Goal: Task Accomplishment & Management: Manage account settings

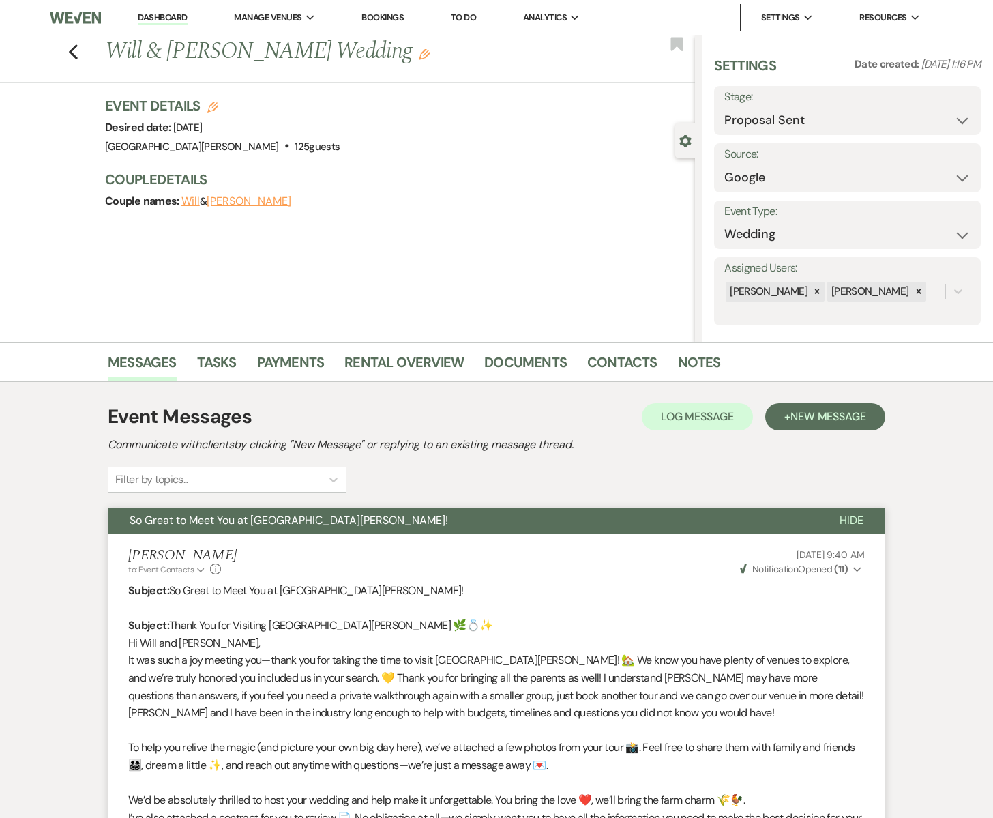
select select "6"
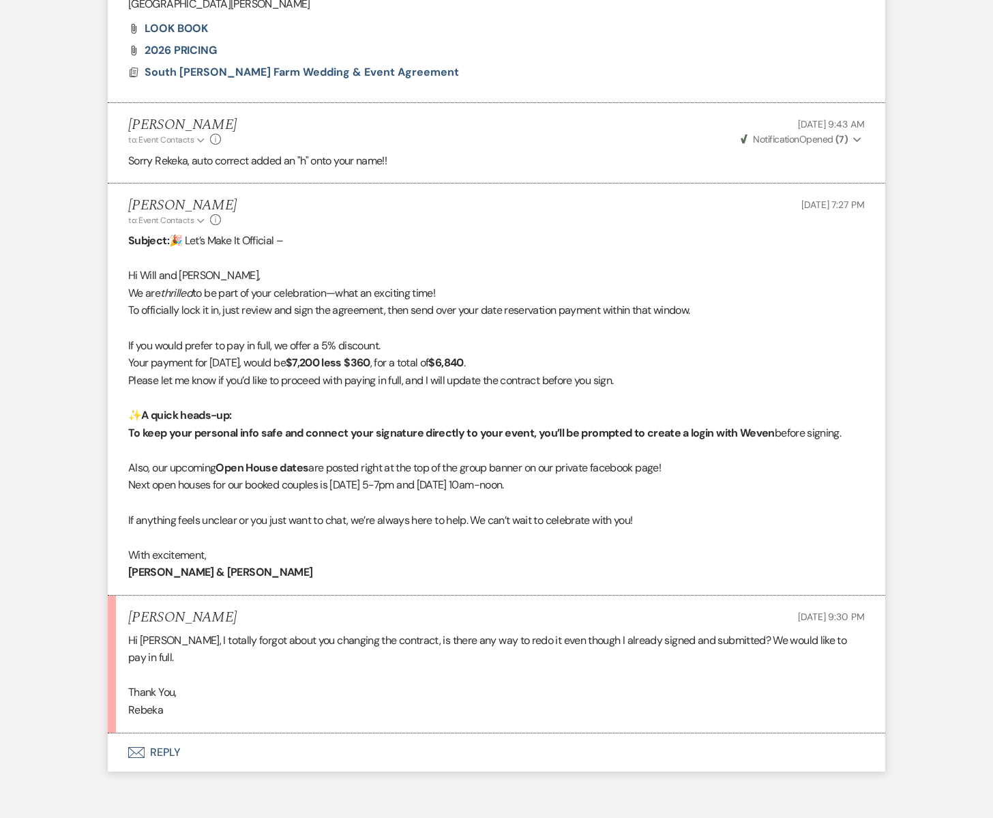
scroll to position [901, 0]
click at [143, 748] on icon "Envelope" at bounding box center [136, 753] width 16 height 11
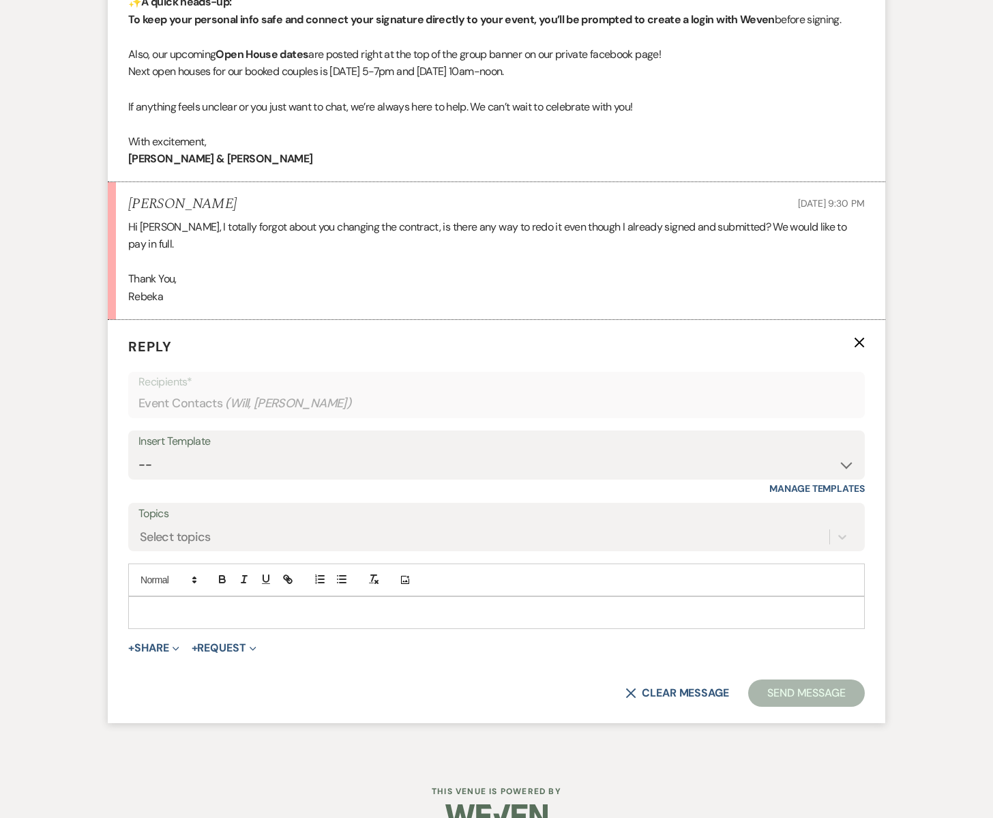
scroll to position [1327, 0]
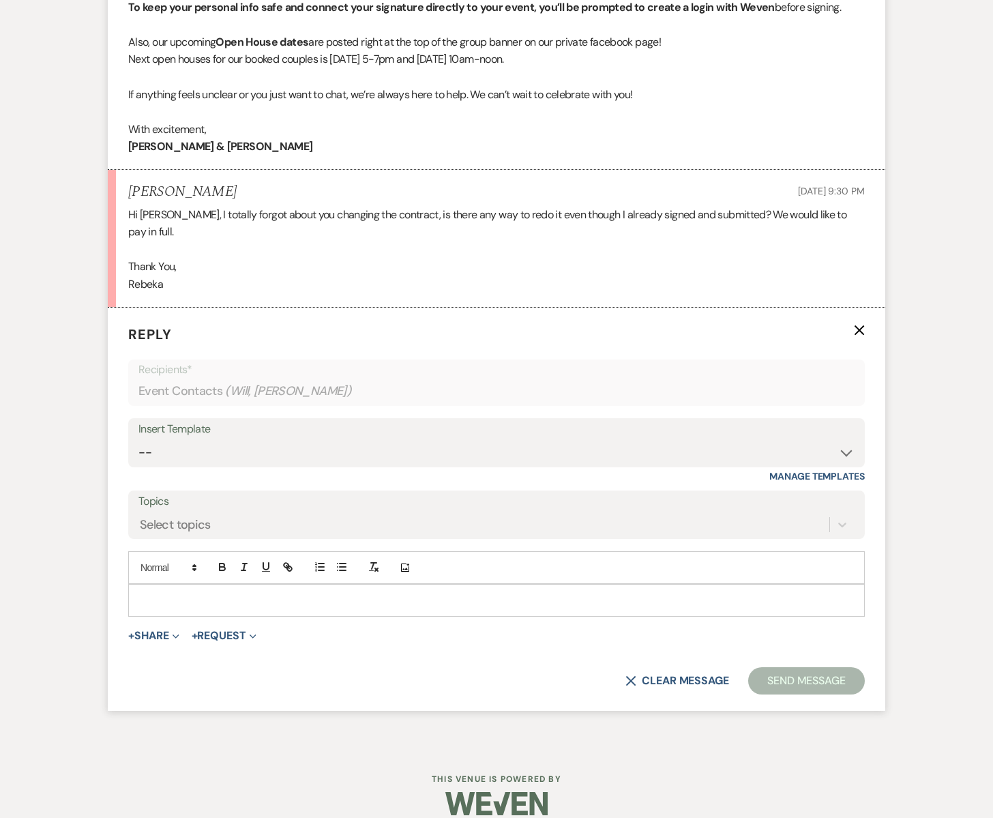
click at [168, 593] on p at bounding box center [496, 600] width 715 height 15
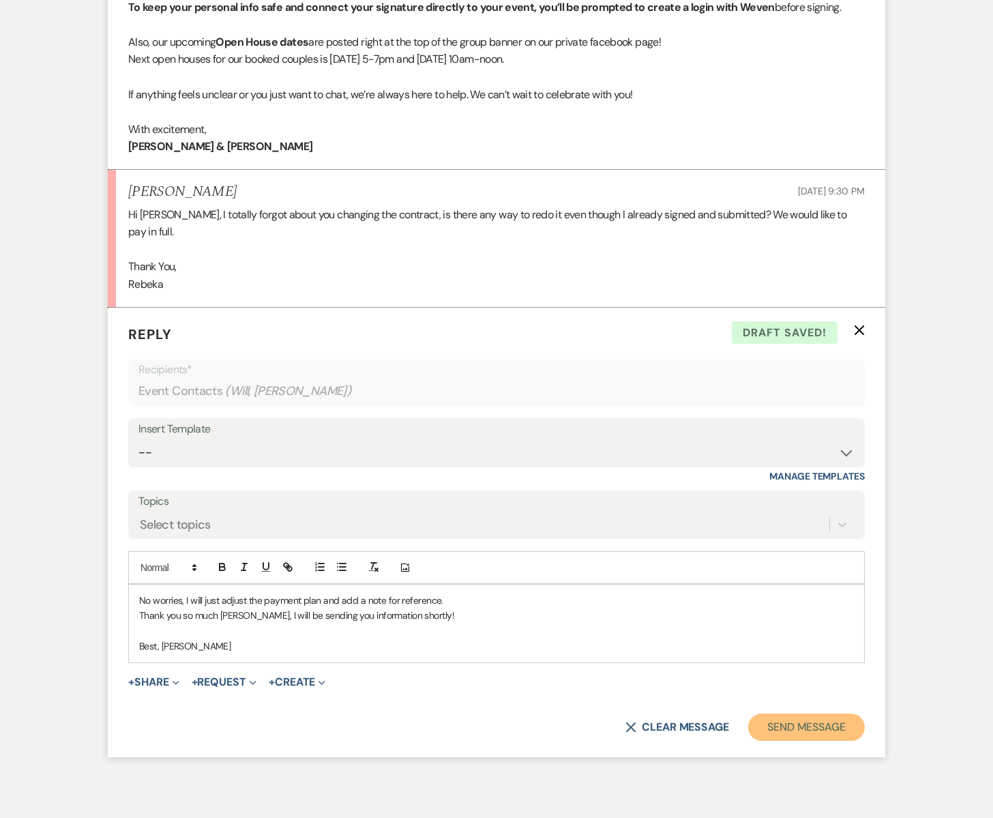
click at [792, 719] on button "Send Message" at bounding box center [806, 727] width 117 height 27
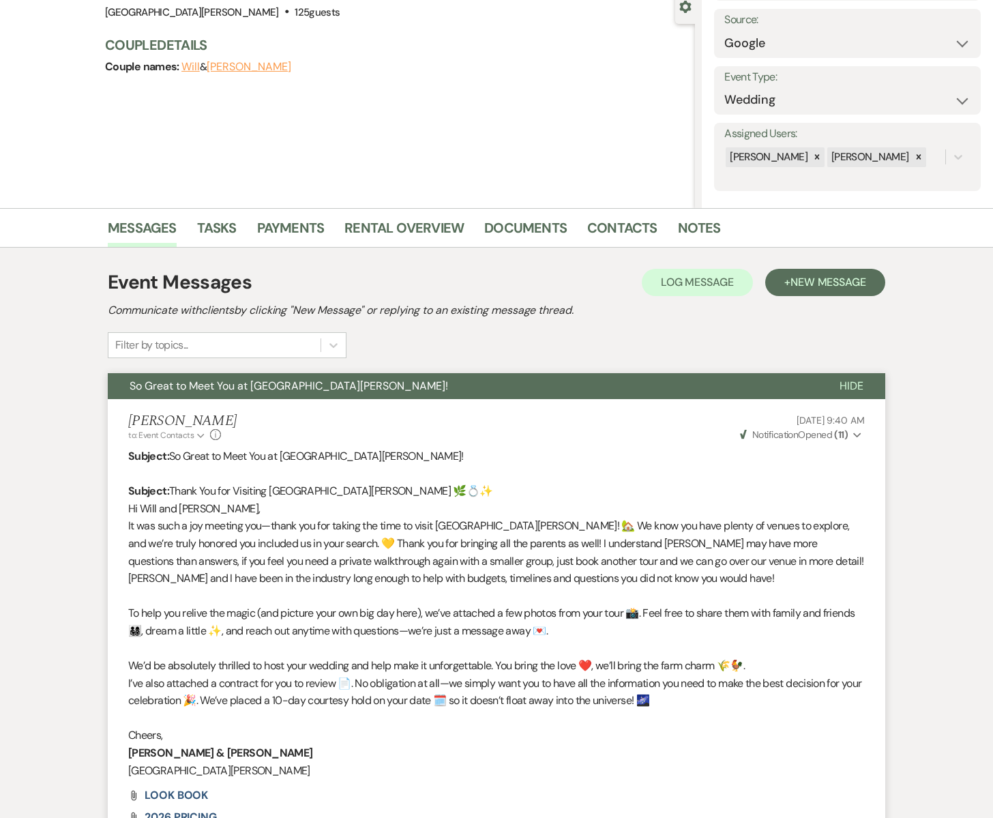
scroll to position [0, 0]
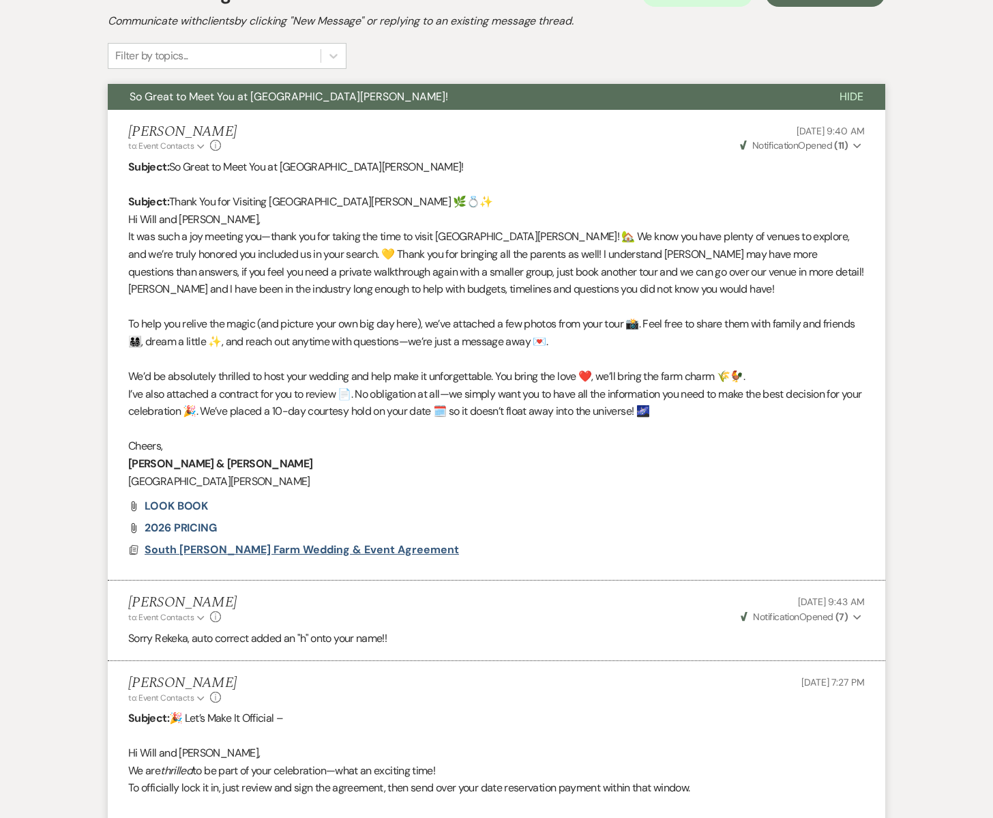
click at [273, 546] on span "South [PERSON_NAME] Farm Wedding & Event Agreement" at bounding box center [302, 549] width 315 height 14
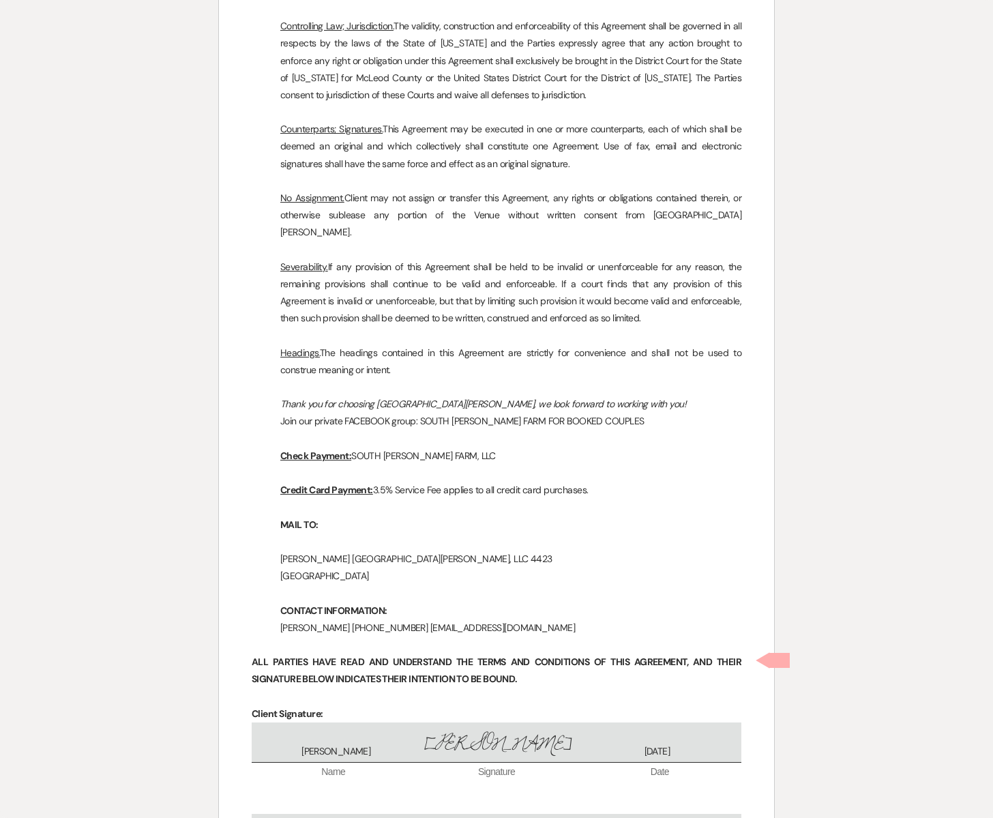
scroll to position [6915, 0]
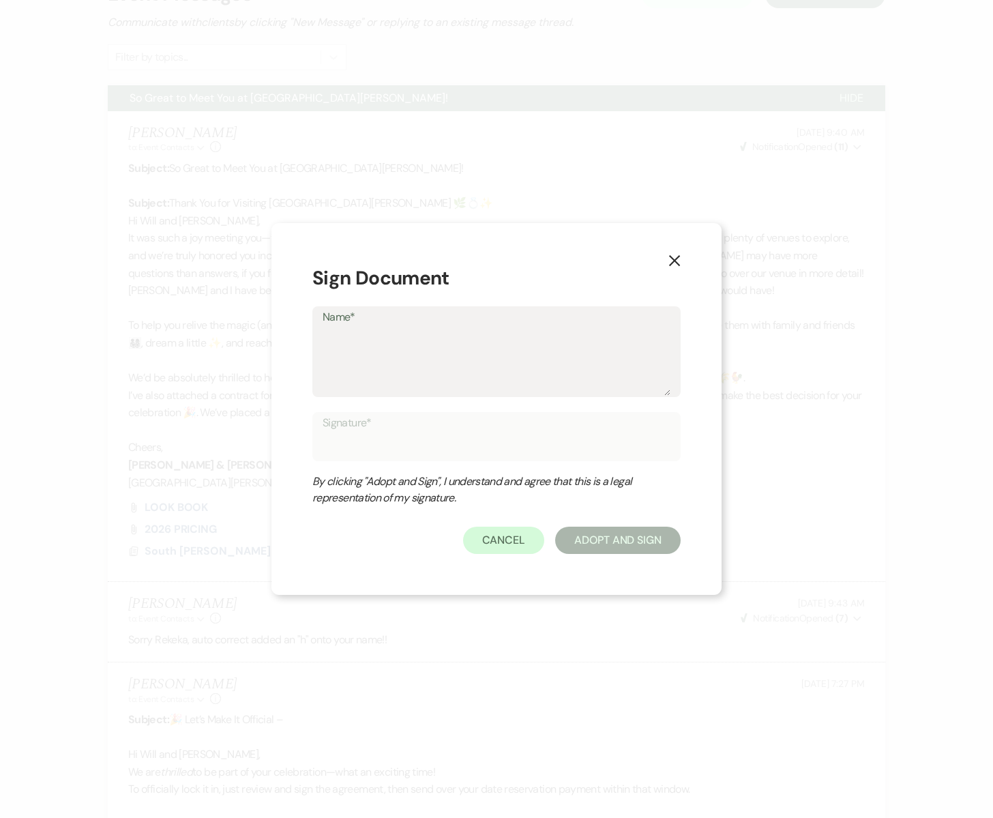
type textarea "S"
type input "S"
type textarea "Sh"
type input "Sh"
type textarea "She"
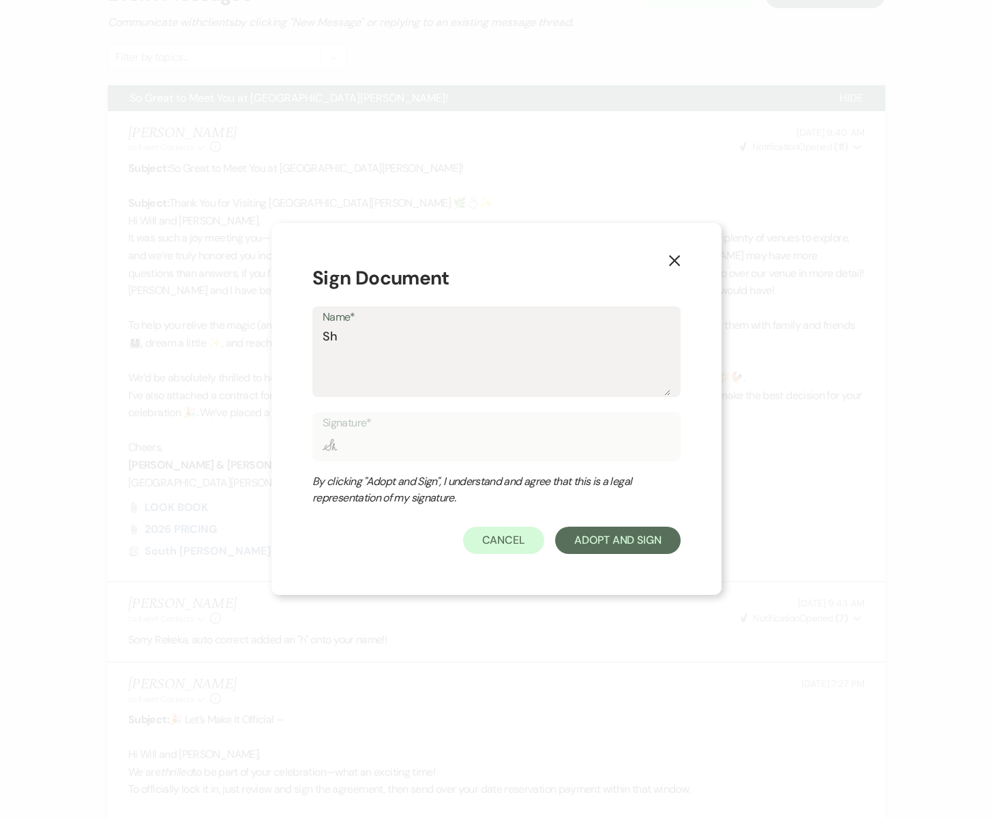
type input "She"
type textarea "Sher"
type input "Sher"
type textarea "[PERSON_NAME]"
type input "[PERSON_NAME]"
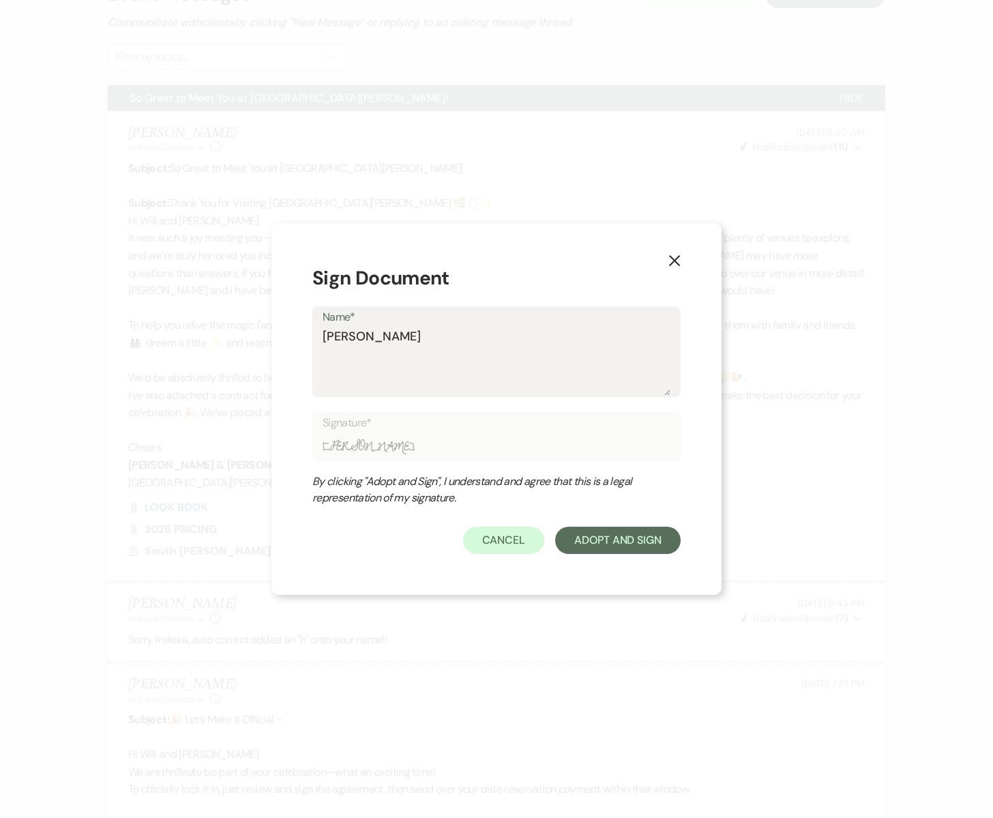
type textarea "[PERSON_NAME]"
type input "[PERSON_NAME]"
type textarea "[PERSON_NAME]"
type input "[PERSON_NAME]"
type textarea "[PERSON_NAME] N"
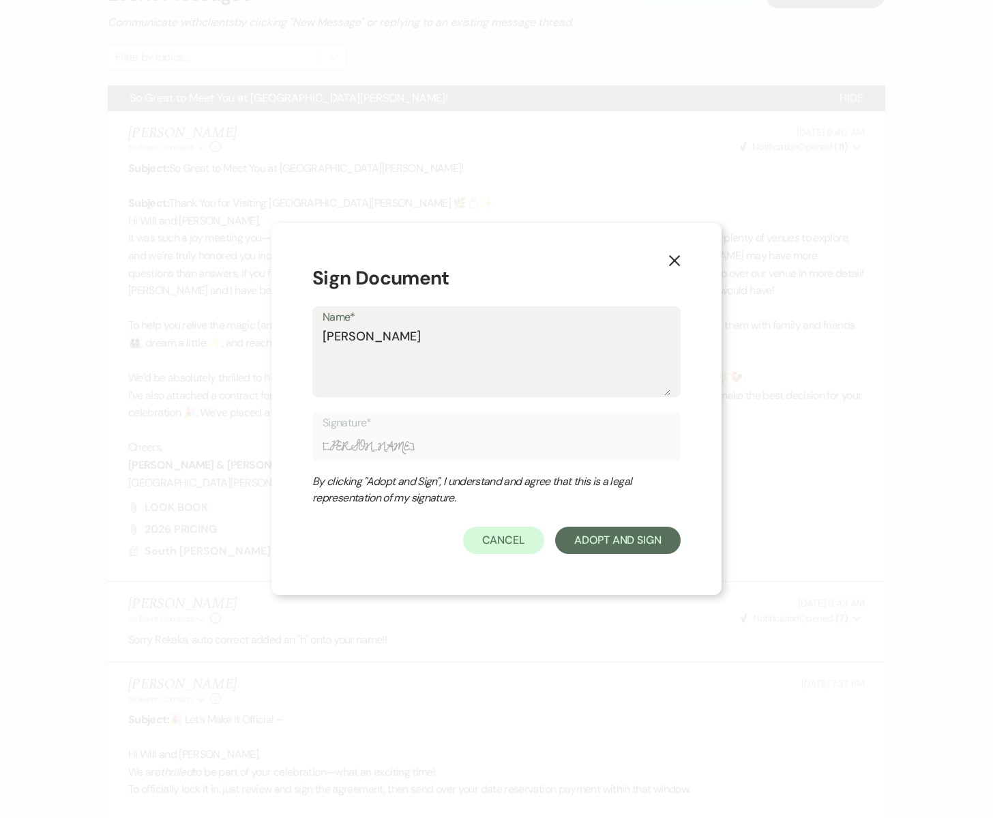
type input "[PERSON_NAME] N"
type textarea "[PERSON_NAME]"
type input "[PERSON_NAME]"
type textarea "[PERSON_NAME]"
type input "[PERSON_NAME]"
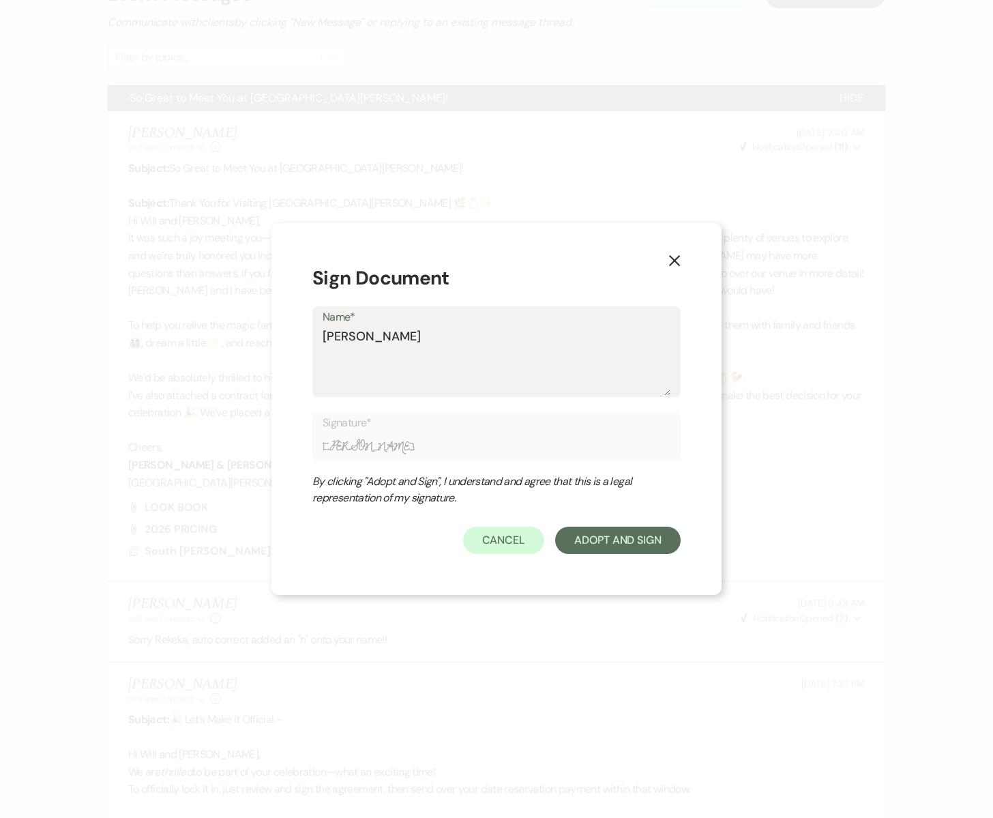
type textarea "[PERSON_NAME]"
type input "[PERSON_NAME]"
type textarea "[PERSON_NAME]"
type input "[PERSON_NAME]"
type textarea "[PERSON_NAME]"
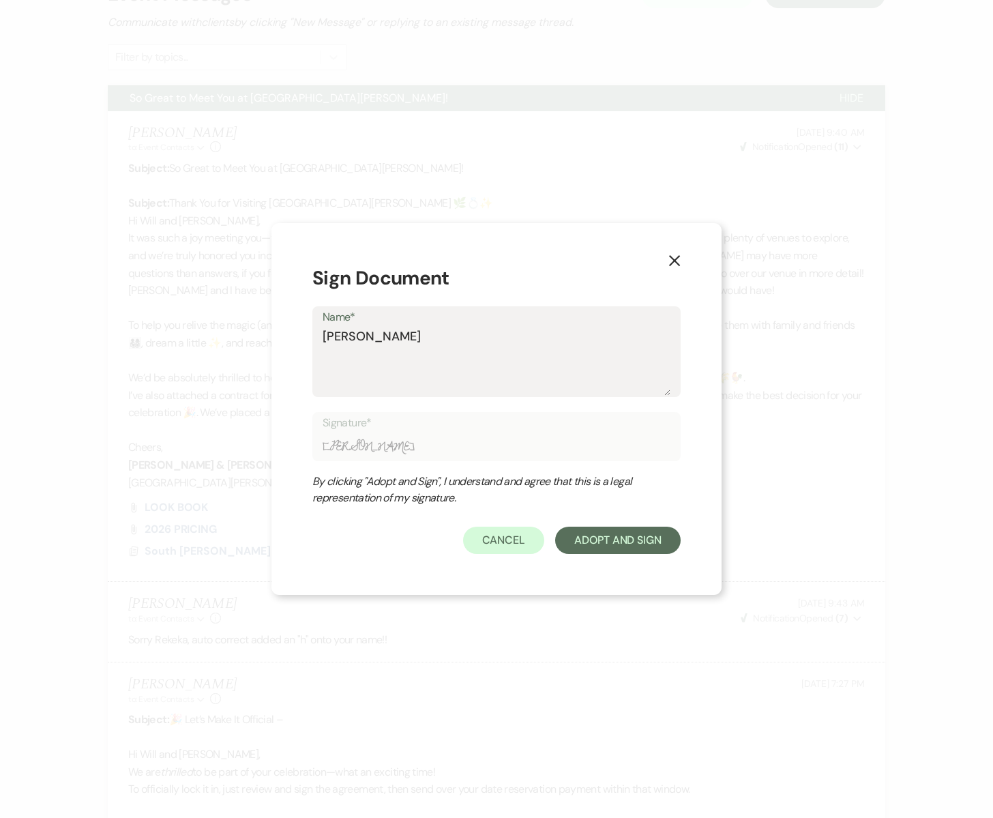
type input "[PERSON_NAME]"
type textarea "[PERSON_NAME]"
type input "[PERSON_NAME]"
type textarea "[PERSON_NAME]"
click at [612, 549] on button "Adopt And Sign" at bounding box center [618, 540] width 126 height 27
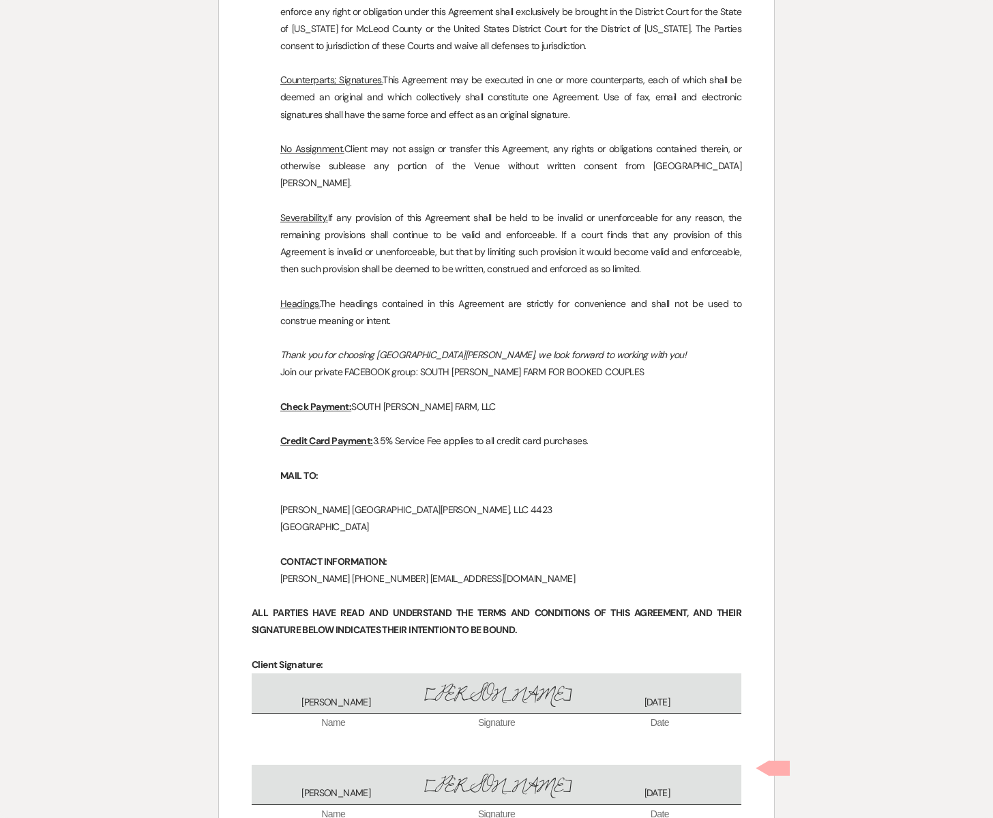
scroll to position [6973, 0]
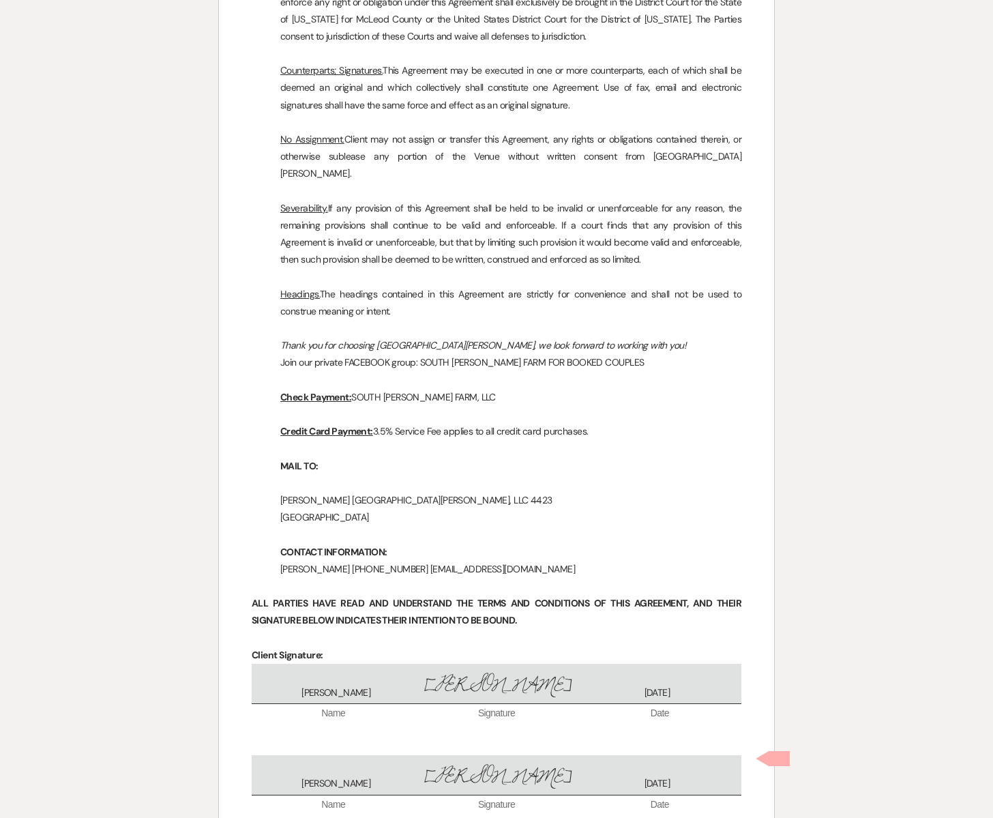
checkbox input "true"
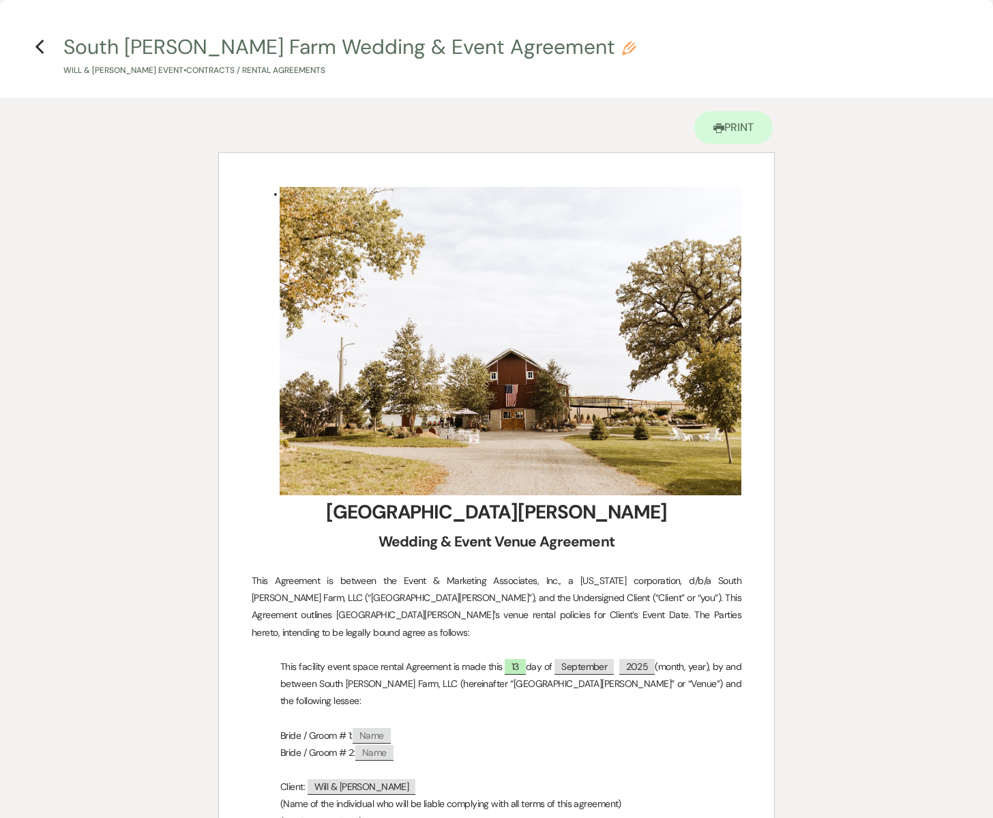
scroll to position [7, 0]
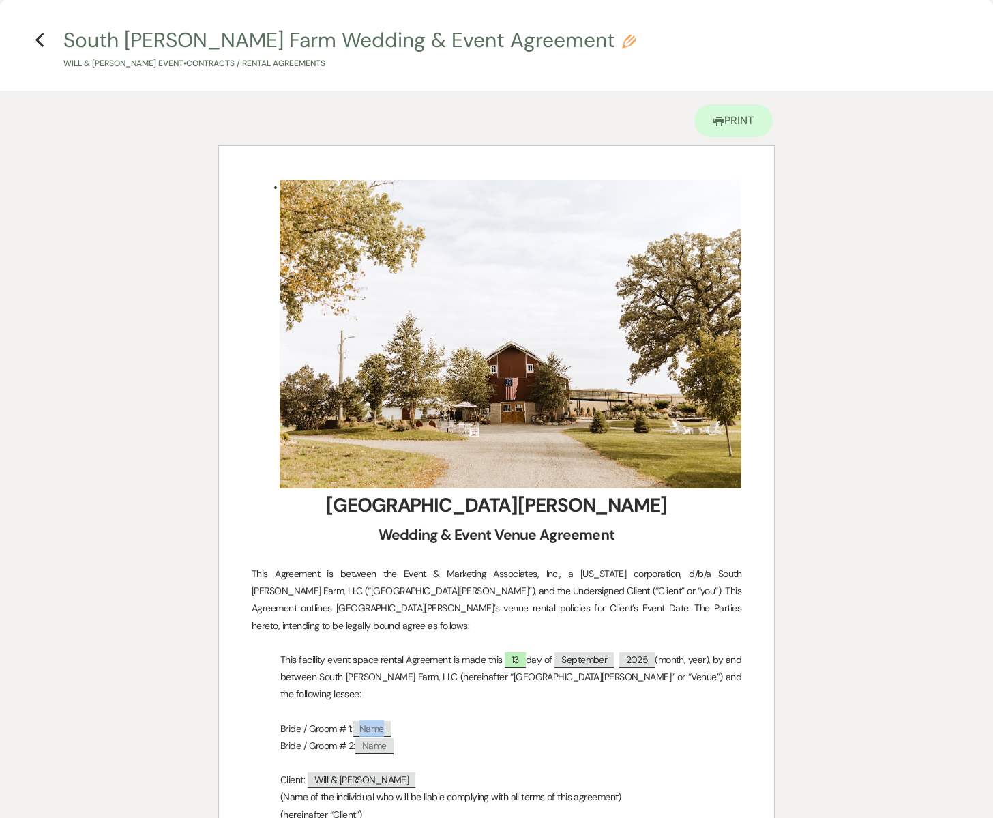
click at [375, 721] on span "Name" at bounding box center [372, 729] width 38 height 16
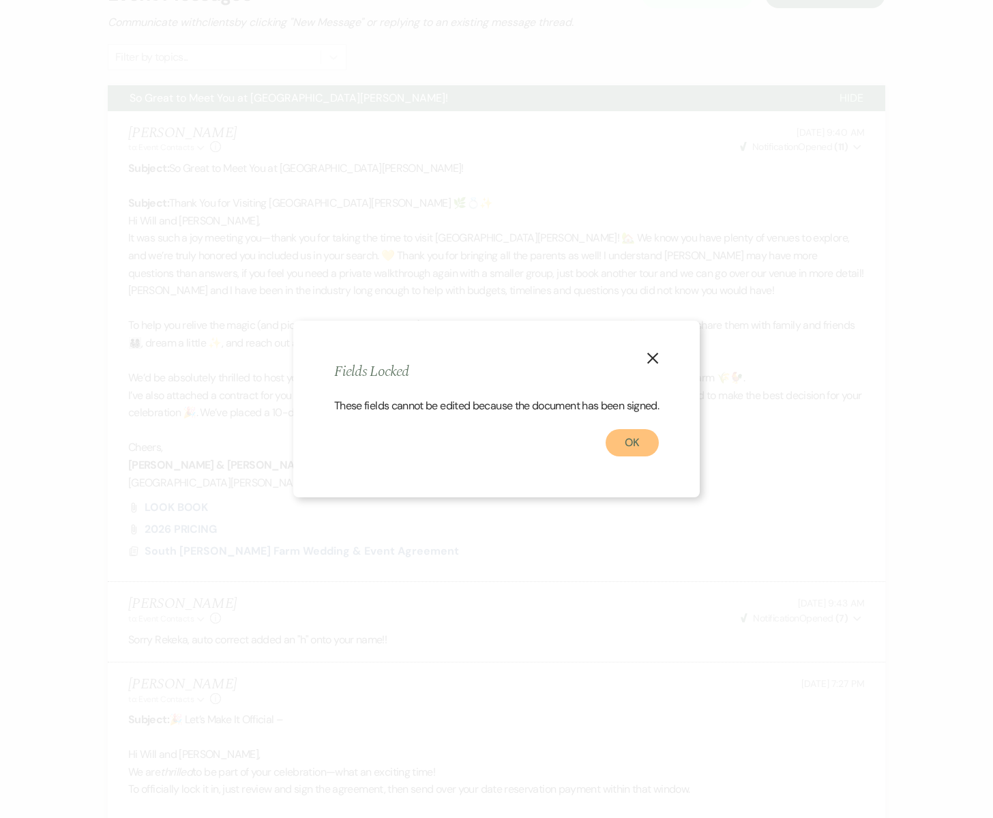
click at [645, 453] on button "OK" at bounding box center [632, 442] width 53 height 27
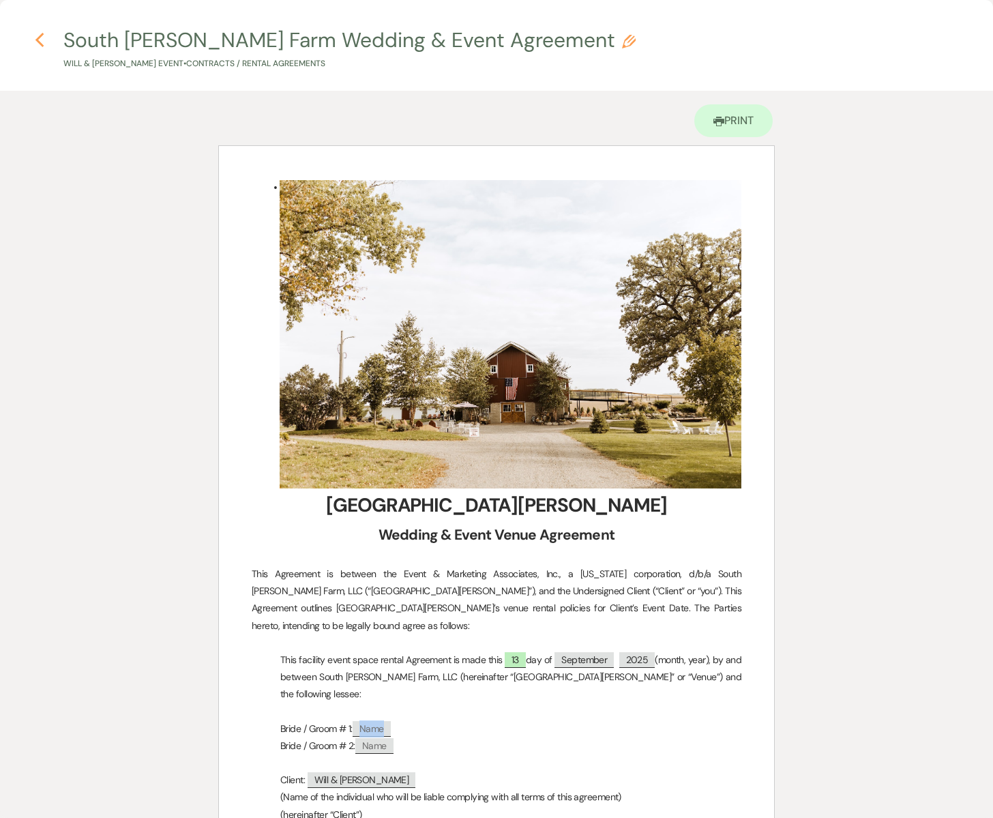
click at [42, 37] on icon "Previous" at bounding box center [40, 40] width 10 height 16
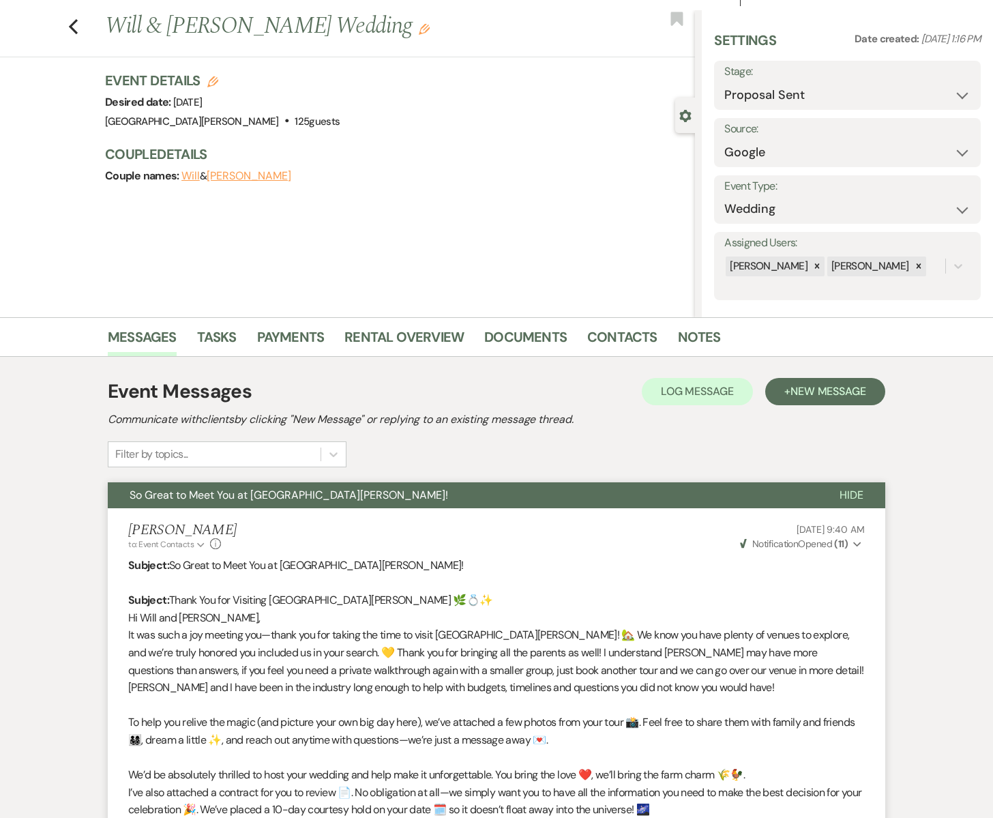
scroll to position [0, 0]
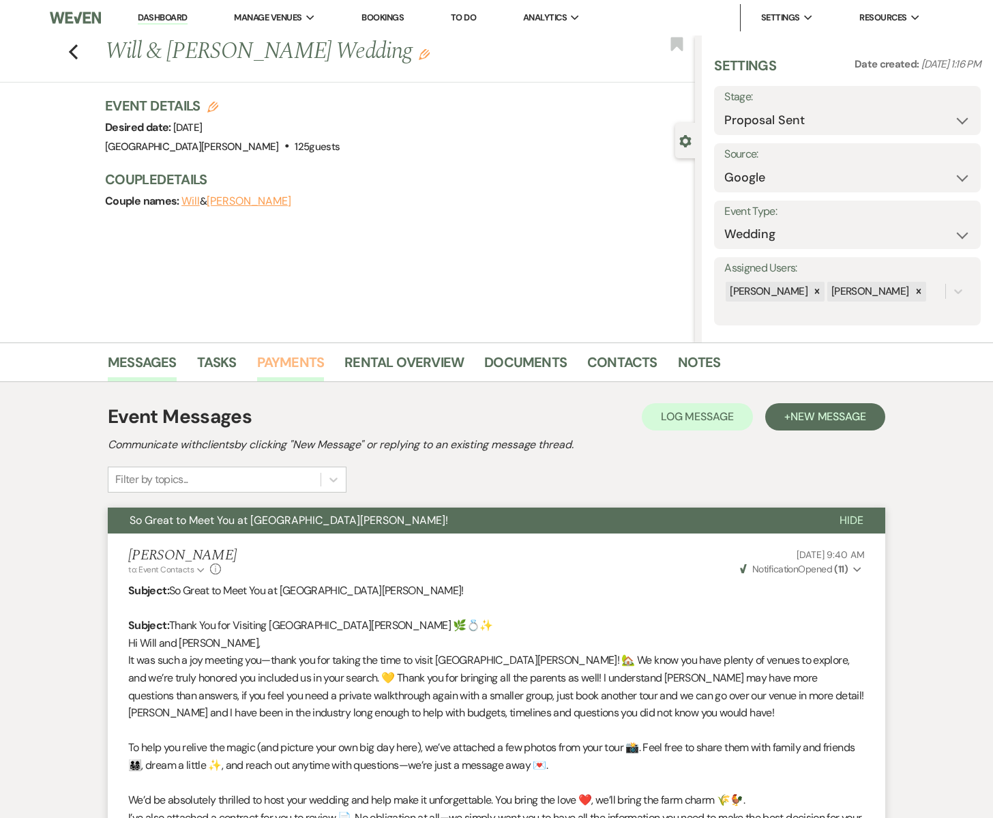
click at [295, 366] on link "Payments" at bounding box center [291, 366] width 68 height 30
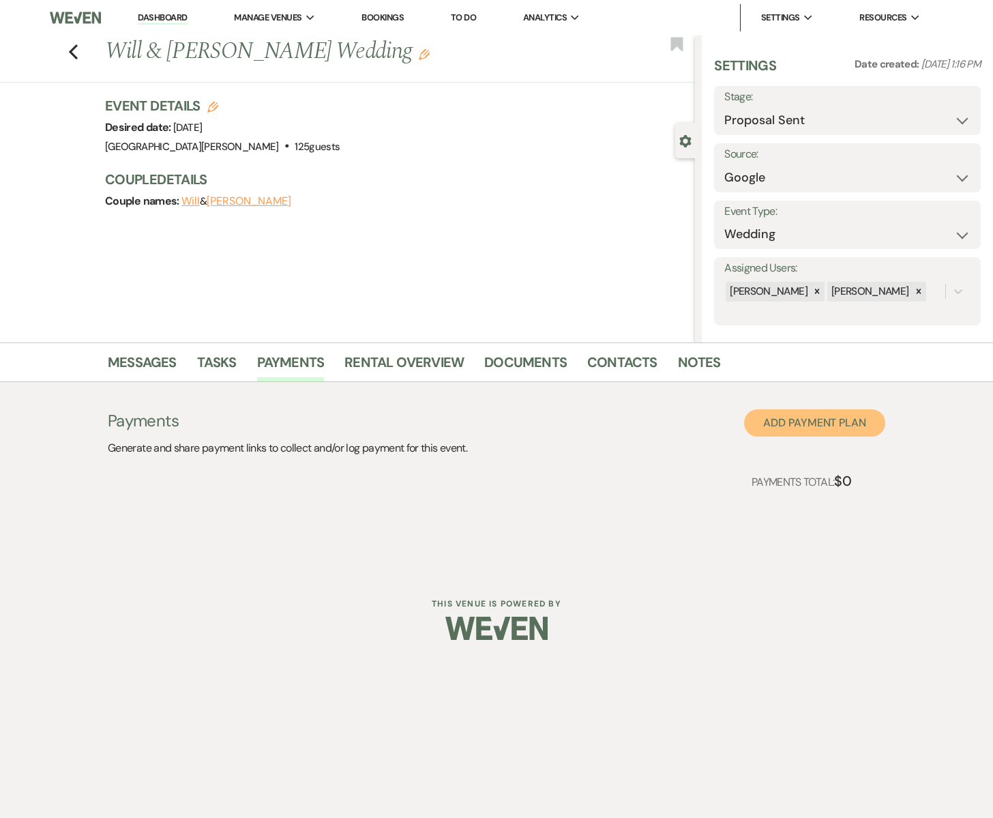
click at [785, 421] on button "Add Payment Plan" at bounding box center [814, 422] width 141 height 27
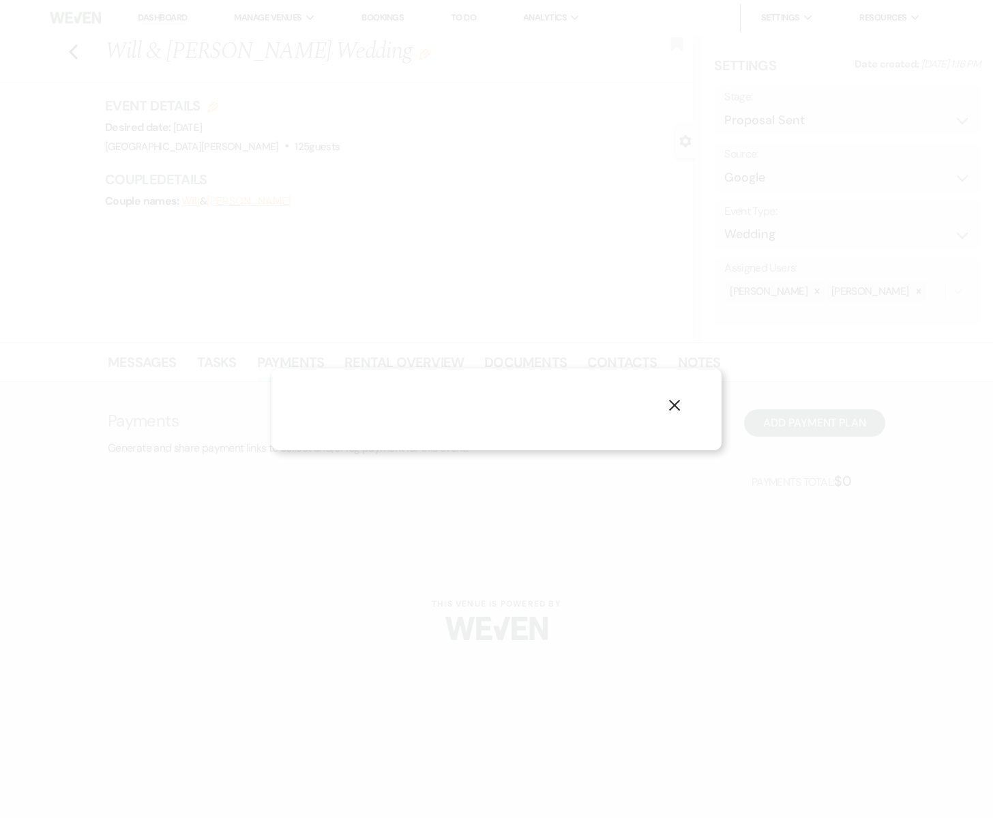
click at [677, 403] on use "button" at bounding box center [674, 405] width 11 height 11
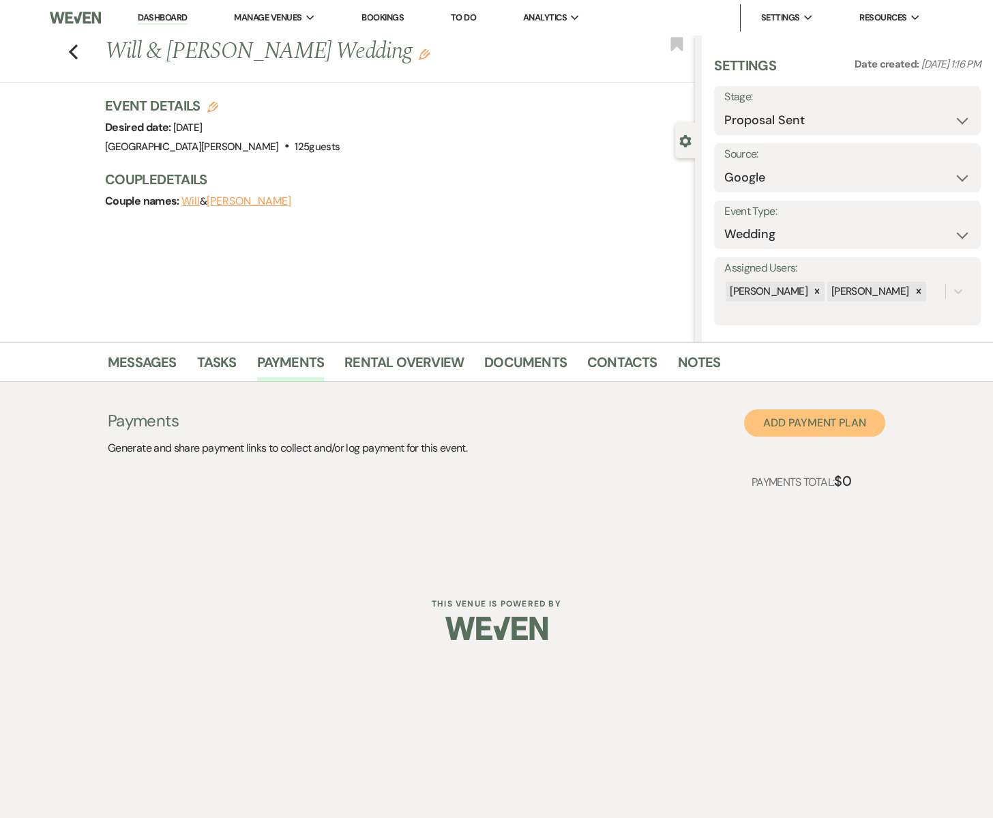
click at [785, 421] on button "Add Payment Plan" at bounding box center [814, 422] width 141 height 27
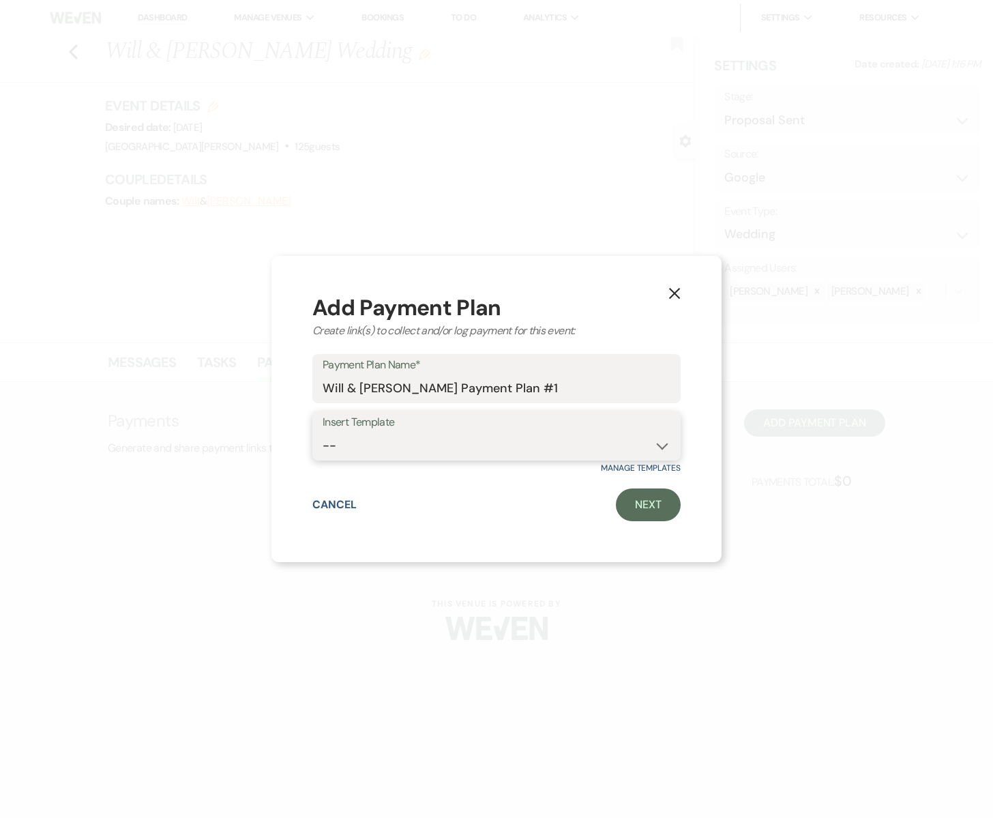
click at [408, 437] on select "-- Standard Payment Plan" at bounding box center [497, 446] width 348 height 27
select select "123"
click at [323, 433] on select "-- Standard Payment Plan" at bounding box center [497, 446] width 348 height 27
click at [640, 500] on link "Next" at bounding box center [648, 504] width 65 height 33
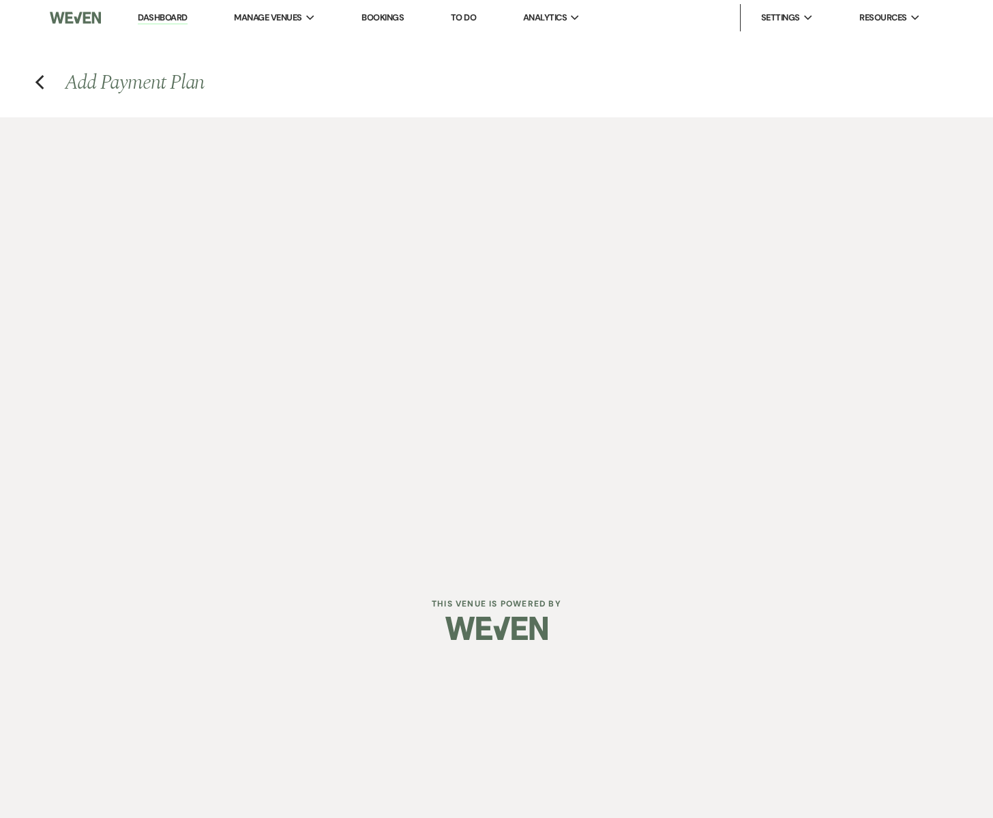
select select "2"
select select "flat"
select select "true"
select select "client"
select select "weeks"
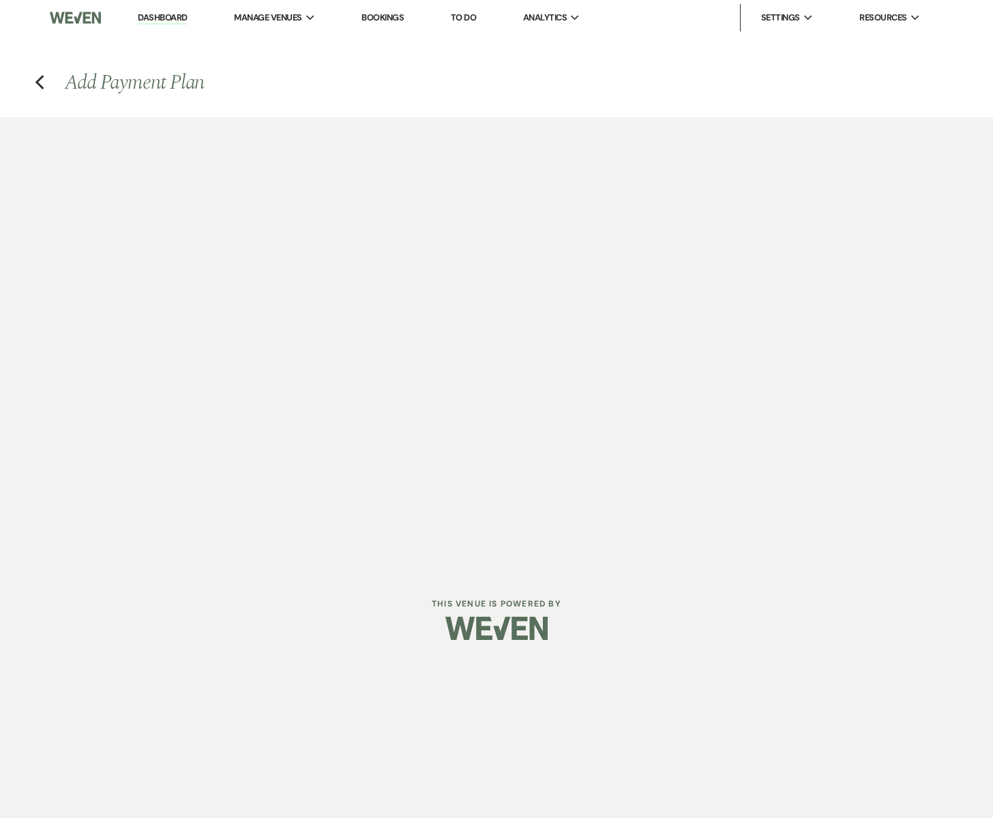
select select "2"
select select "percentage"
select select "true"
select select "client"
select select "weeks"
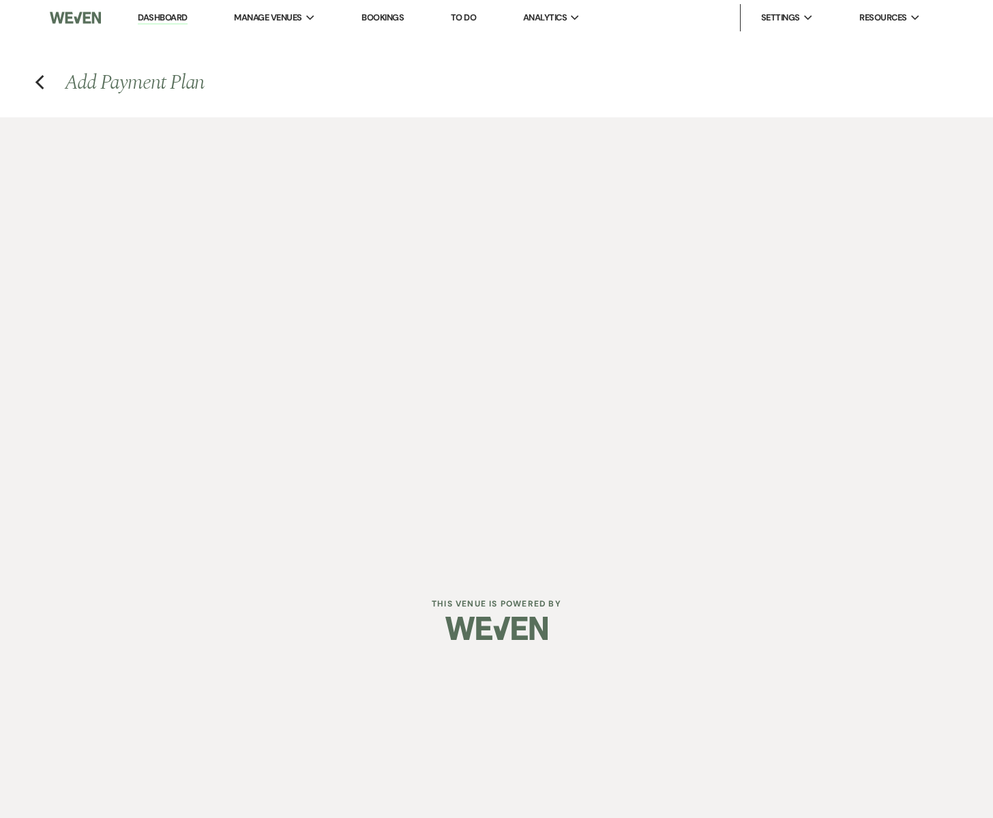
select select "2"
select select "percentage"
select select "true"
select select "client"
select select "weeks"
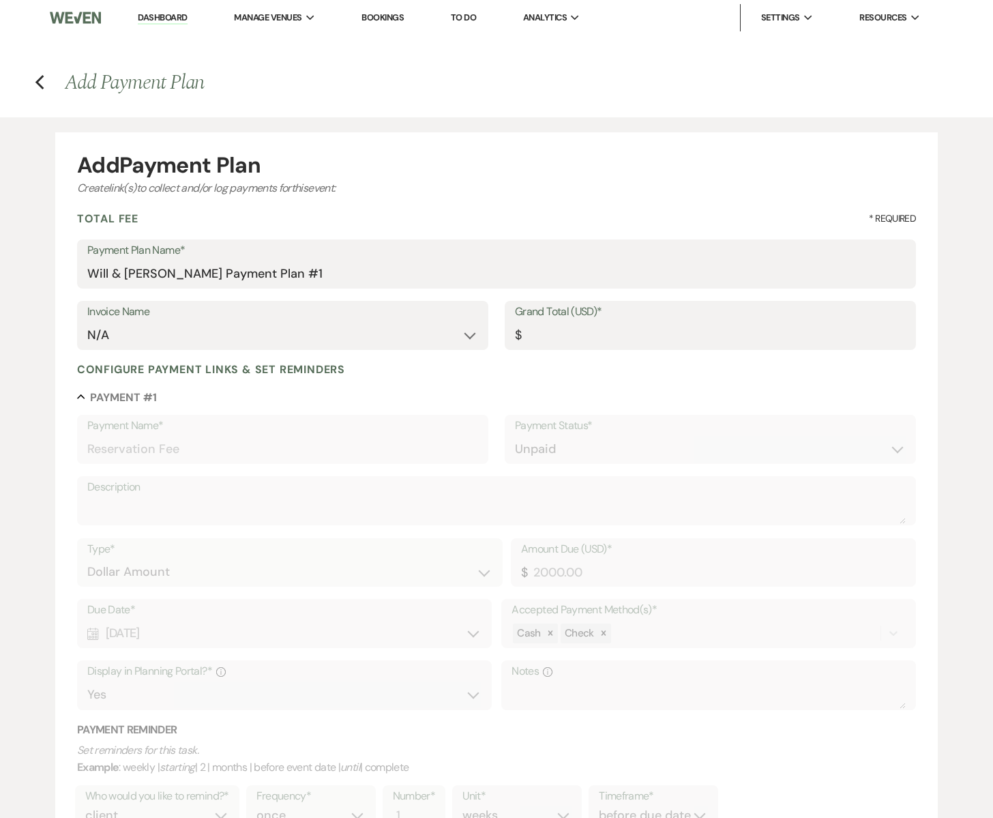
scroll to position [1, 0]
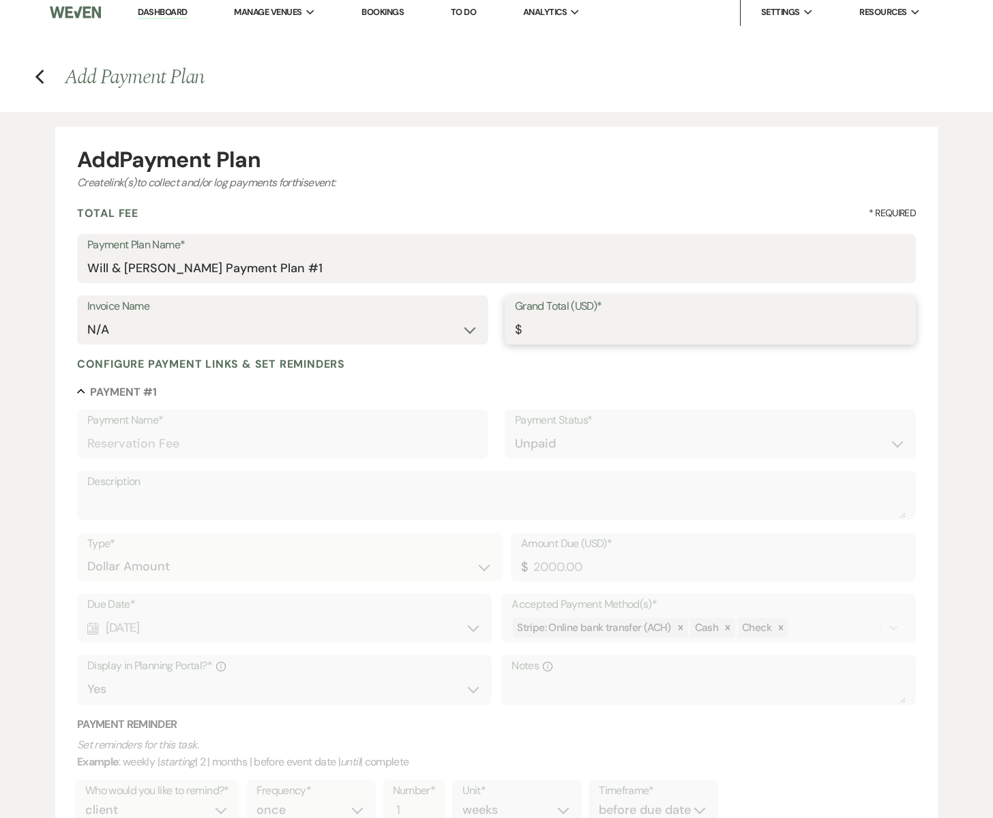
click at [557, 329] on input "Grand Total (USD)*" at bounding box center [710, 330] width 391 height 27
type input "6"
type input "1.50"
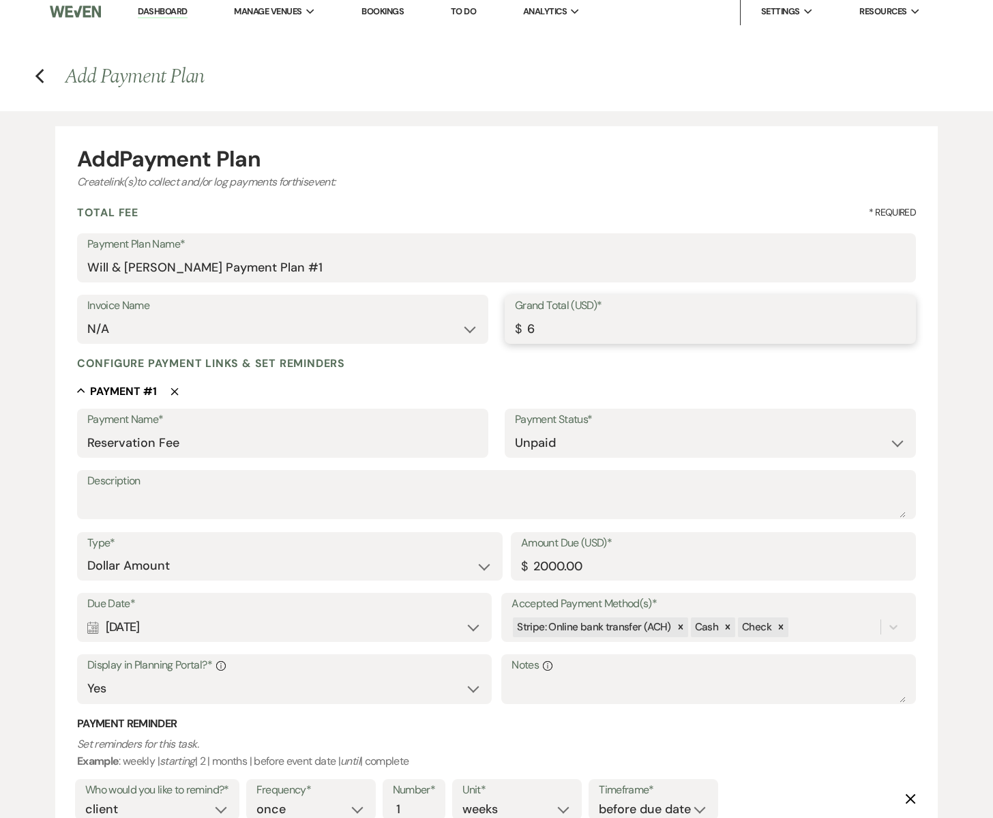
type input "68"
type input "17.00"
type input "684"
type input "171.00"
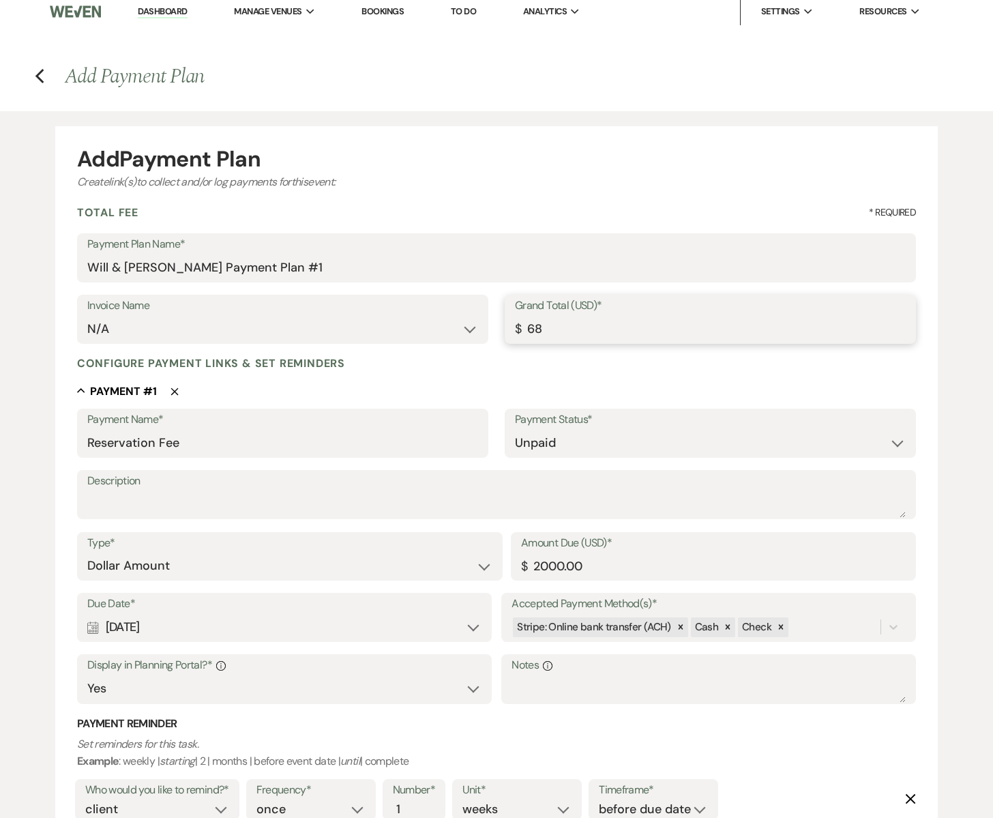
type input "171.00"
type input "6840"
type input "1710.00"
type input "6840.00"
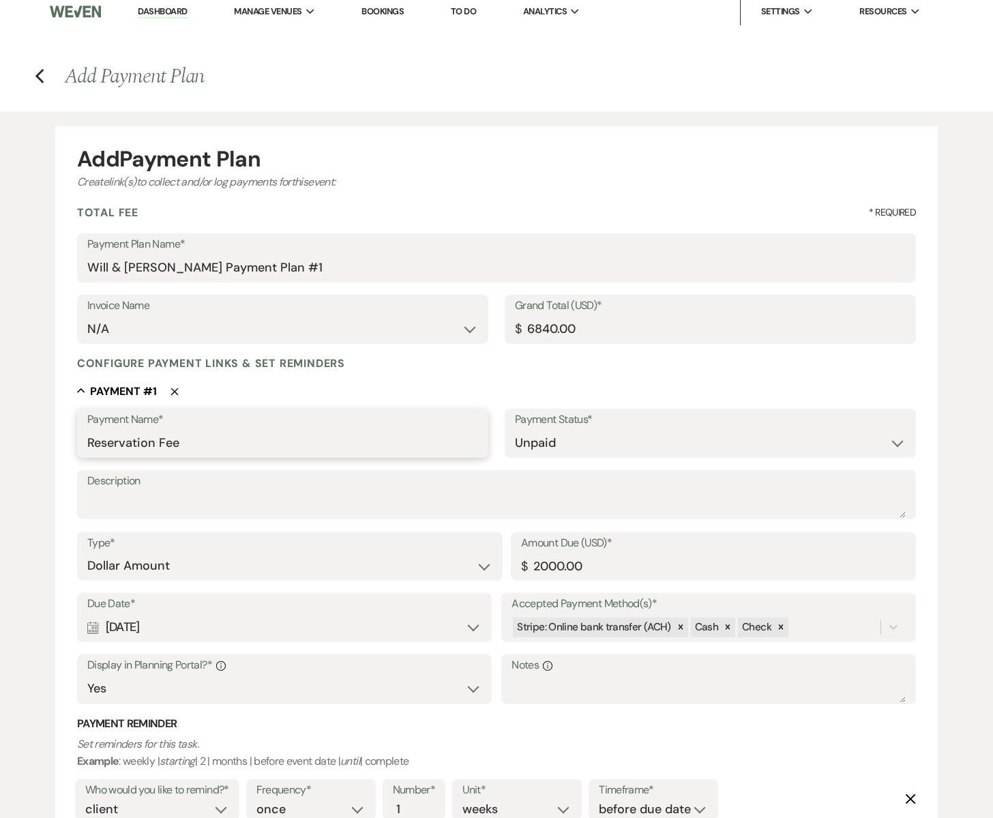
click at [220, 445] on input "Reservation Fee" at bounding box center [282, 443] width 391 height 27
drag, startPoint x: 534, startPoint y: 567, endPoint x: 564, endPoint y: 568, distance: 30.0
click at [564, 568] on input "2000.00" at bounding box center [713, 566] width 385 height 27
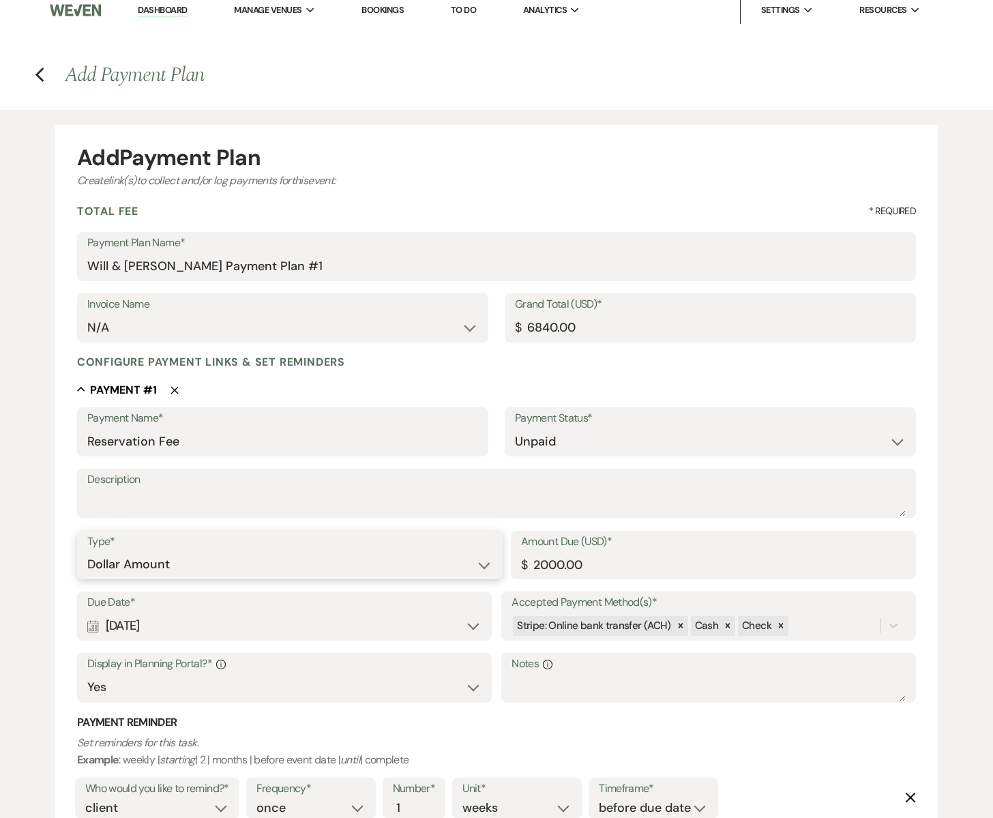
click at [283, 557] on select "Dollar Amount Percentage of Grand Total" at bounding box center [289, 564] width 405 height 27
click at [87, 551] on select "Dollar Amount Percentage of Grand Total" at bounding box center [289, 564] width 405 height 27
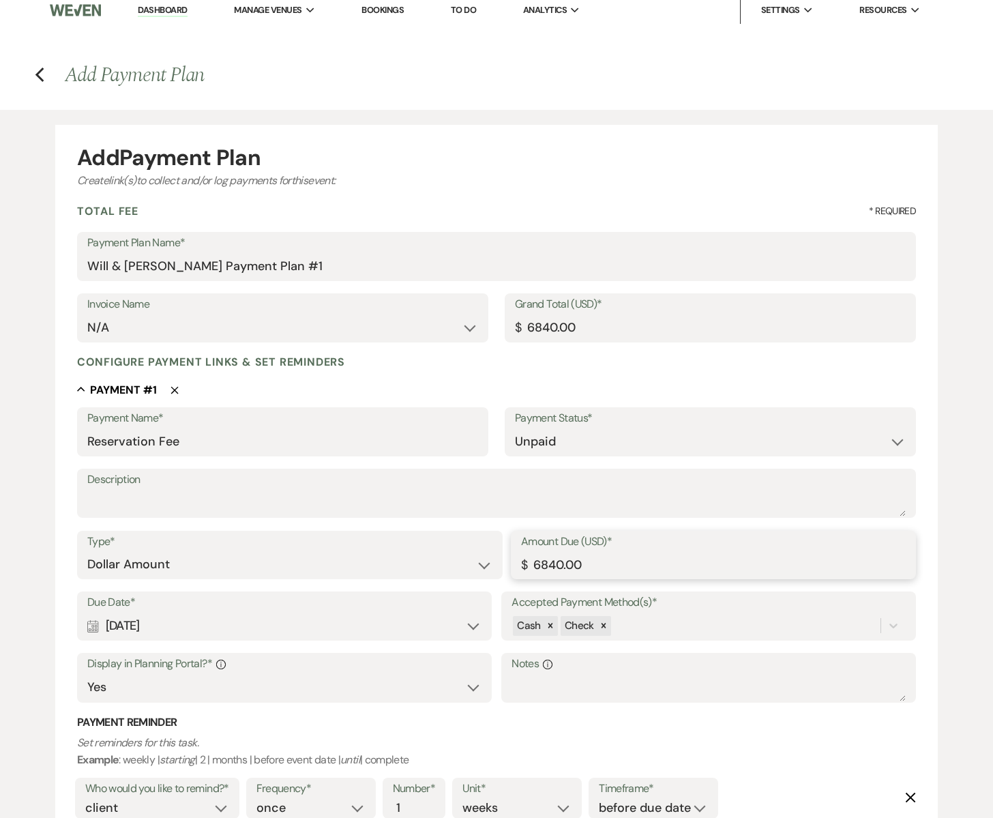
type input "6840.00"
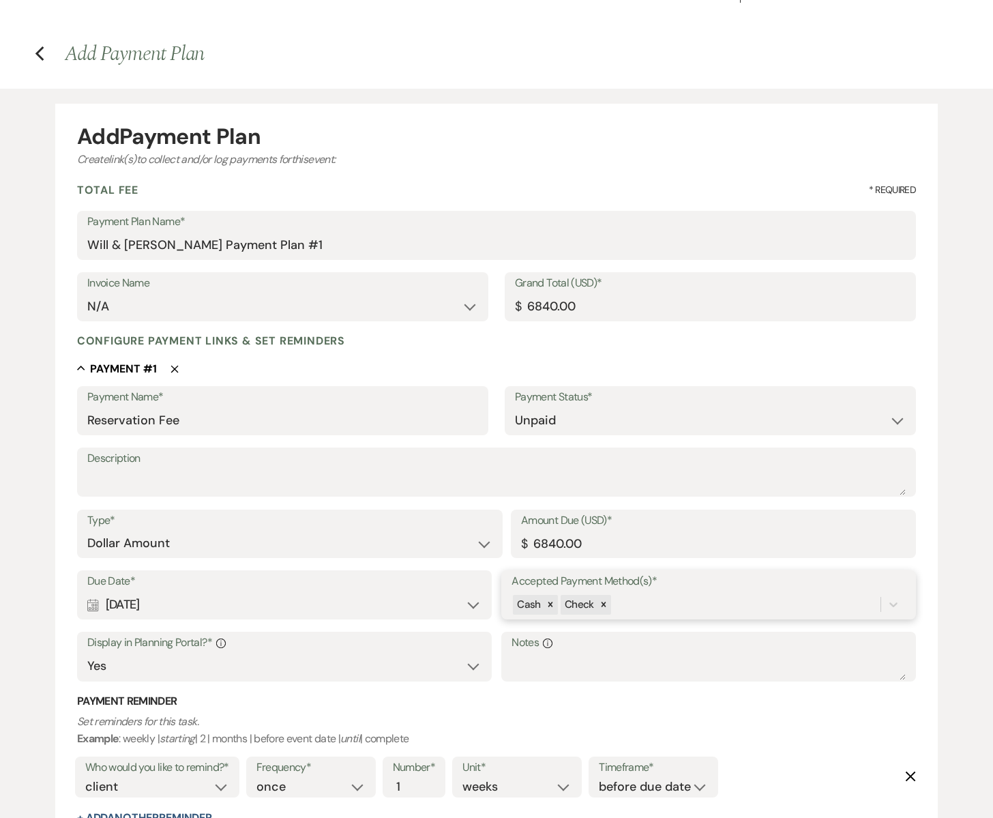
click at [617, 617] on div "Cash Check" at bounding box center [709, 605] width 394 height 26
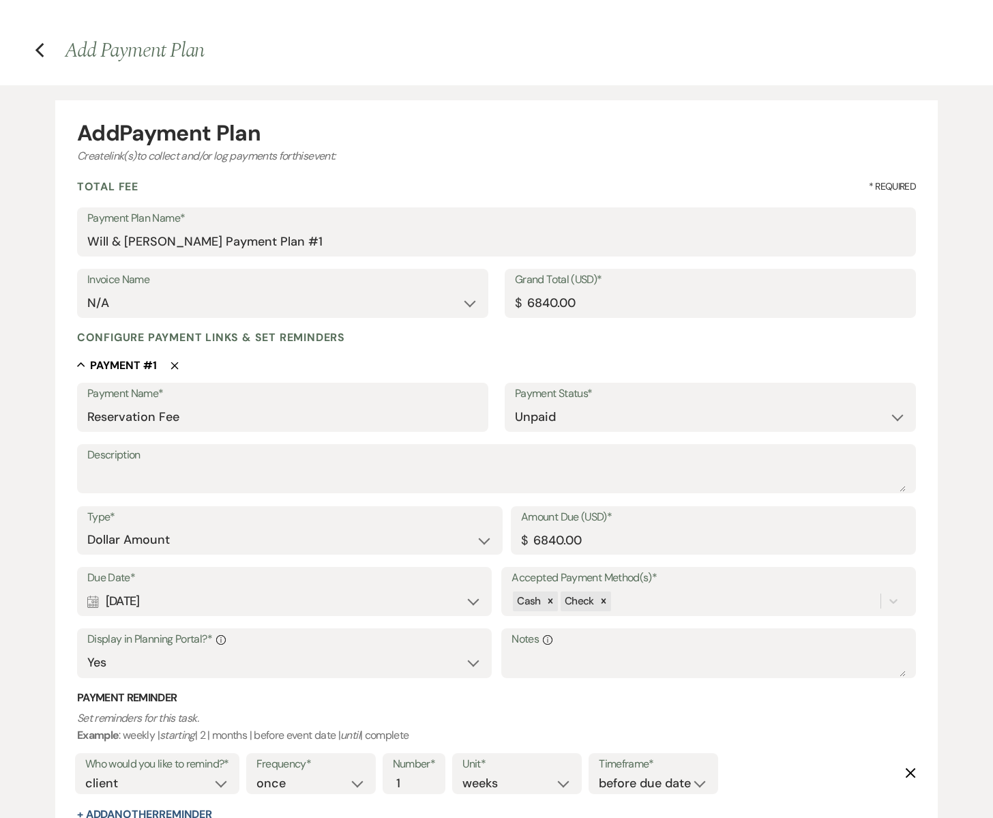
click at [715, 699] on h3 "Payment Reminder" at bounding box center [496, 697] width 839 height 15
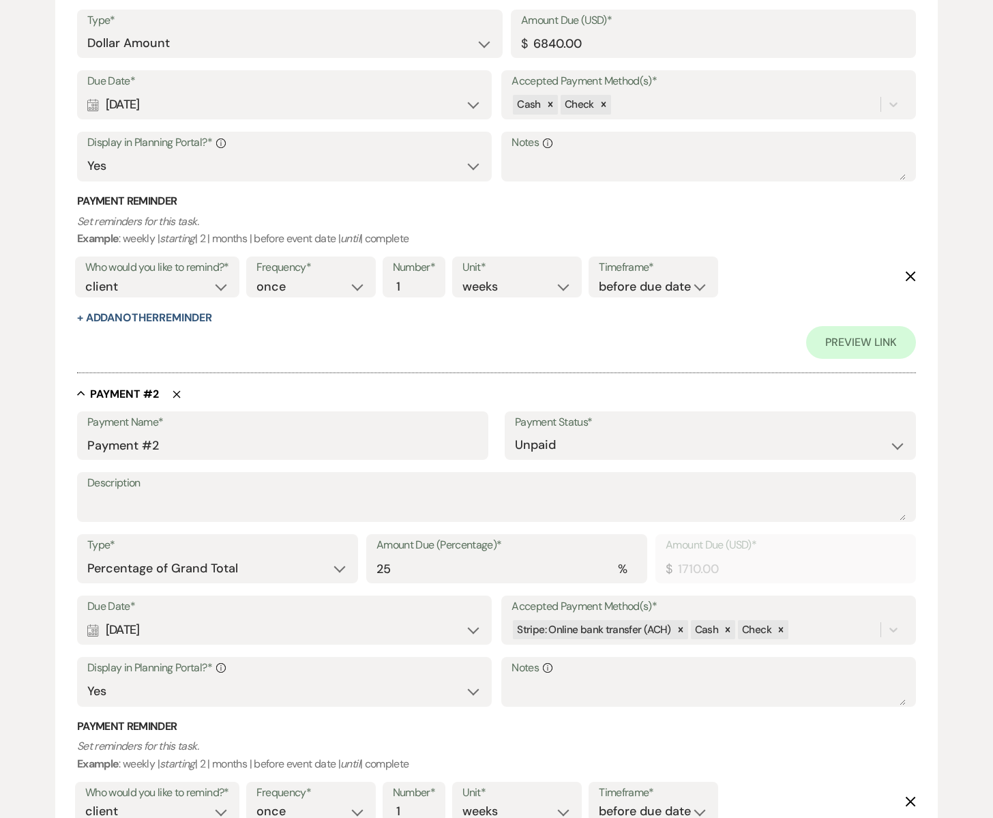
scroll to position [558, 0]
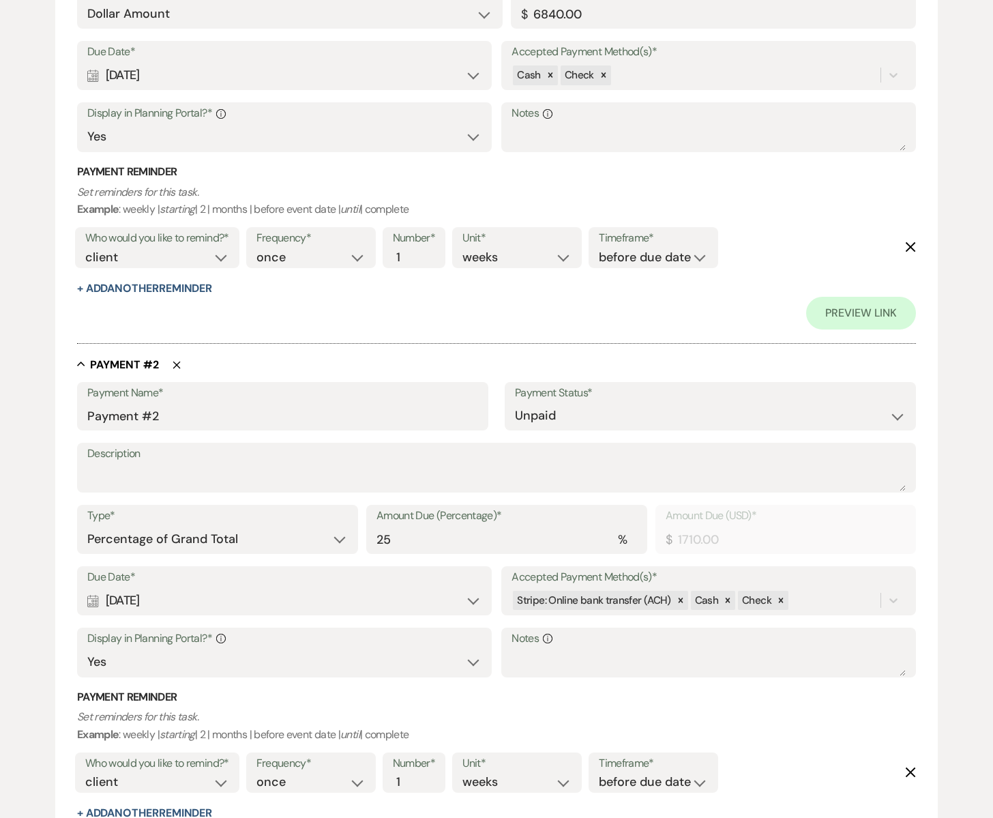
click at [177, 364] on use "button" at bounding box center [177, 365] width 8 height 8
type input "Payment #3"
click at [177, 364] on use "button" at bounding box center [177, 365] width 8 height 8
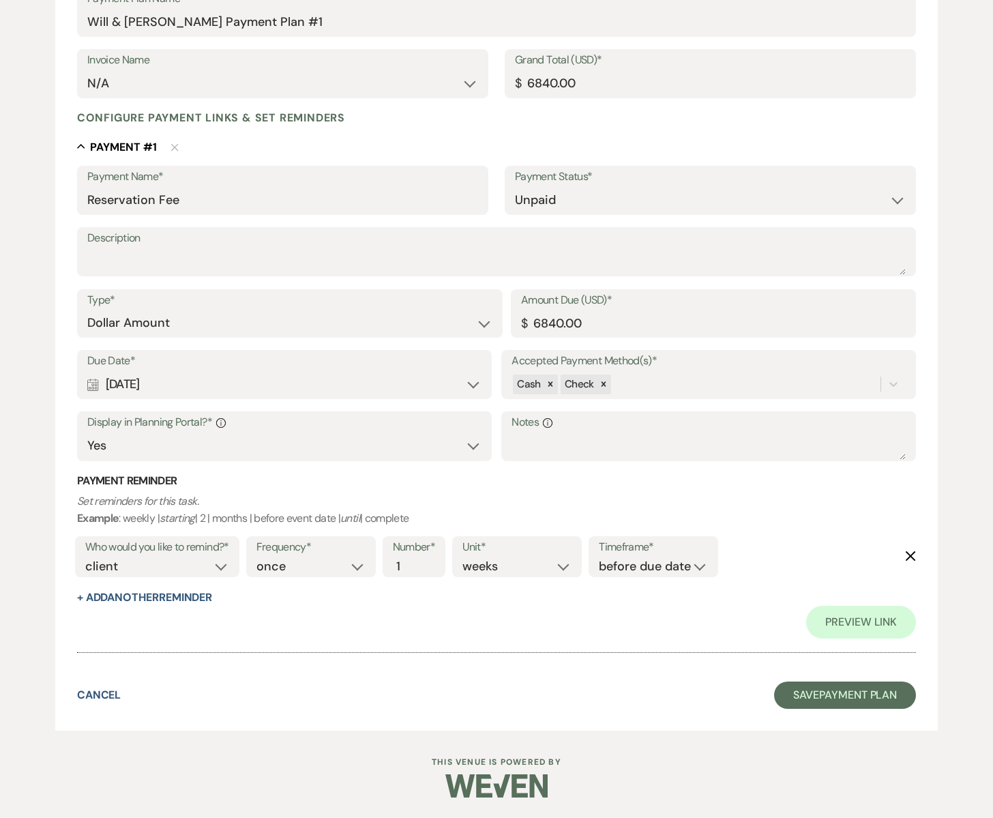
click at [471, 382] on div "Calendar [DATE] Expand" at bounding box center [284, 384] width 394 height 27
select select "day"
select select "afterTodaysDate"
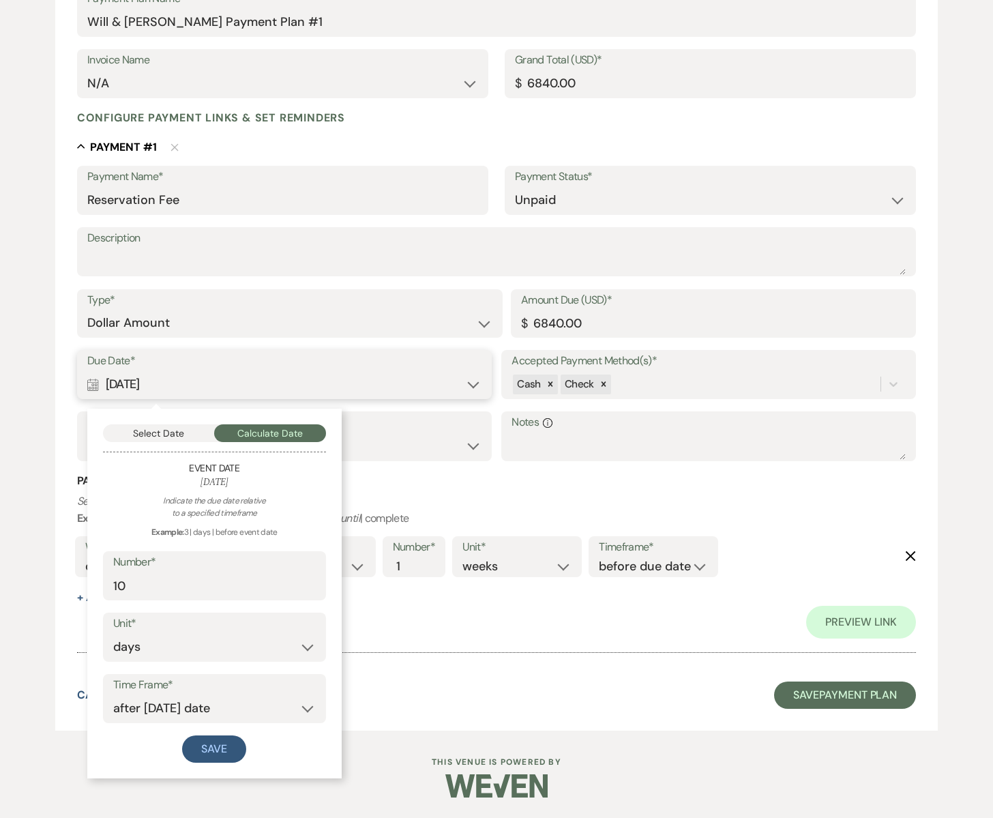
click at [160, 434] on button "Select Date" at bounding box center [159, 433] width 112 height 18
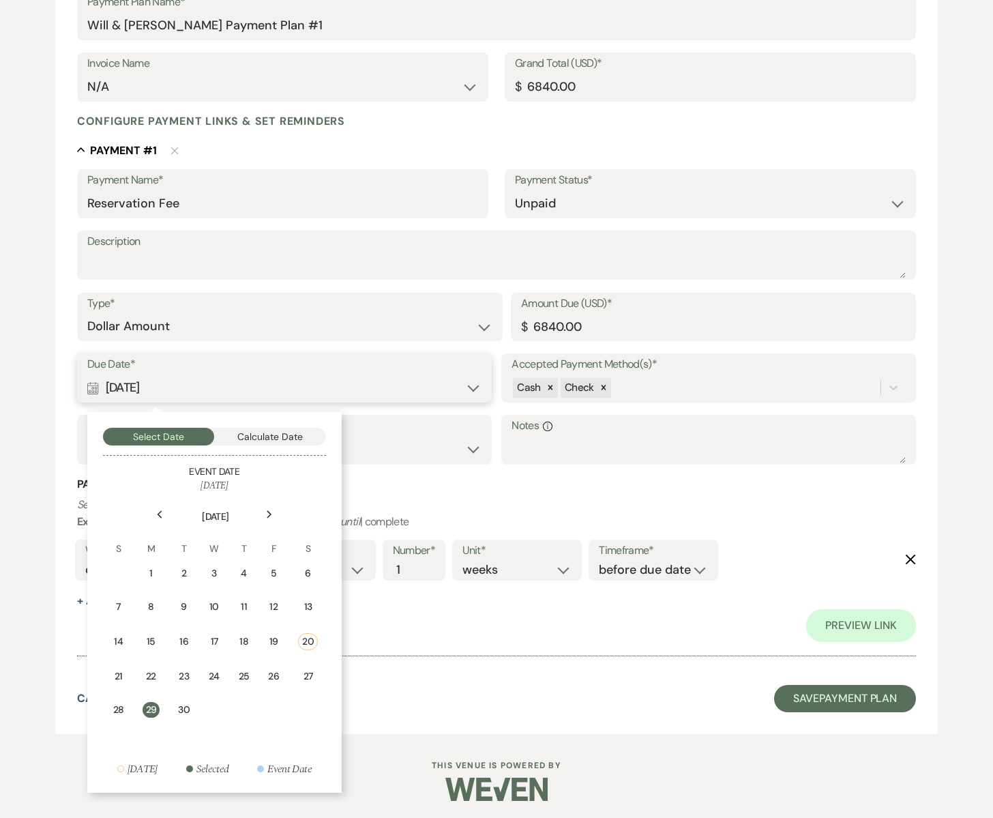
scroll to position [0, 0]
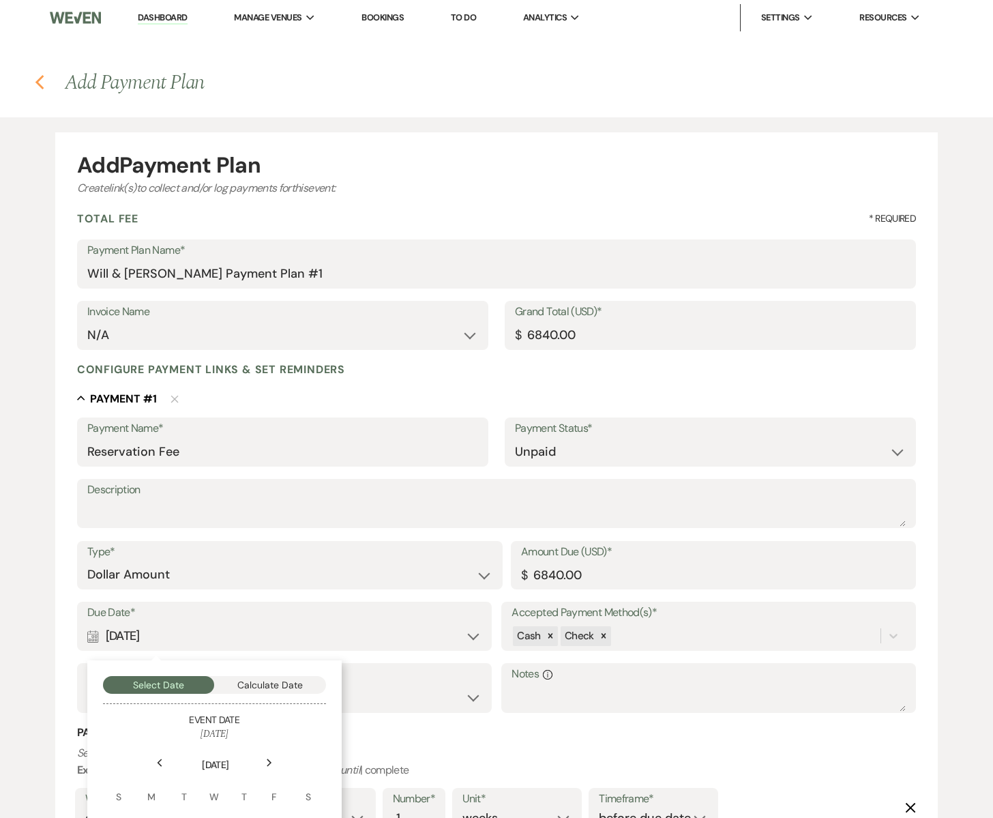
click at [39, 83] on use "button" at bounding box center [39, 82] width 9 height 15
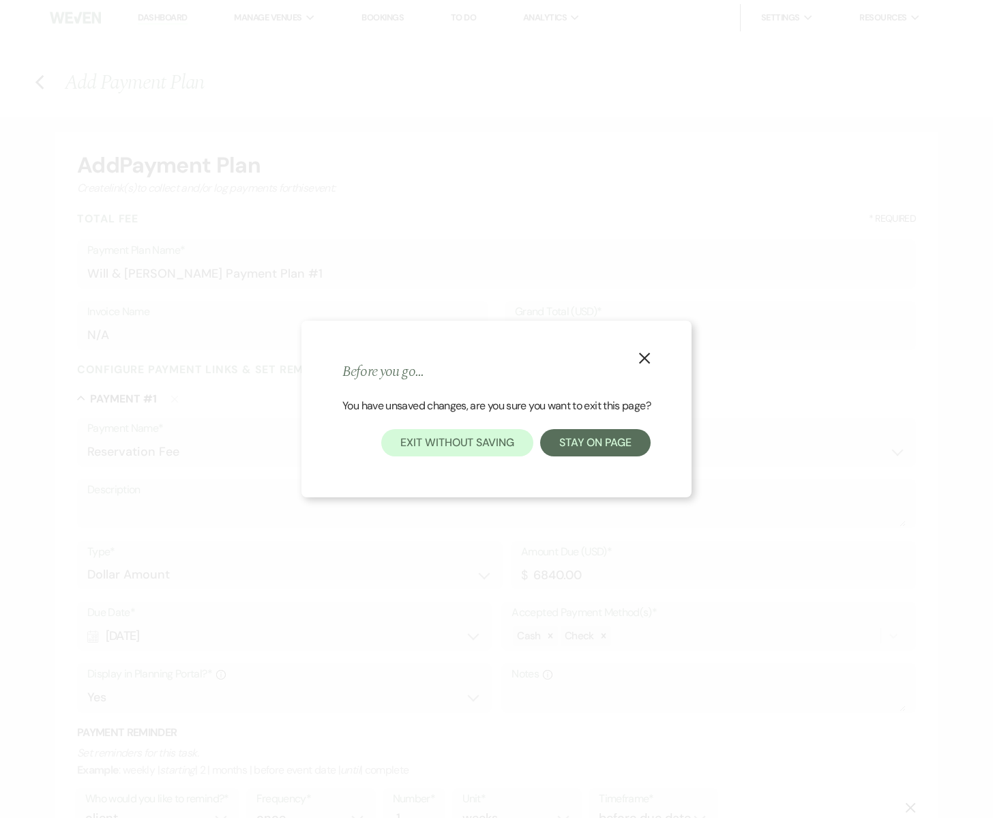
click at [645, 357] on use "button" at bounding box center [644, 358] width 11 height 11
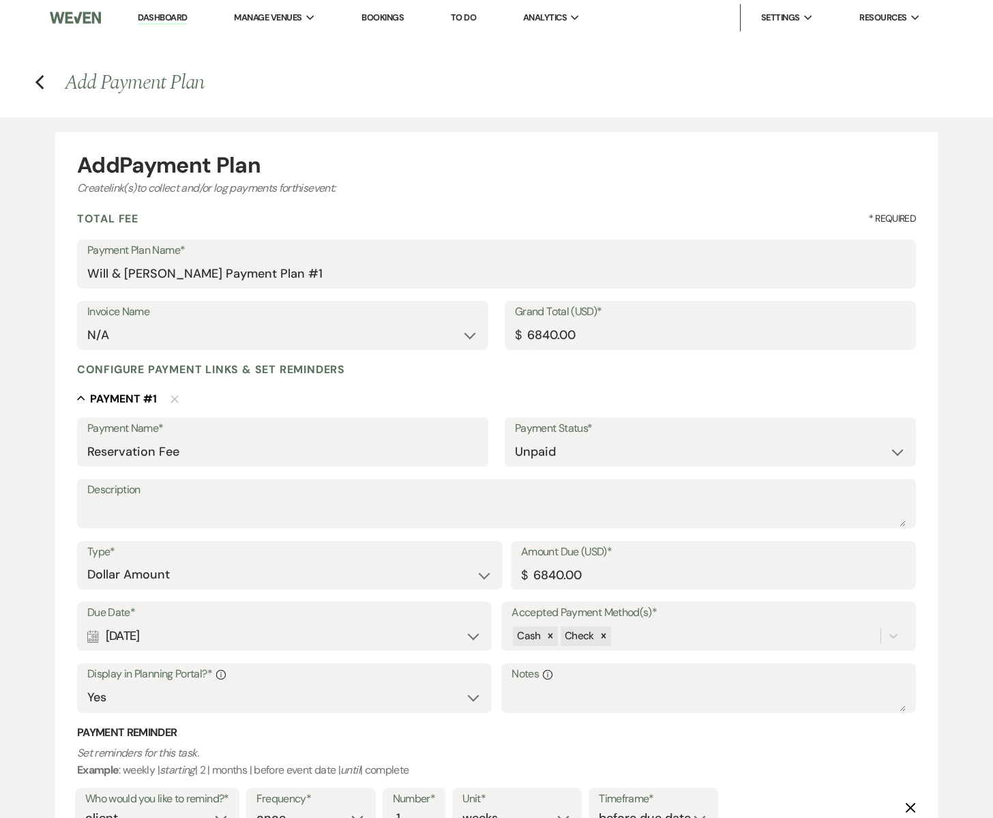
click at [93, 638] on icon "Calendar" at bounding box center [93, 636] width 12 height 12
select select "day"
select select "afterTodaysDate"
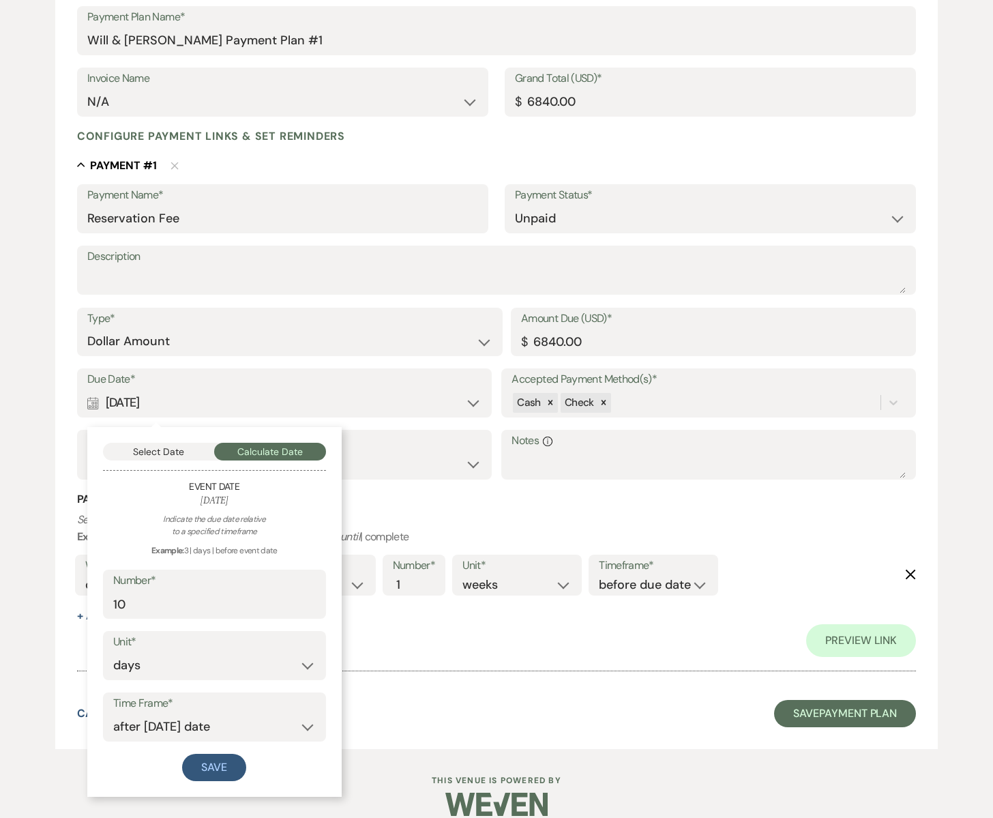
scroll to position [236, 0]
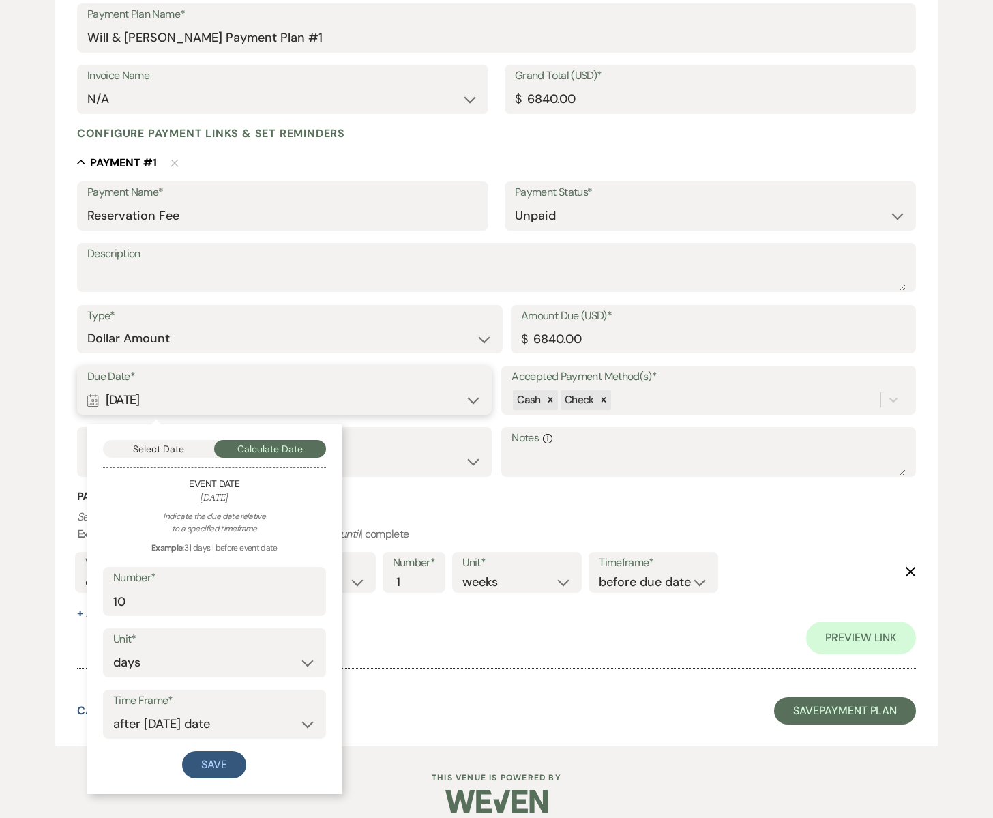
click at [156, 448] on button "Select Date" at bounding box center [159, 449] width 112 height 18
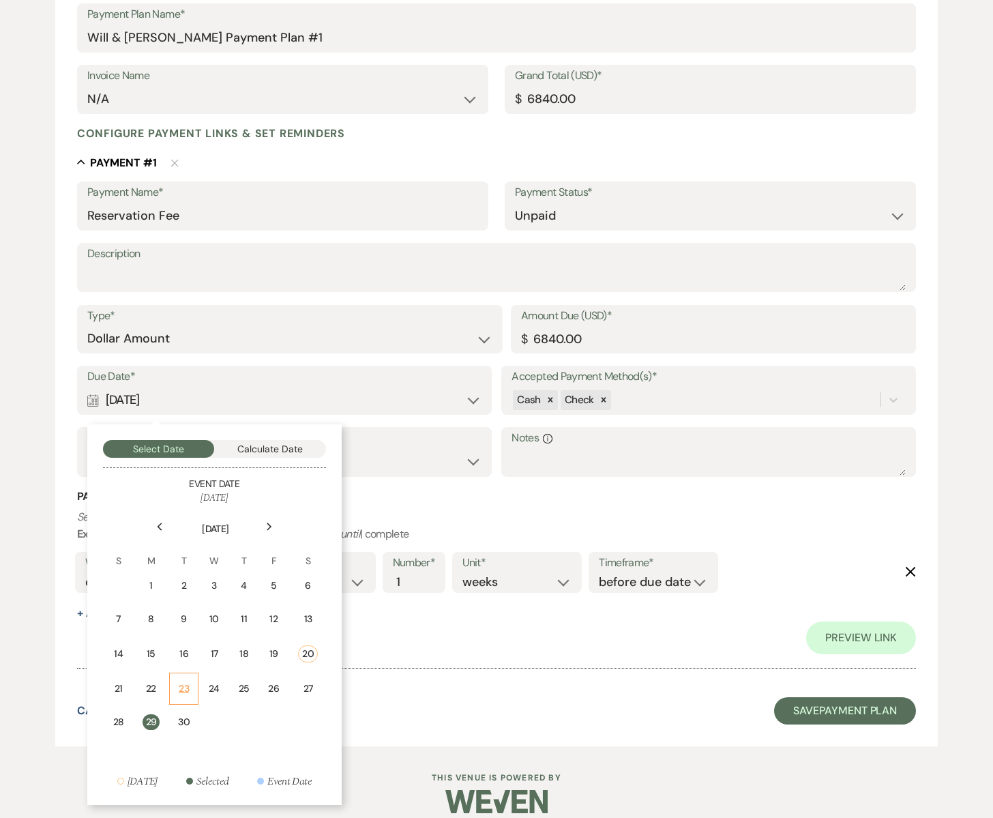
click at [189, 693] on td "23" at bounding box center [183, 689] width 29 height 32
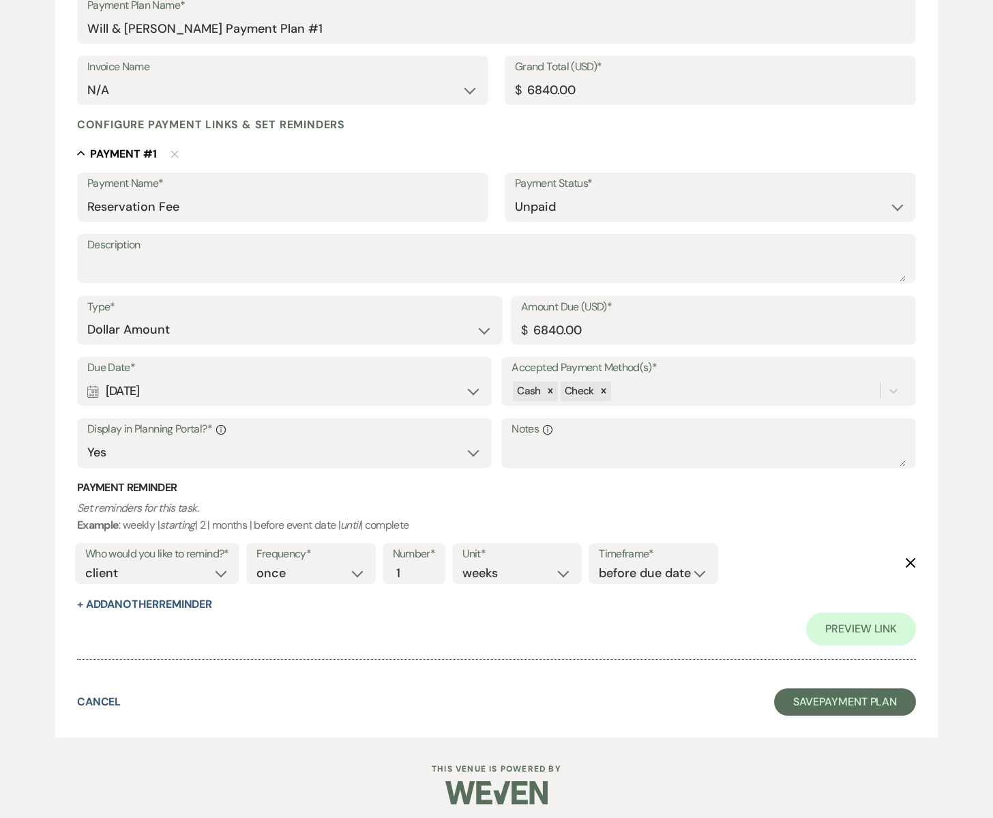
scroll to position [252, 0]
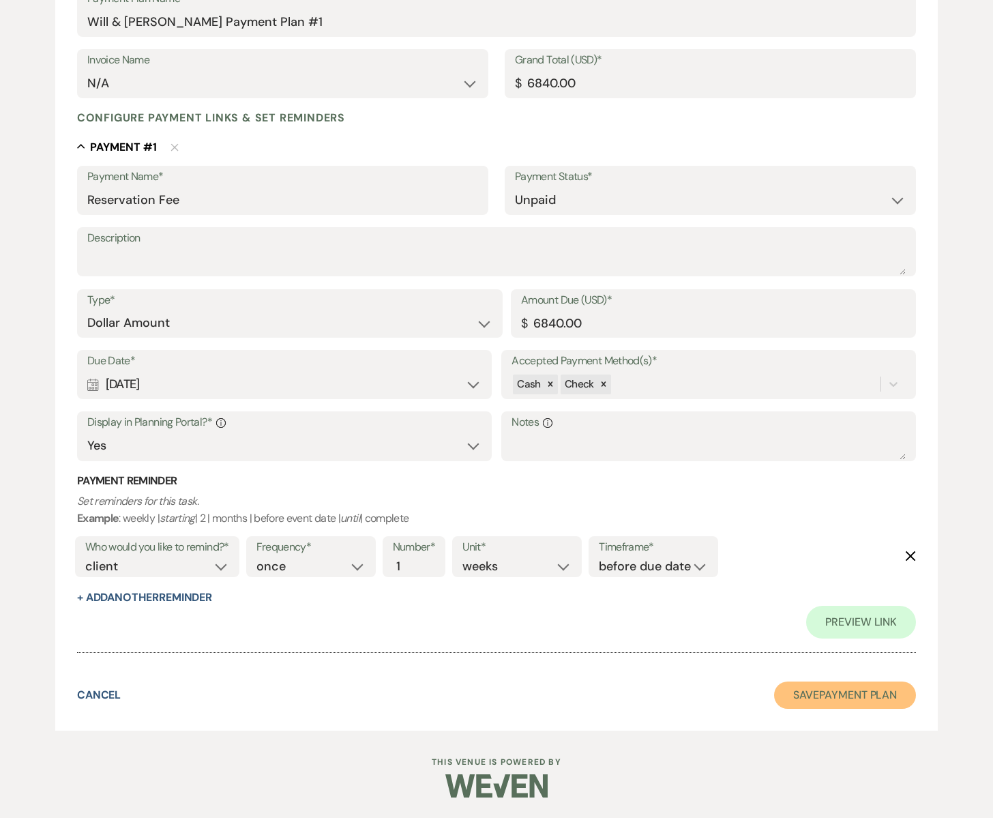
click at [807, 693] on button "Save Payment Plan" at bounding box center [845, 695] width 142 height 27
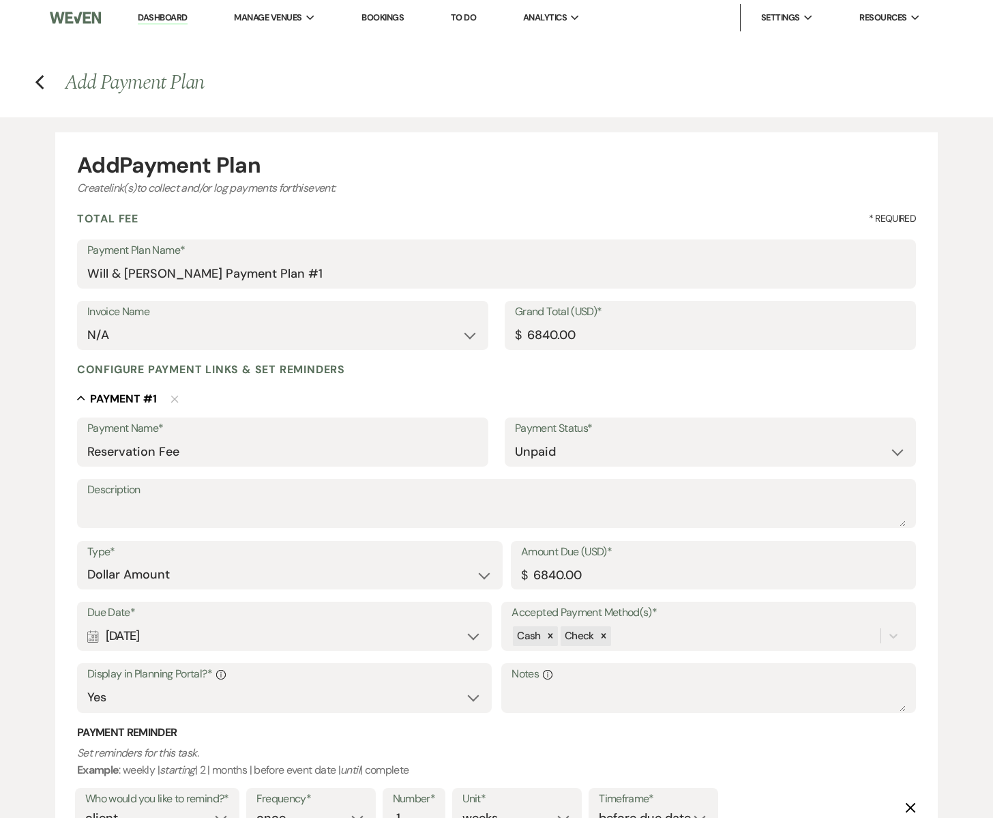
select select "6"
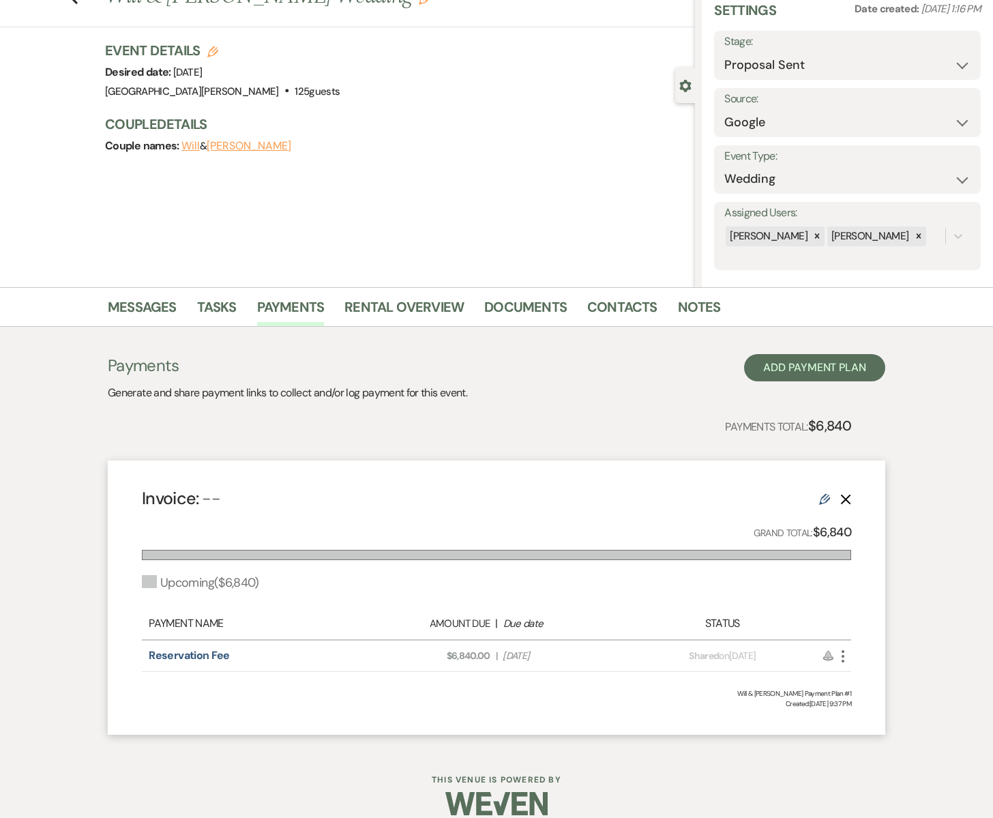
scroll to position [73, 0]
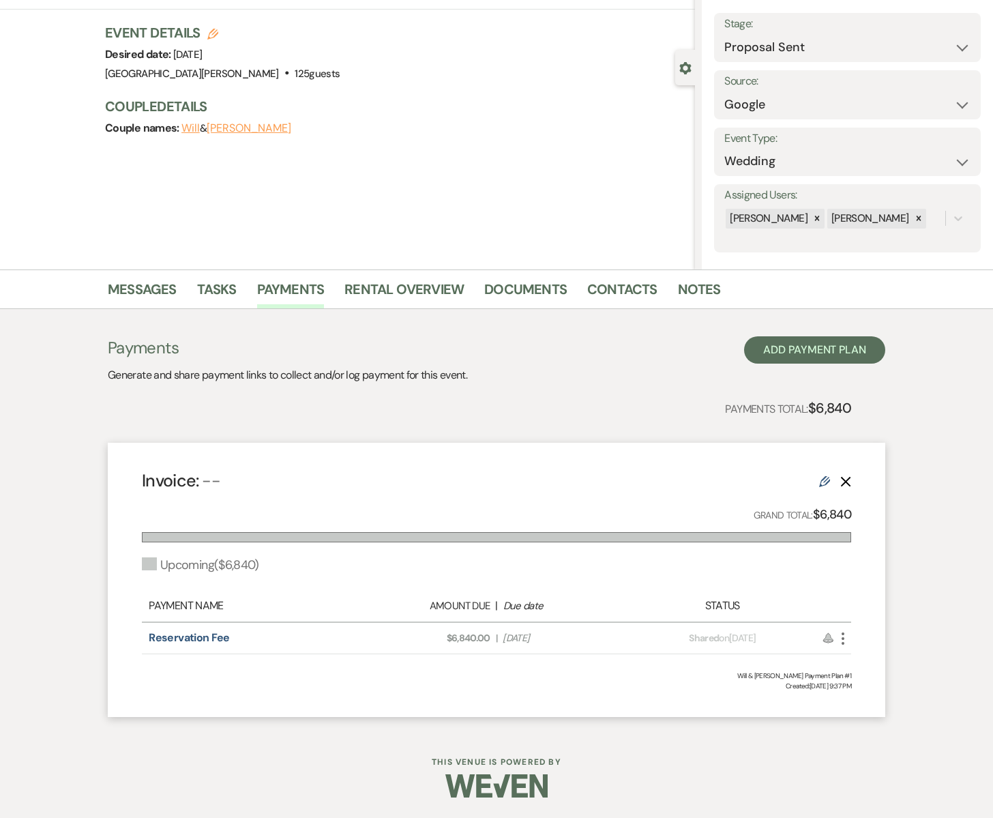
click at [843, 643] on use "button" at bounding box center [843, 638] width 3 height 12
click at [843, 482] on icon "Delete" at bounding box center [846, 481] width 11 height 11
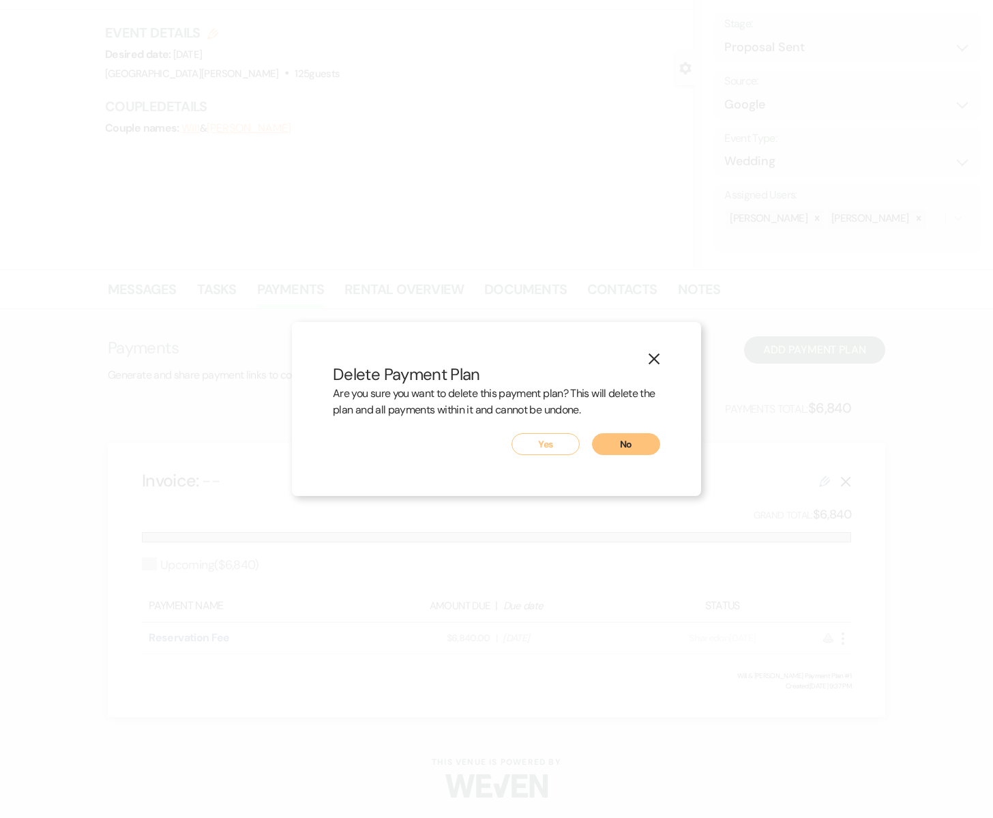
click at [613, 450] on button "No" at bounding box center [626, 444] width 68 height 22
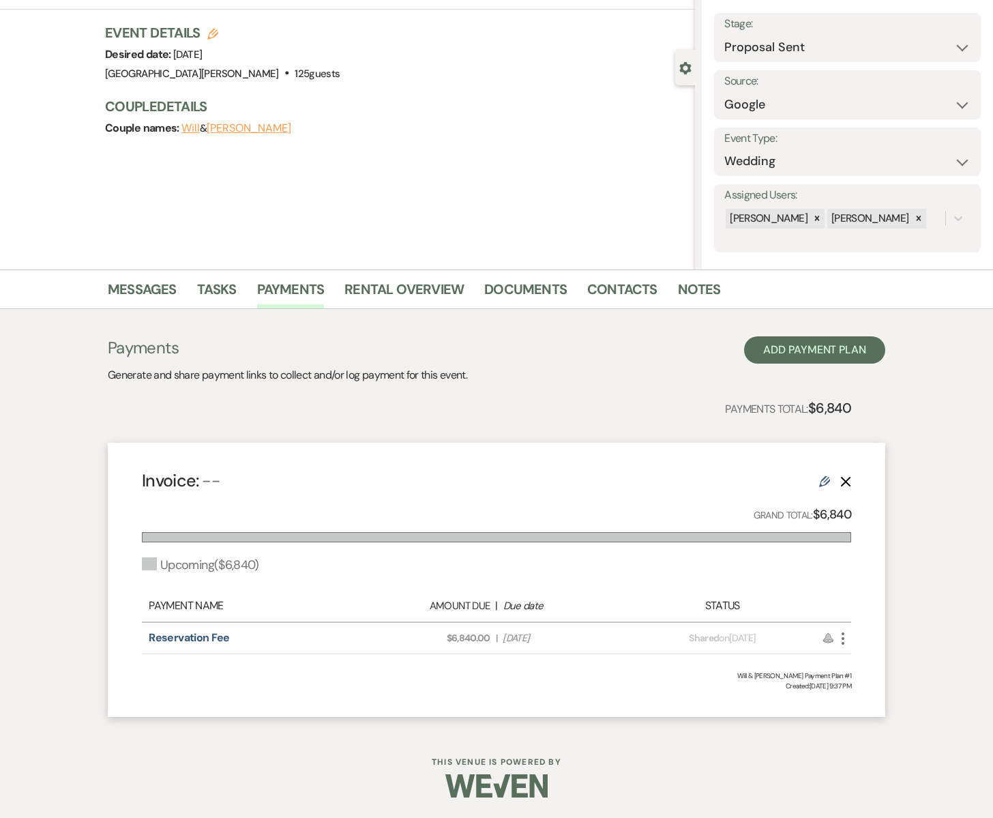
click at [822, 478] on icon "Edit" at bounding box center [824, 481] width 11 height 11
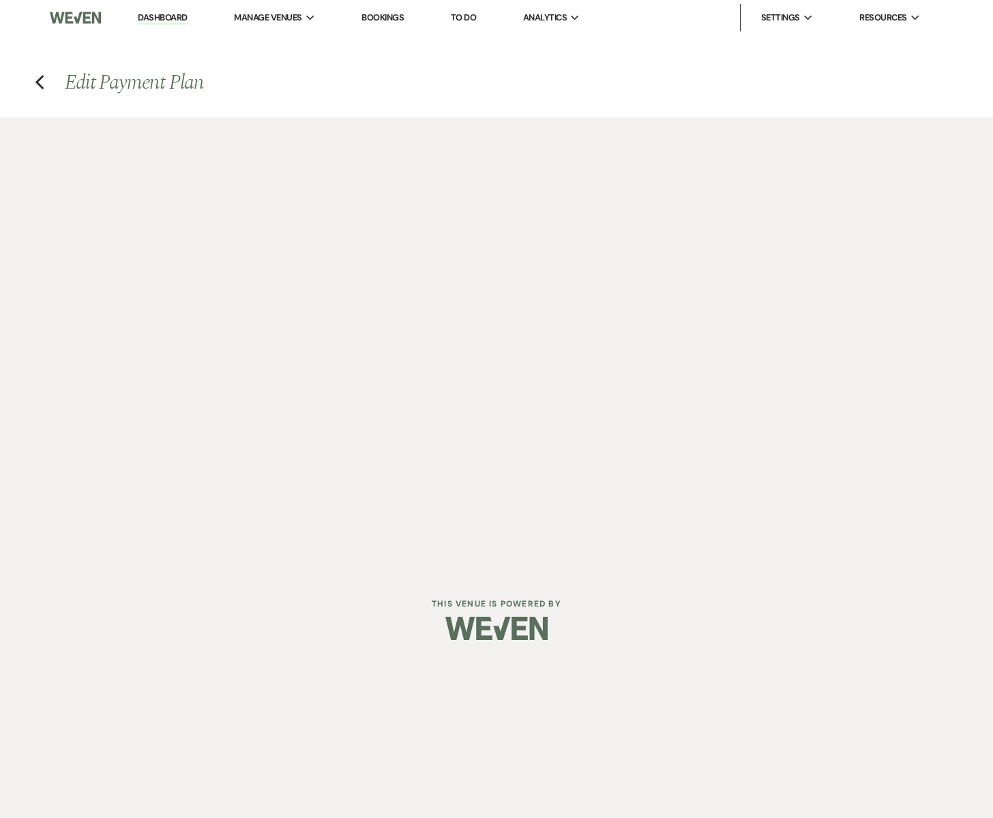
select select "2"
select select "flat"
select select "true"
select select "client"
select select "weeks"
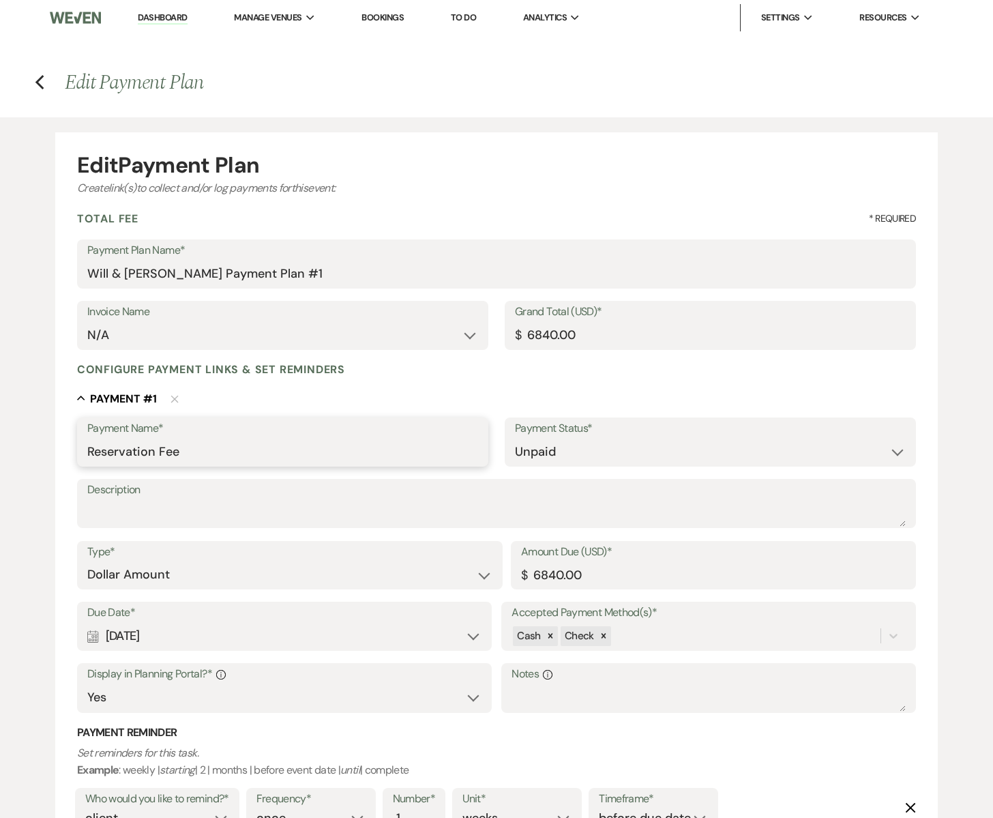
click at [201, 446] on input "Reservation Fee" at bounding box center [282, 452] width 391 height 27
click at [253, 452] on input "Reservation Fee + paid in full 5% discount from total $7,200= $6840" at bounding box center [282, 452] width 391 height 27
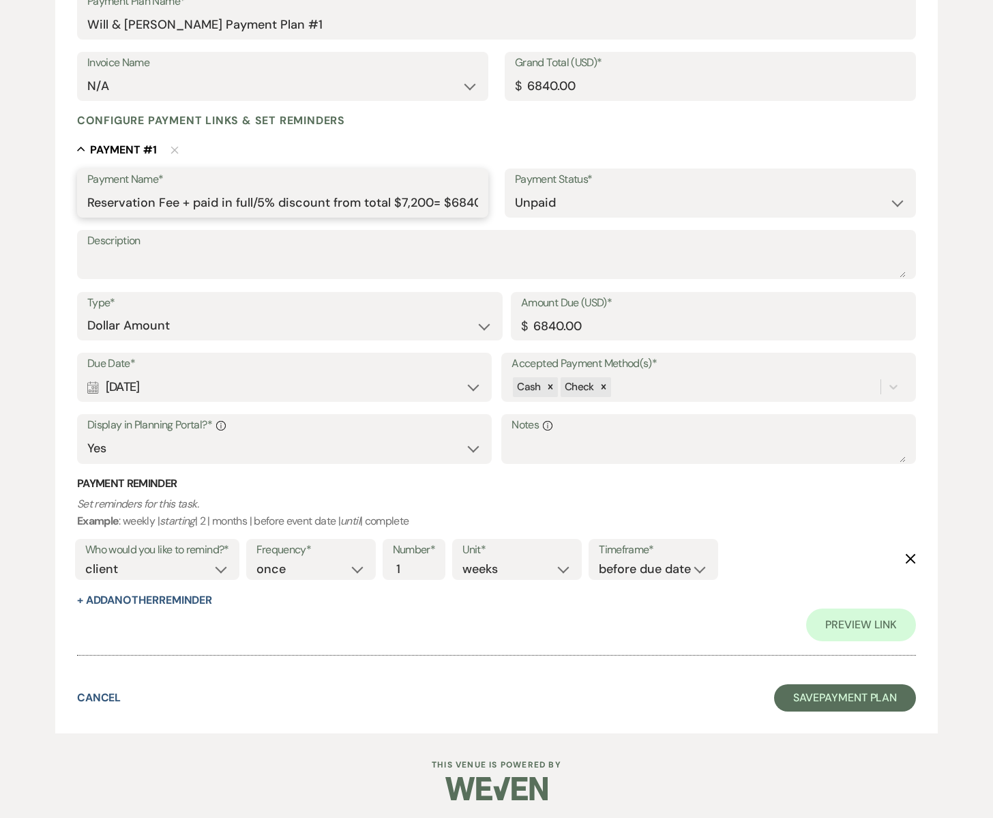
scroll to position [252, 0]
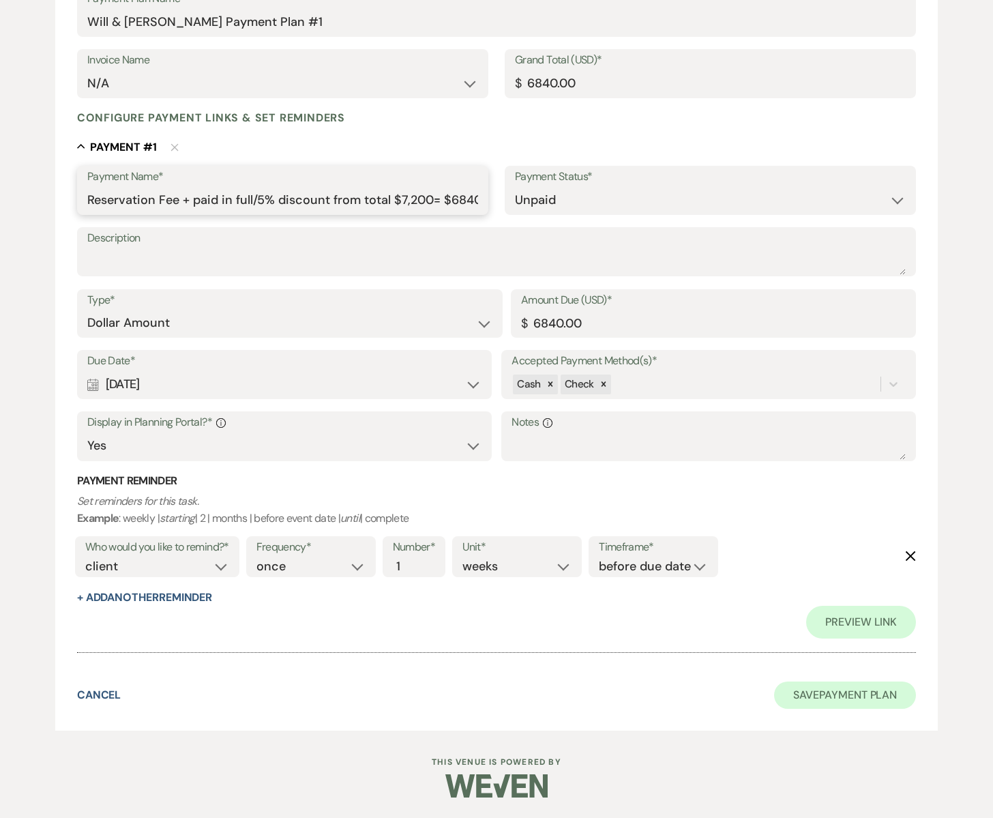
type input "Reservation Fee + paid in full/5% discount from total $7,200= $6840"
click at [850, 701] on button "Save Payment Plan" at bounding box center [845, 695] width 142 height 27
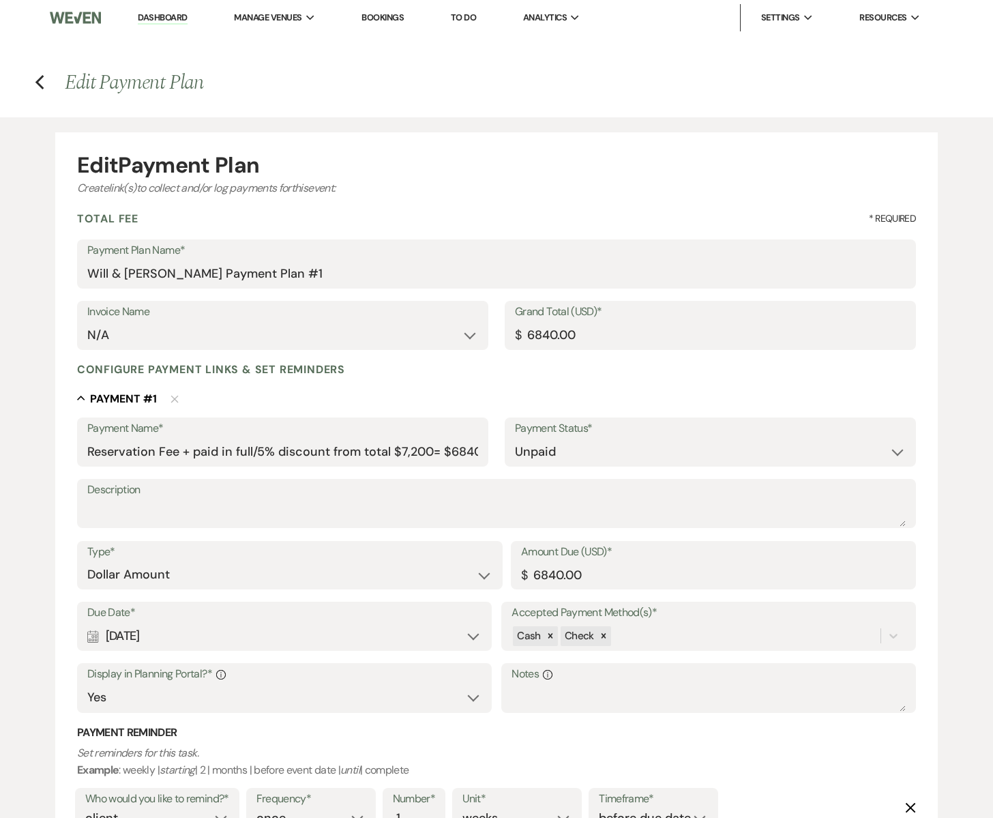
select select "6"
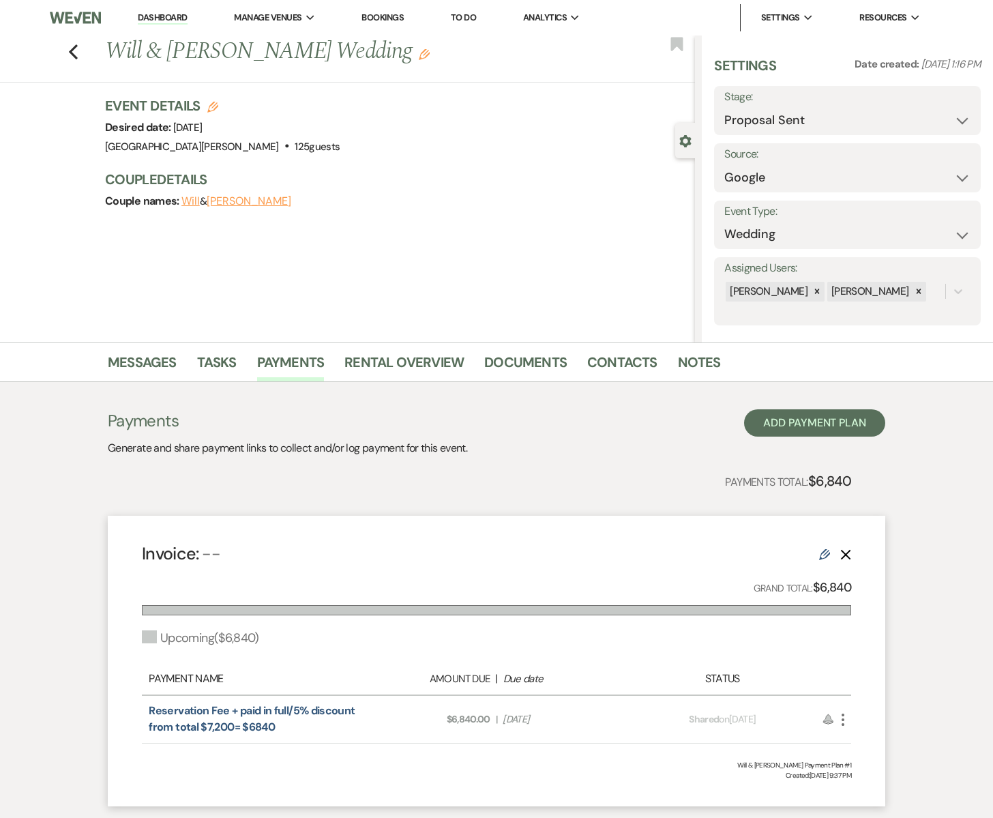
click at [847, 717] on icon "More" at bounding box center [843, 720] width 16 height 16
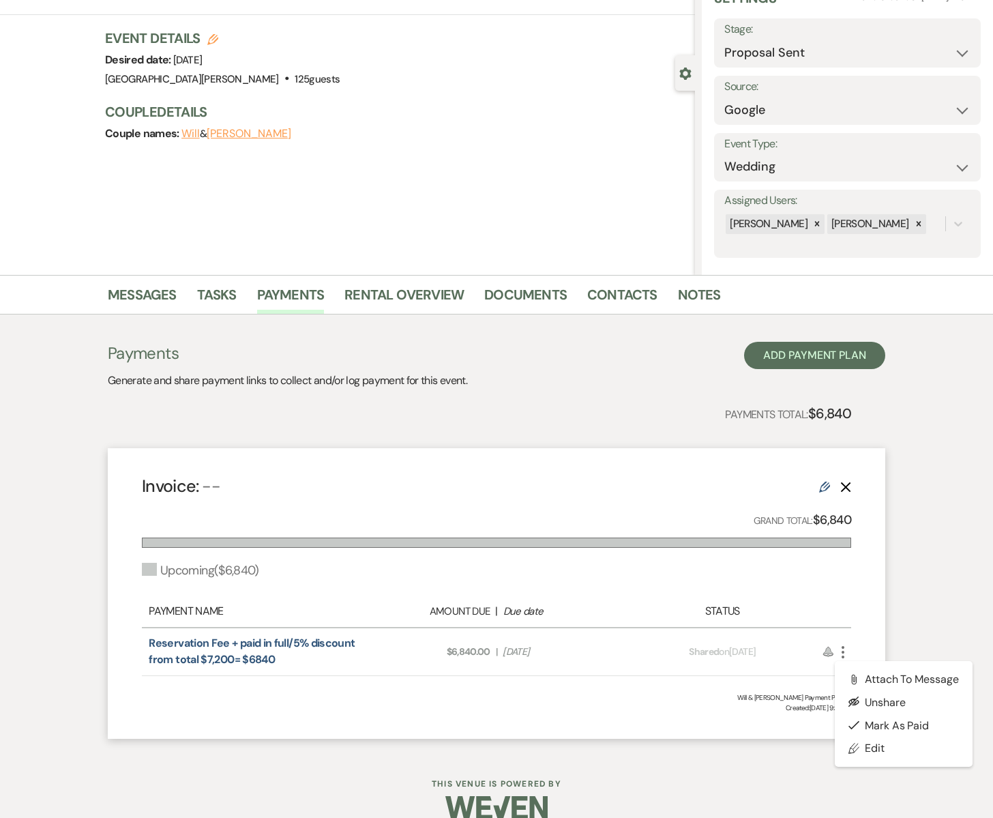
scroll to position [89, 0]
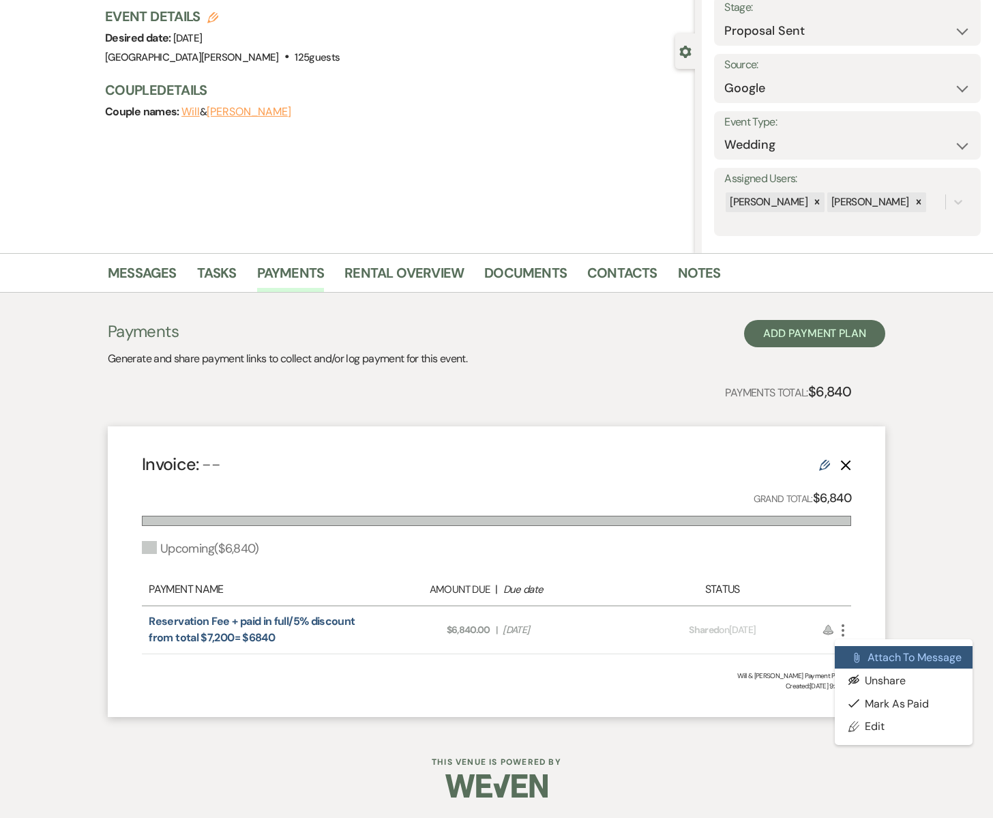
click at [866, 654] on button "Attach File Attach to Message" at bounding box center [904, 657] width 138 height 23
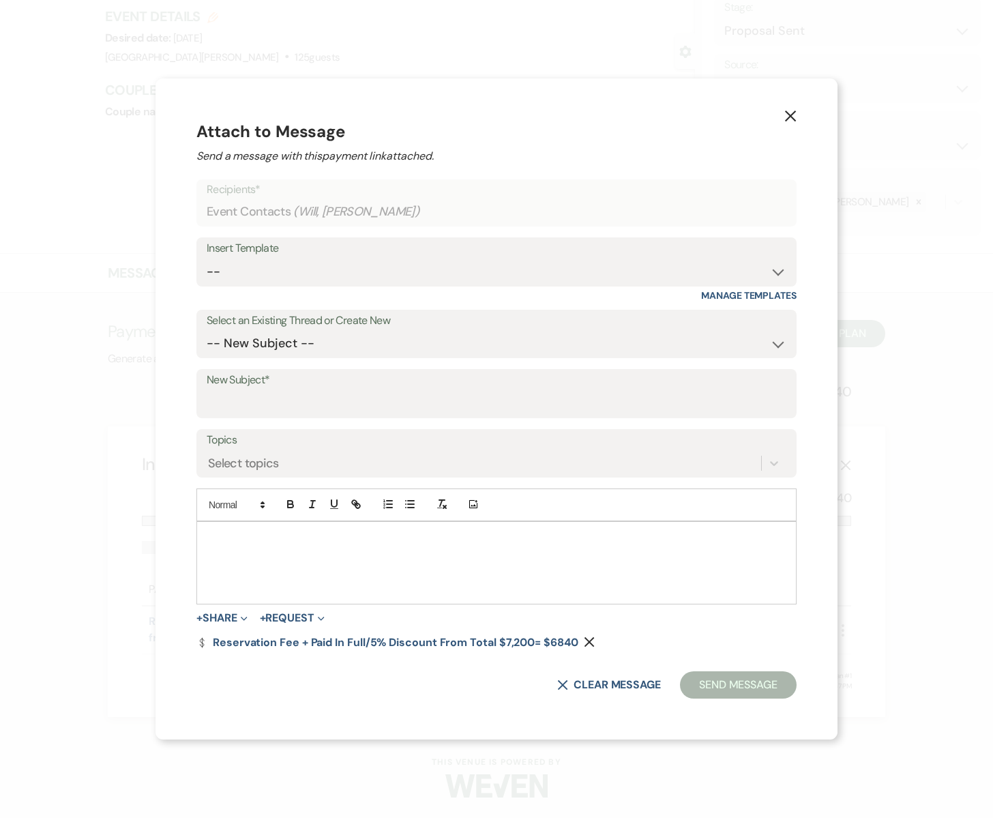
click at [339, 553] on div at bounding box center [496, 563] width 599 height 82
click at [381, 554] on p "If you would prefer to stop by our October OPEN HOUSE" at bounding box center [496, 552] width 579 height 15
click at [523, 552] on p "If you would prefer to stop by either of our October OPEN HOUSE" at bounding box center [496, 552] width 579 height 15
click at [636, 552] on p "If you would prefer to stop by either of our October OPEN HOUSE dates to bring …" at bounding box center [496, 552] width 579 height 15
drag, startPoint x: 257, startPoint y: 553, endPoint x: 632, endPoint y: 564, distance: 375.4
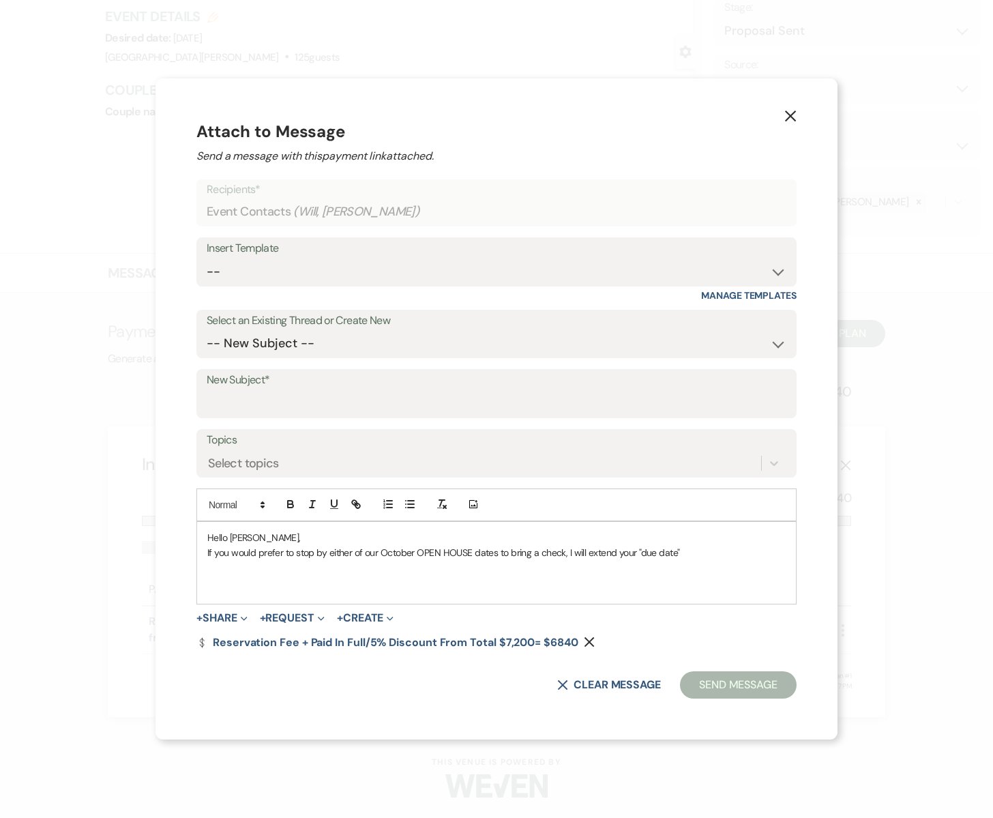
click at [637, 564] on div "Hello [PERSON_NAME], If you would prefer to stop by either of our October OPEN …" at bounding box center [496, 563] width 599 height 82
copy p "If you would prefer to stop by either of our October OPEN HOUSE dates to bring …"
click at [771, 553] on div "Hello [PERSON_NAME], If you’d prefer to stop by during one of our October Open …" at bounding box center [496, 563] width 599 height 82
click at [381, 567] on p "Just let me know if that is an option." at bounding box center [496, 568] width 579 height 15
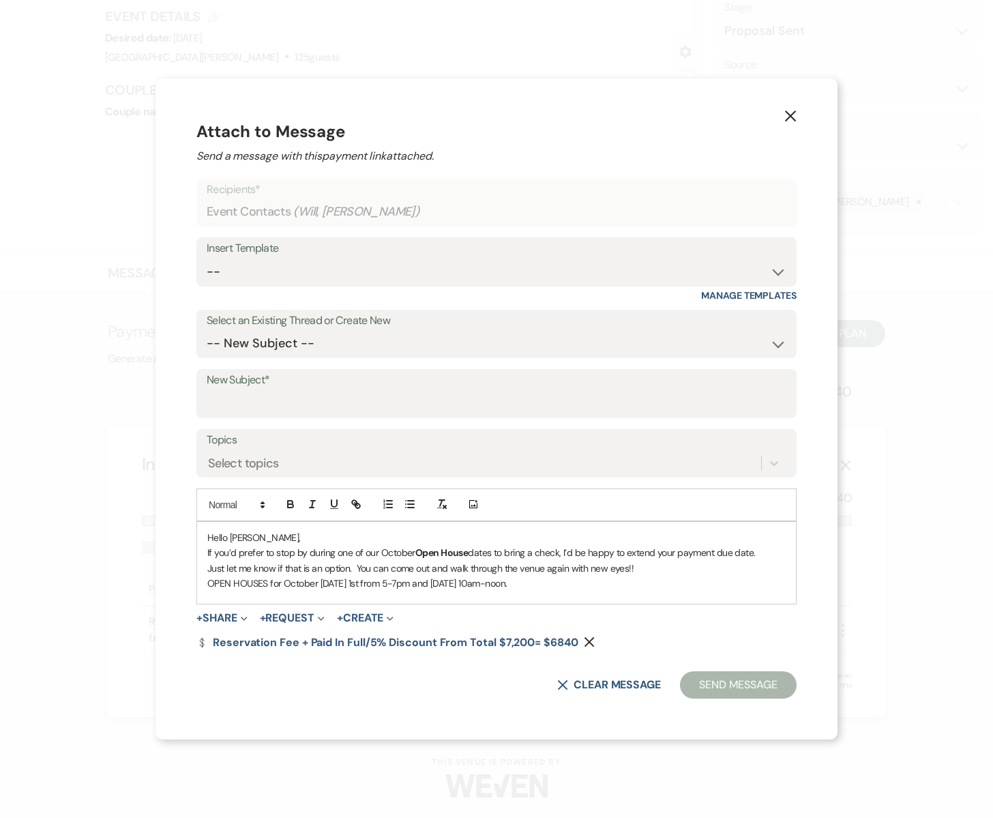
drag, startPoint x: 218, startPoint y: 551, endPoint x: 600, endPoint y: 592, distance: 383.5
click at [600, 592] on div "Hello [PERSON_NAME], If you’d prefer to stop by during one of our October Open …" at bounding box center [496, 563] width 599 height 82
copy div "If you’d prefer to stop by during one of our October Open House dates to bring …"
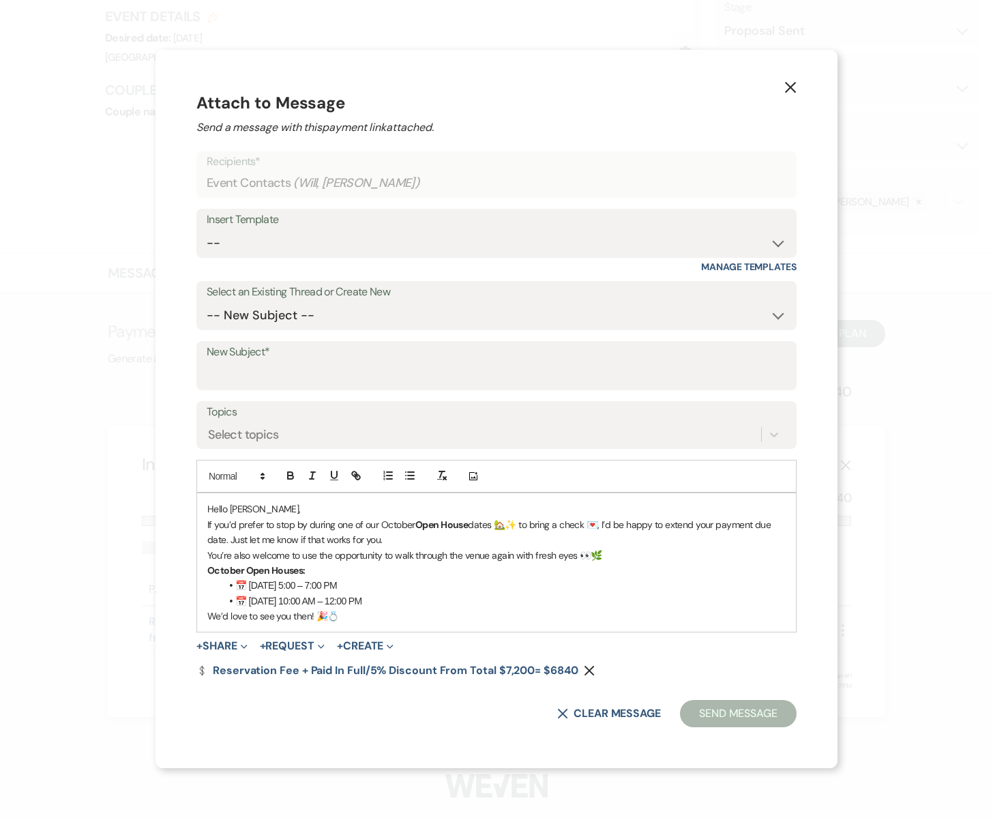
click at [259, 510] on p "Hello [PERSON_NAME]," at bounding box center [496, 508] width 579 height 15
click at [252, 320] on select "-- New Subject -- So Great to Meet You at [GEOGRAPHIC_DATA][PERSON_NAME]!" at bounding box center [497, 315] width 580 height 27
click at [255, 313] on select "-- New Subject -- So Great to Meet You at [GEOGRAPHIC_DATA][PERSON_NAME]!" at bounding box center [497, 315] width 580 height 27
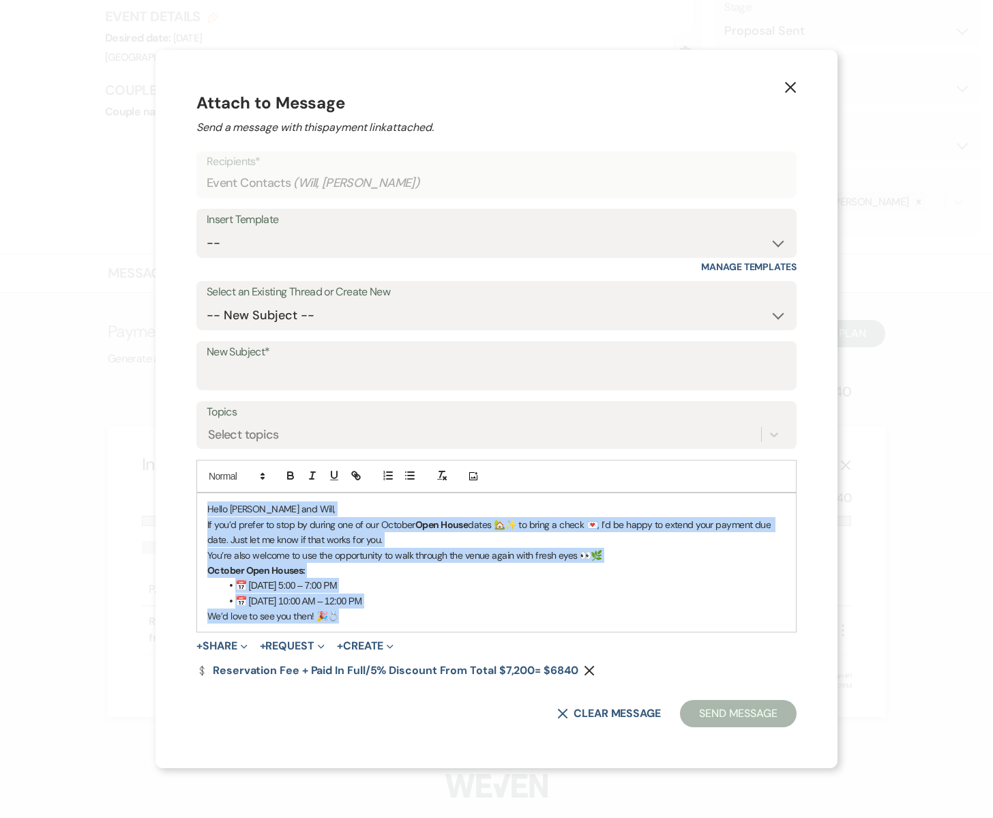
drag, startPoint x: 215, startPoint y: 510, endPoint x: 424, endPoint y: 615, distance: 233.7
click at [424, 615] on div "Hello [PERSON_NAME] and Will, If you’d prefer to stop by during one of our Octo…" at bounding box center [496, 562] width 599 height 138
copy div "Hello [PERSON_NAME] and Will, If you’d prefer to stop by during one of our Octo…"
click at [292, 319] on select "-- New Subject -- So Great to Meet You at [GEOGRAPHIC_DATA][PERSON_NAME]!" at bounding box center [497, 315] width 580 height 27
select select "459636"
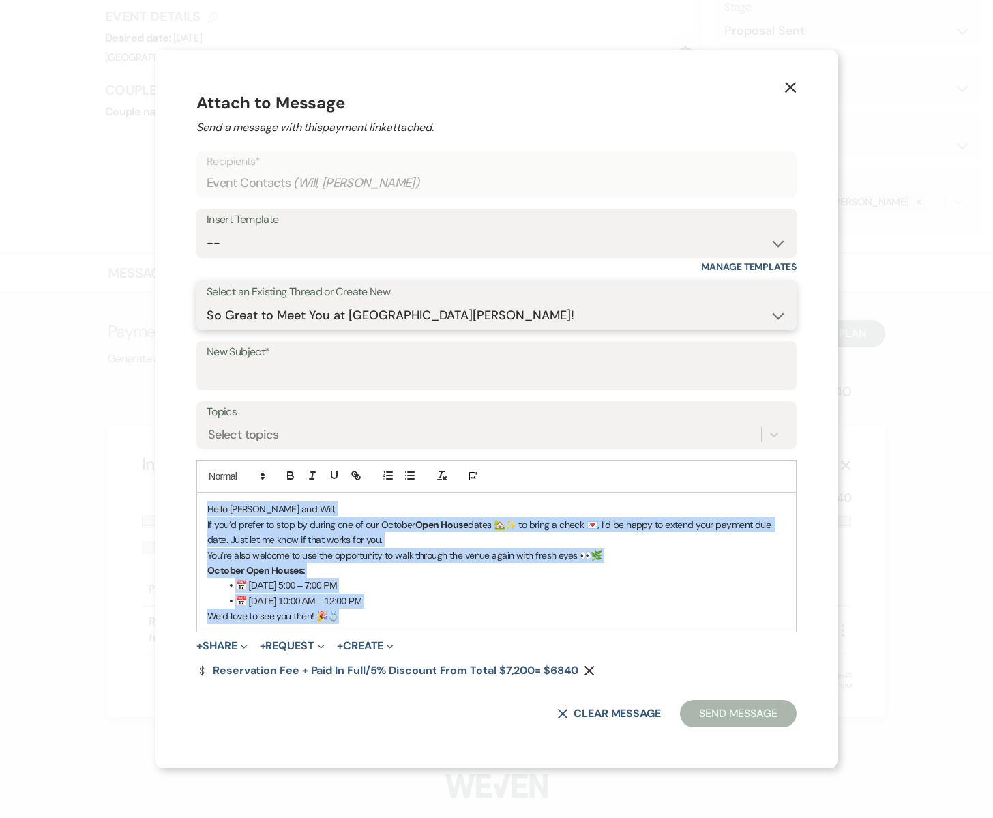
click at [207, 329] on select "-- New Subject -- So Great to Meet You at [GEOGRAPHIC_DATA][PERSON_NAME]!" at bounding box center [497, 315] width 580 height 27
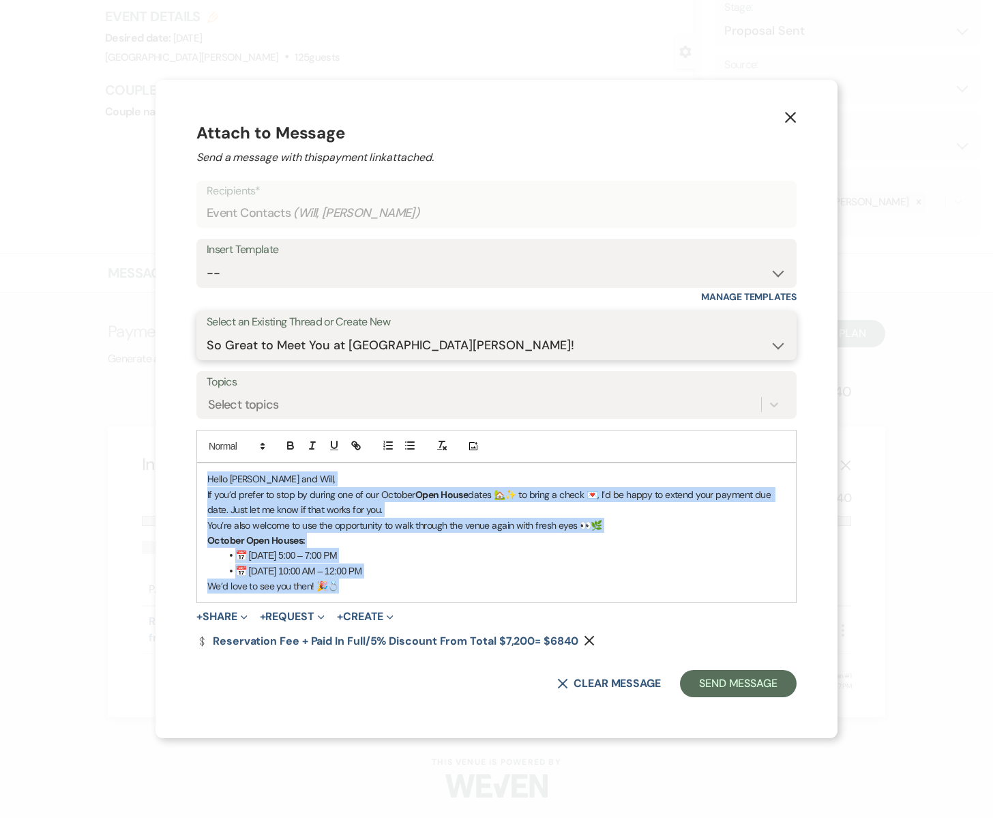
click at [451, 347] on select "-- New Subject -- So Great to Meet You at [GEOGRAPHIC_DATA][PERSON_NAME]!" at bounding box center [497, 345] width 580 height 27
click at [207, 332] on select "-- New Subject -- So Great to Meet You at [GEOGRAPHIC_DATA][PERSON_NAME]!" at bounding box center [497, 345] width 580 height 27
click at [780, 343] on select "-- New Subject -- So Great to Meet You at [GEOGRAPHIC_DATA][PERSON_NAME]!" at bounding box center [497, 345] width 580 height 27
click at [207, 332] on select "-- New Subject -- So Great to Meet You at [GEOGRAPHIC_DATA][PERSON_NAME]!" at bounding box center [497, 345] width 580 height 27
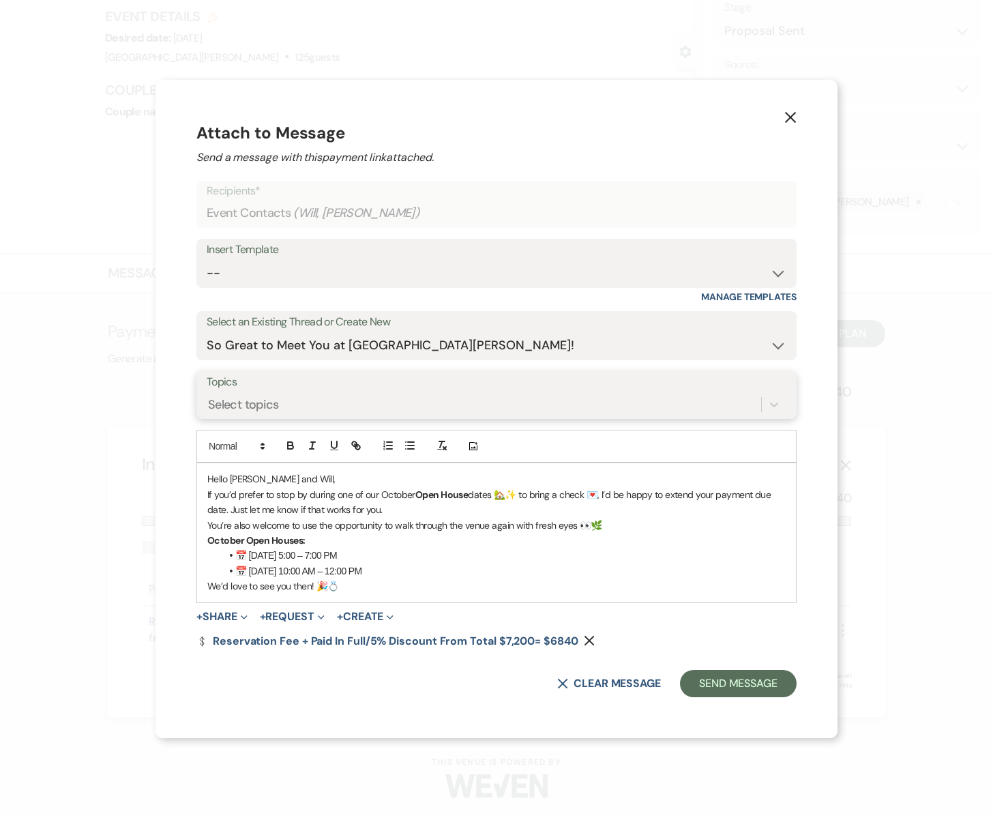
click at [408, 400] on div "Select topics" at bounding box center [484, 405] width 555 height 24
type input "Payment option"
click at [156, 390] on div "X Attach to Message Send a message with this payment link attached. Recipients*…" at bounding box center [497, 409] width 682 height 658
click at [213, 400] on div "Select topics" at bounding box center [243, 405] width 71 height 18
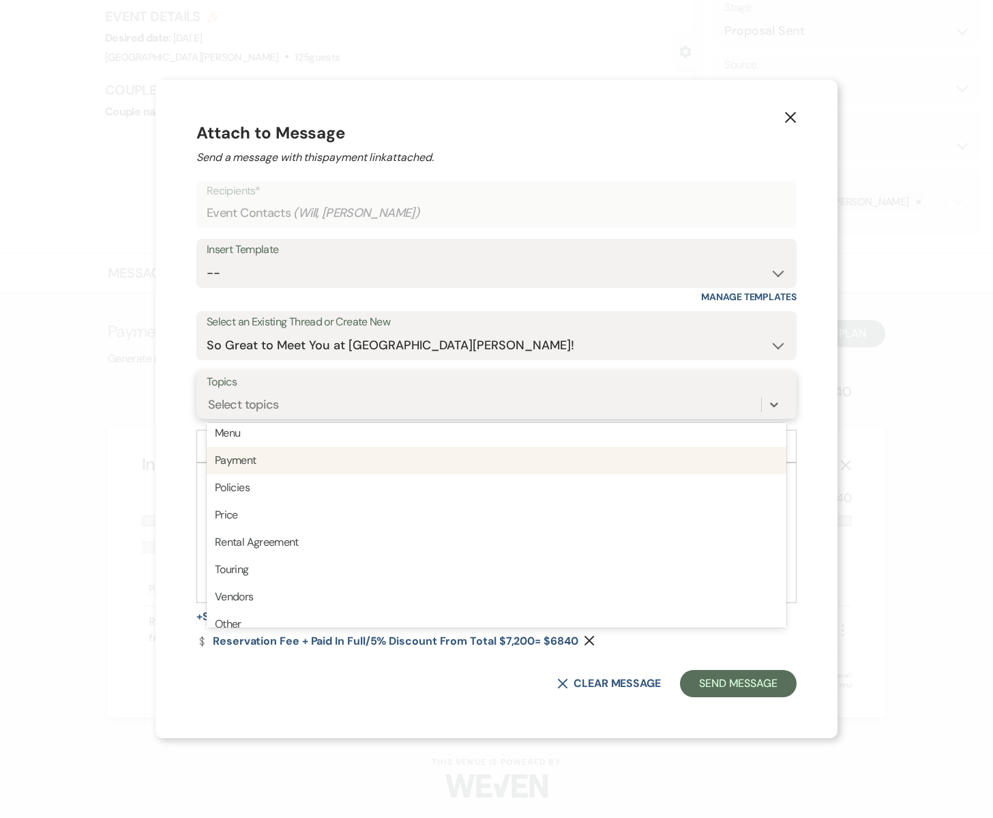
scroll to position [336, 0]
click at [250, 468] on div "Payment" at bounding box center [497, 457] width 580 height 27
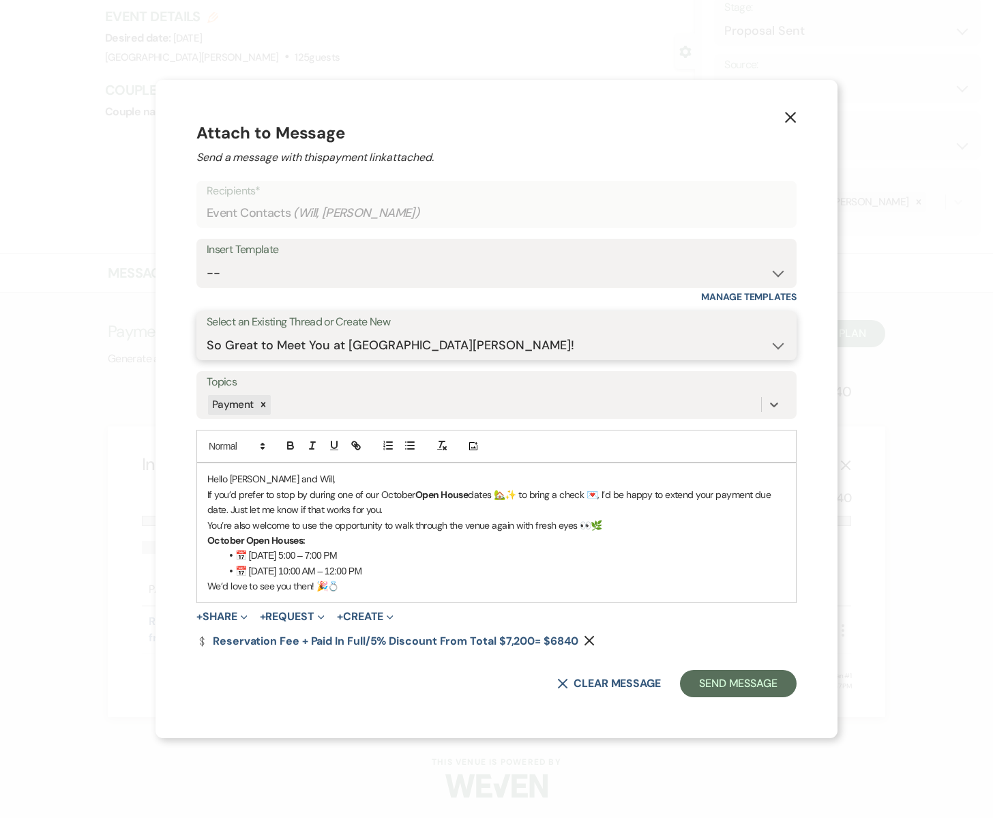
click at [772, 347] on select "-- New Subject -- So Great to Meet You at [GEOGRAPHIC_DATA][PERSON_NAME]!" at bounding box center [497, 345] width 580 height 27
click at [207, 332] on select "-- New Subject -- So Great to Meet You at [GEOGRAPHIC_DATA][PERSON_NAME]!" at bounding box center [497, 345] width 580 height 27
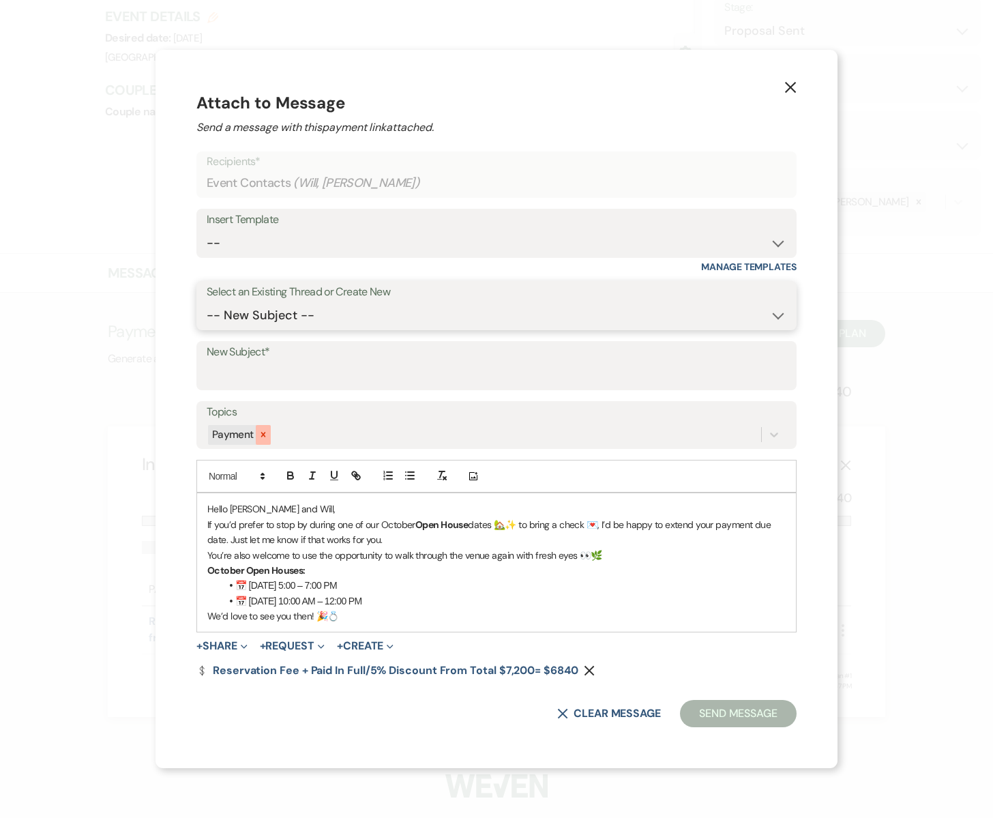
click at [262, 436] on icon at bounding box center [264, 435] width 10 height 10
click at [302, 315] on select "-- New Subject -- So Great to Meet You at [GEOGRAPHIC_DATA][PERSON_NAME]!" at bounding box center [497, 315] width 580 height 27
select select "459636"
click at [207, 329] on select "-- New Subject -- So Great to Meet You at [GEOGRAPHIC_DATA][PERSON_NAME]!" at bounding box center [497, 315] width 580 height 27
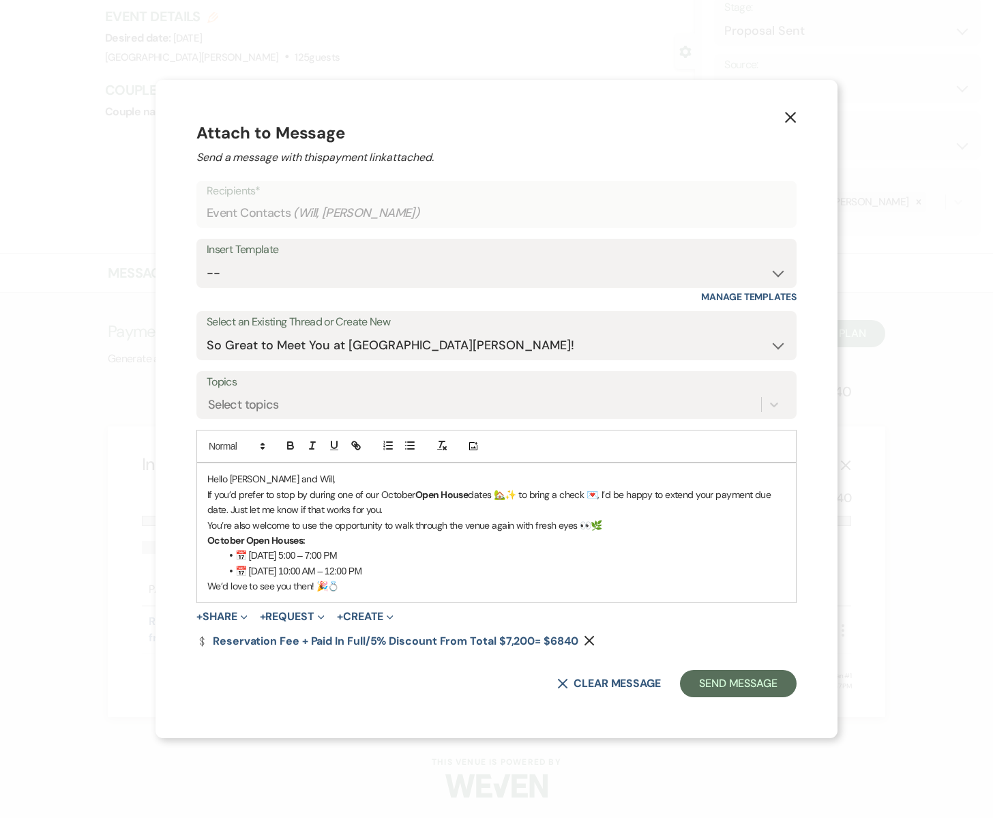
click at [348, 587] on p "We’d love to see you then! 🎉💍" at bounding box center [496, 586] width 579 height 15
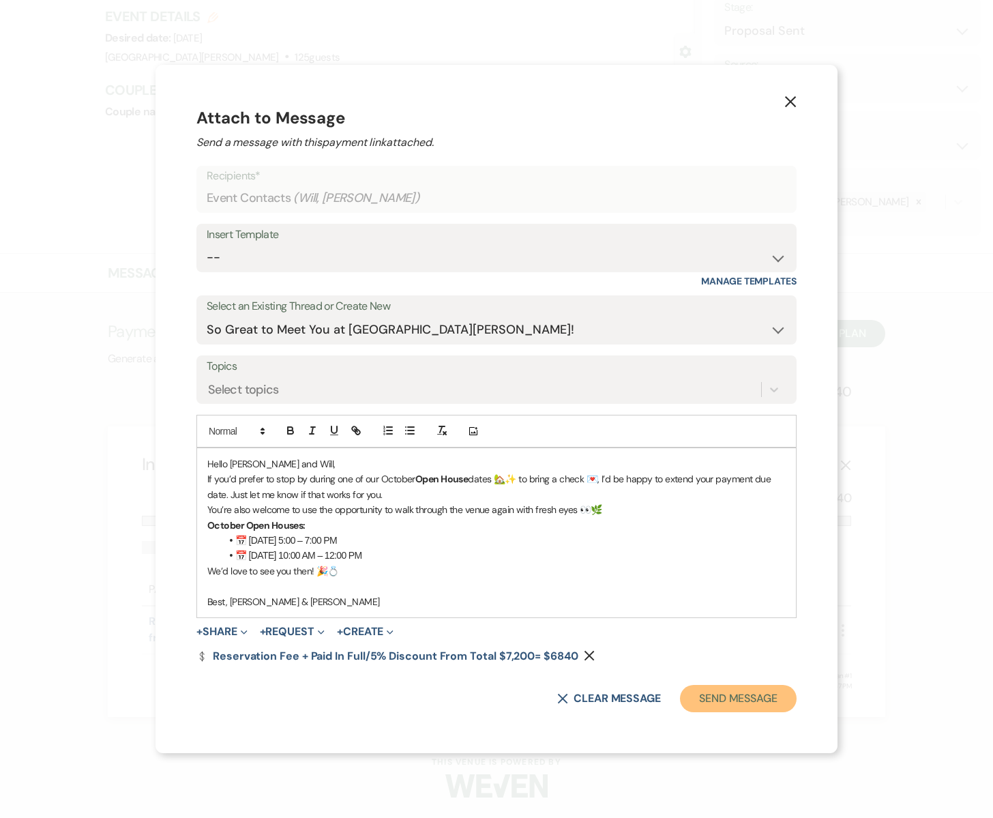
click at [698, 694] on button "Send Message" at bounding box center [738, 698] width 117 height 27
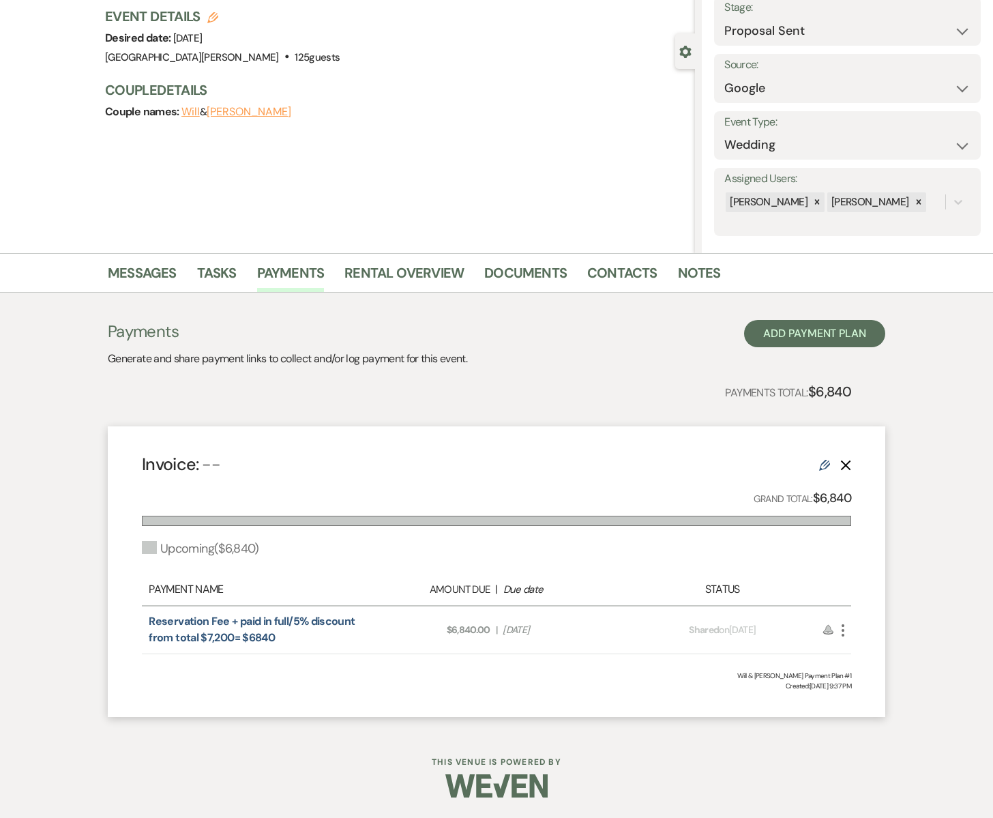
scroll to position [0, 0]
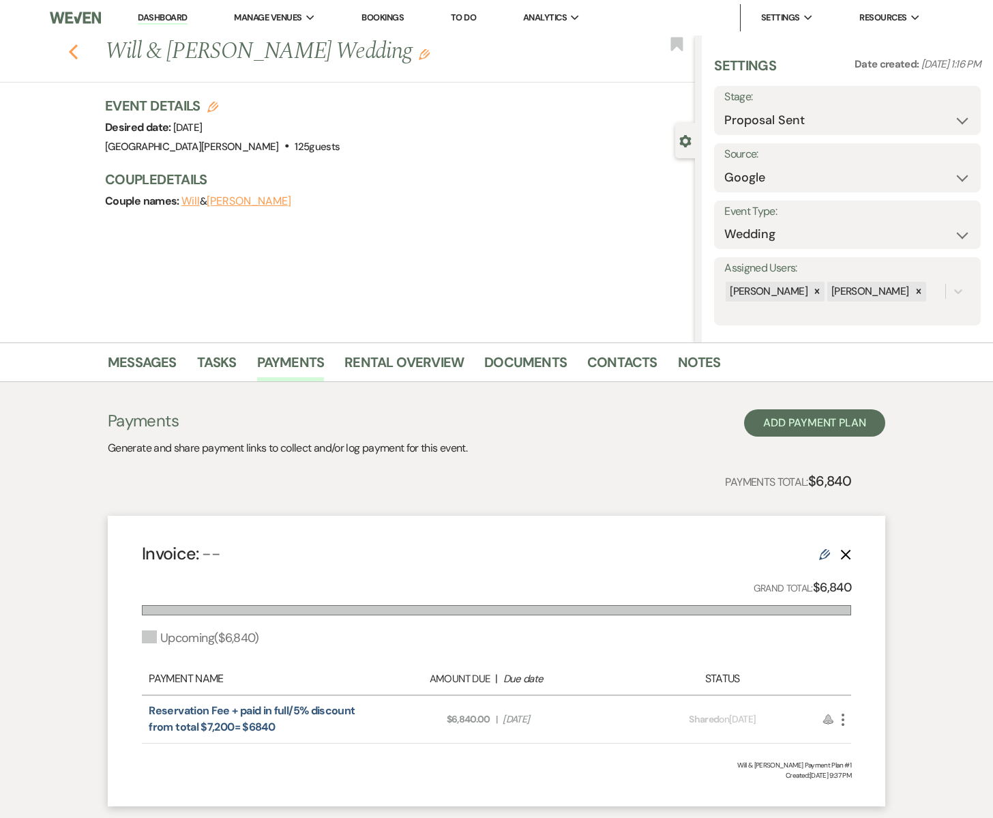
click at [75, 49] on icon "Previous" at bounding box center [73, 52] width 10 height 16
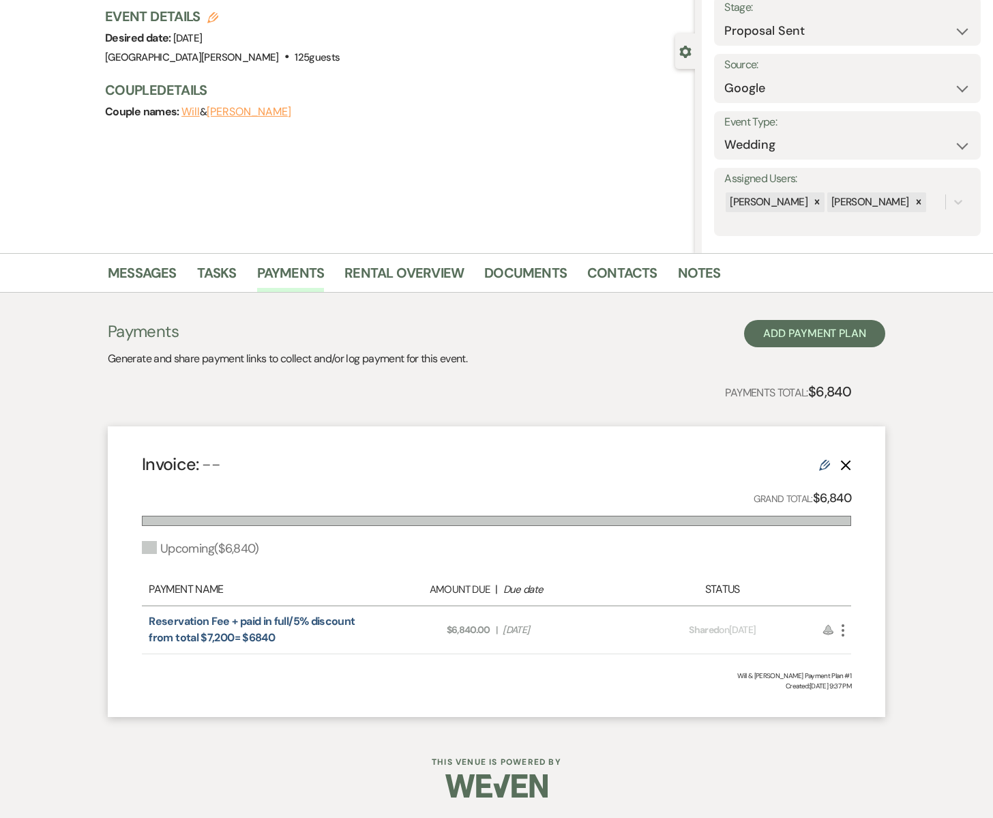
select select "6"
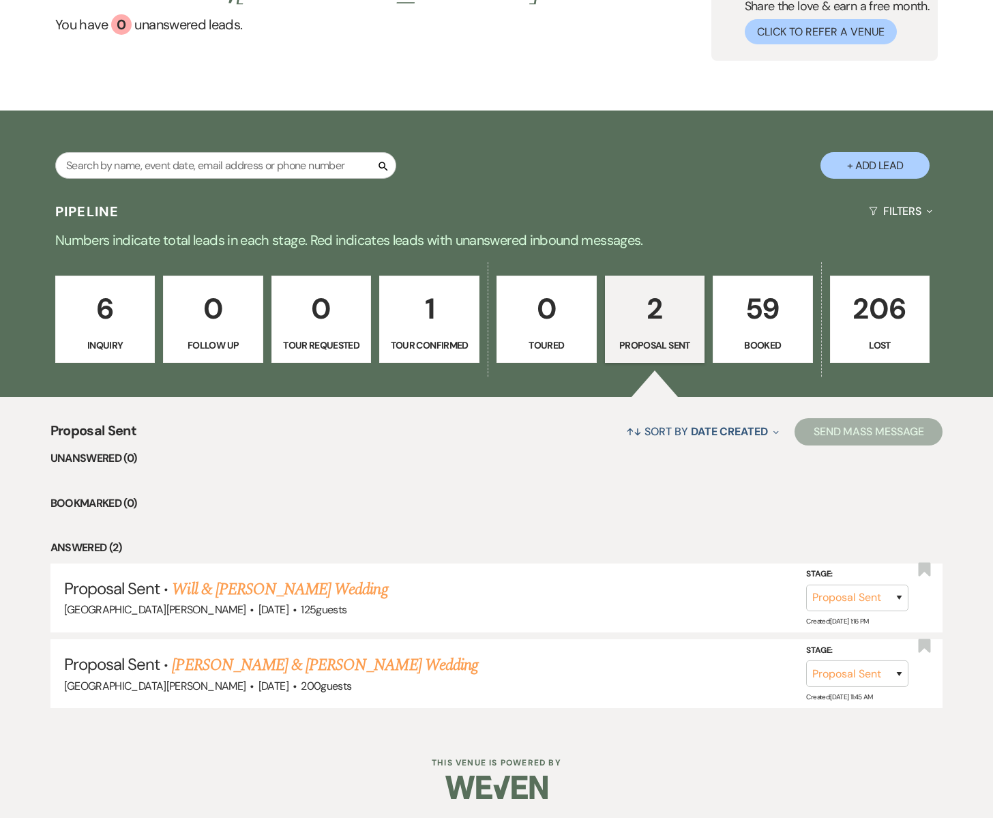
click at [669, 319] on p "2" at bounding box center [655, 309] width 83 height 46
click at [864, 595] on select "Inquiry Follow Up Tour Requested Tour Confirmed Toured Proposal Sent Booked Lost" at bounding box center [857, 598] width 102 height 27
select select "7"
click at [806, 585] on select "Inquiry Follow Up Tour Requested Tour Confirmed Toured Proposal Sent Booked Lost" at bounding box center [857, 598] width 102 height 27
click at [871, 599] on button "Save" at bounding box center [881, 597] width 68 height 27
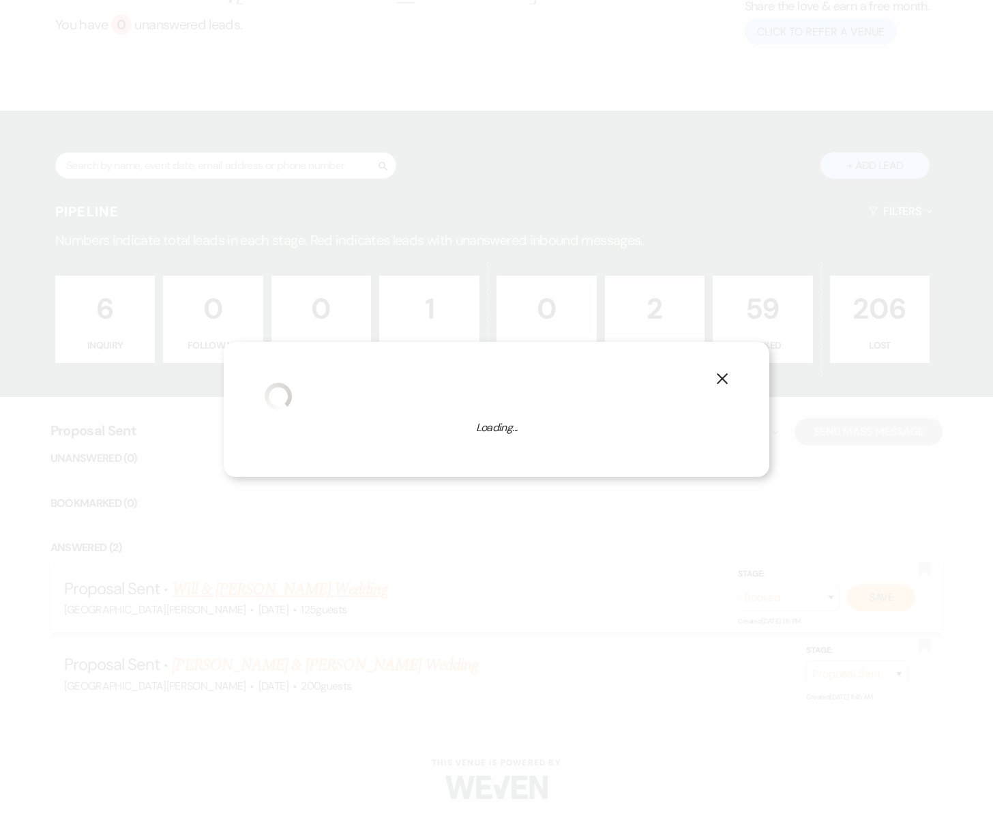
select select "1"
select select "755"
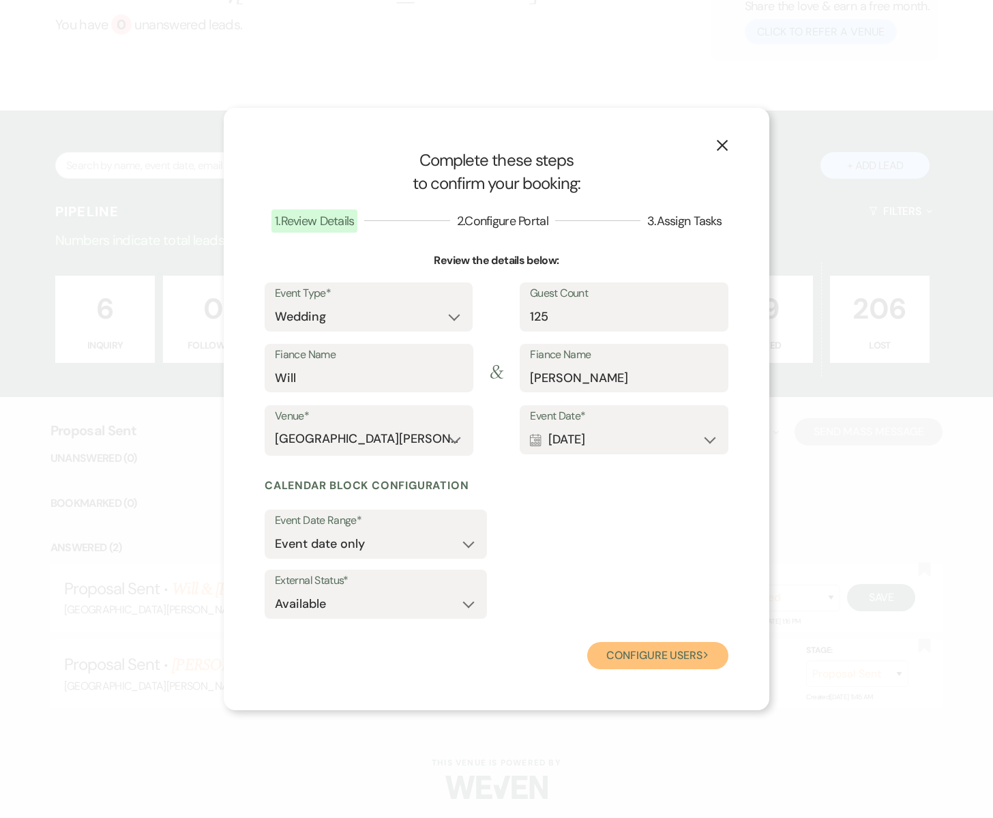
click at [666, 660] on button "Configure users Next" at bounding box center [657, 655] width 141 height 27
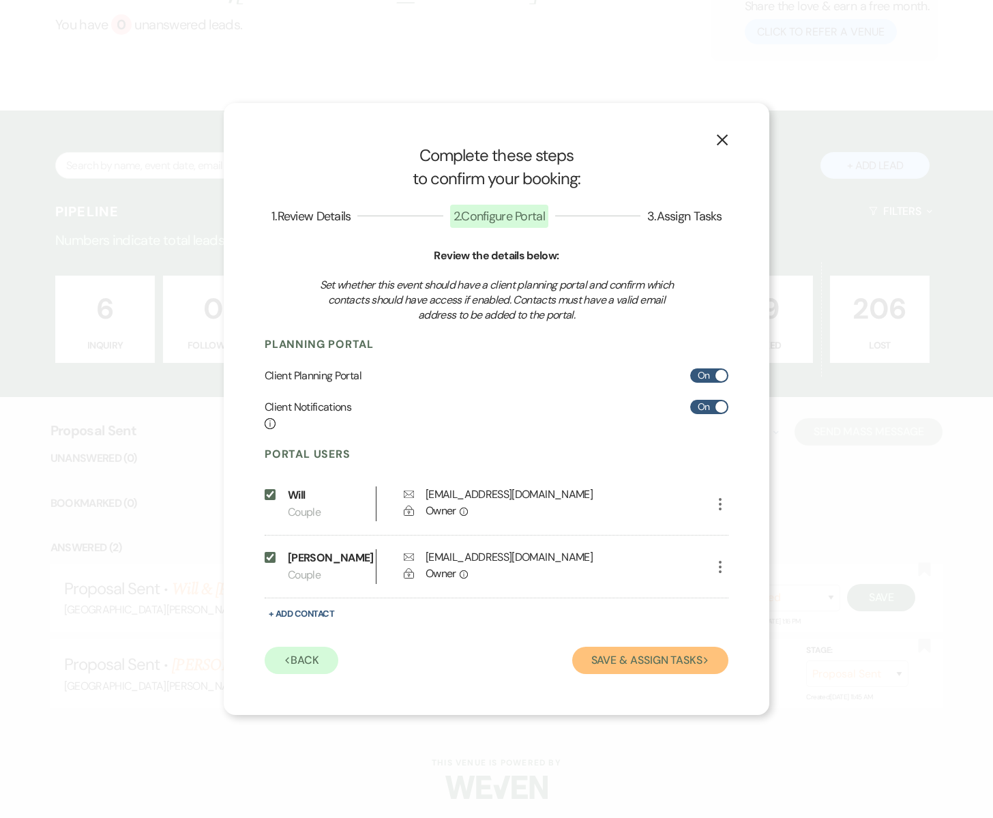
click at [660, 660] on button "Save & Assign Tasks Next" at bounding box center [650, 660] width 156 height 27
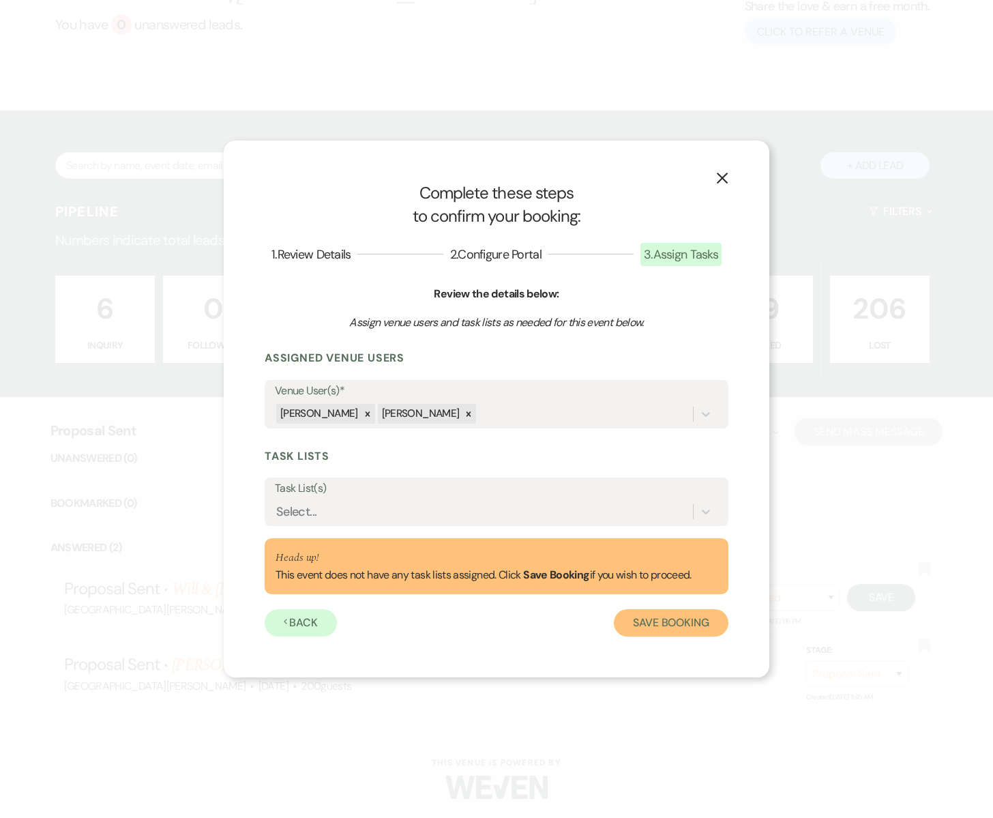
click at [657, 623] on button "Save Booking" at bounding box center [671, 622] width 115 height 27
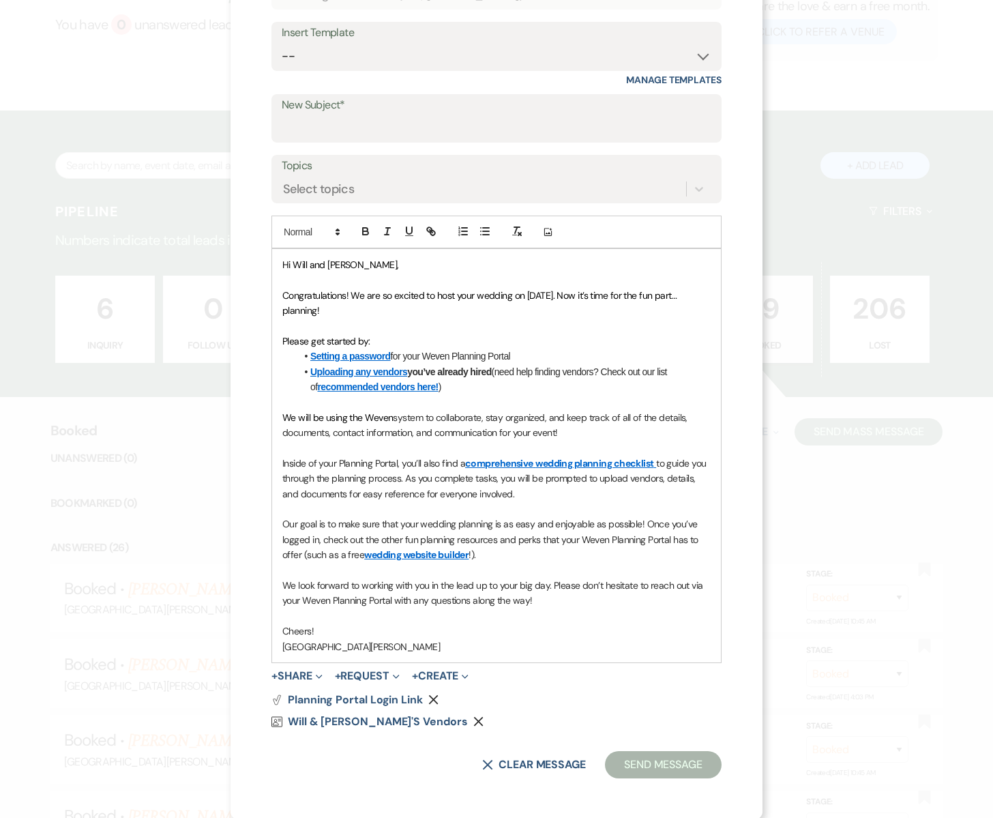
scroll to position [135, 0]
click at [684, 418] on span "system to collaborate, stay organized, and keep track of all of the details, do…" at bounding box center [485, 424] width 407 height 27
click at [557, 430] on span "system to collaborate, stay organized, and keep track of all of the details, do…" at bounding box center [485, 424] width 407 height 27
click at [664, 434] on p "We will be using the Weven system to collaborate, stay organized, and keep trac…" at bounding box center [496, 424] width 428 height 31
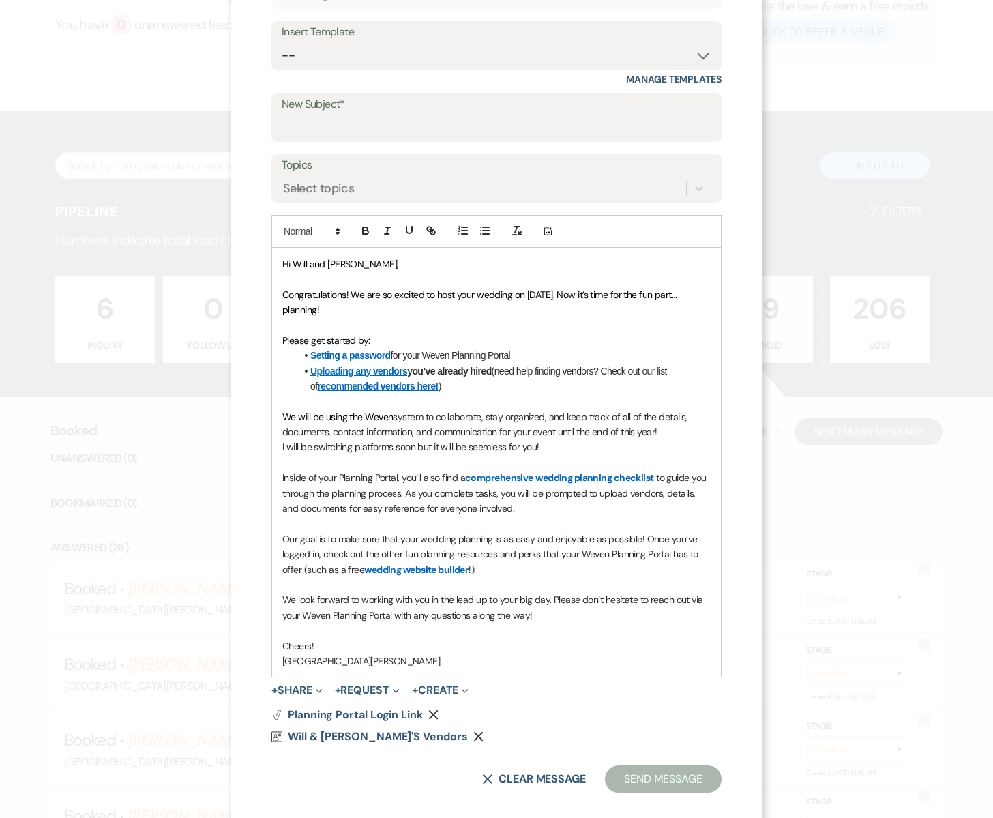
click at [483, 449] on span "I will be switching platforms soon but it will be seemless for you!" at bounding box center [410, 447] width 257 height 12
click at [483, 446] on span "I will be switching platforms soon but it will be seemless for you!" at bounding box center [410, 447] width 257 height 12
click at [484, 447] on span "I will be switching platforms soon but it will be seemless for you!" at bounding box center [410, 447] width 257 height 12
click at [562, 450] on p "I will be switching platforms soon but it will be seamless for you!" at bounding box center [496, 446] width 428 height 15
drag, startPoint x: 432, startPoint y: 447, endPoint x: 417, endPoint y: 450, distance: 15.3
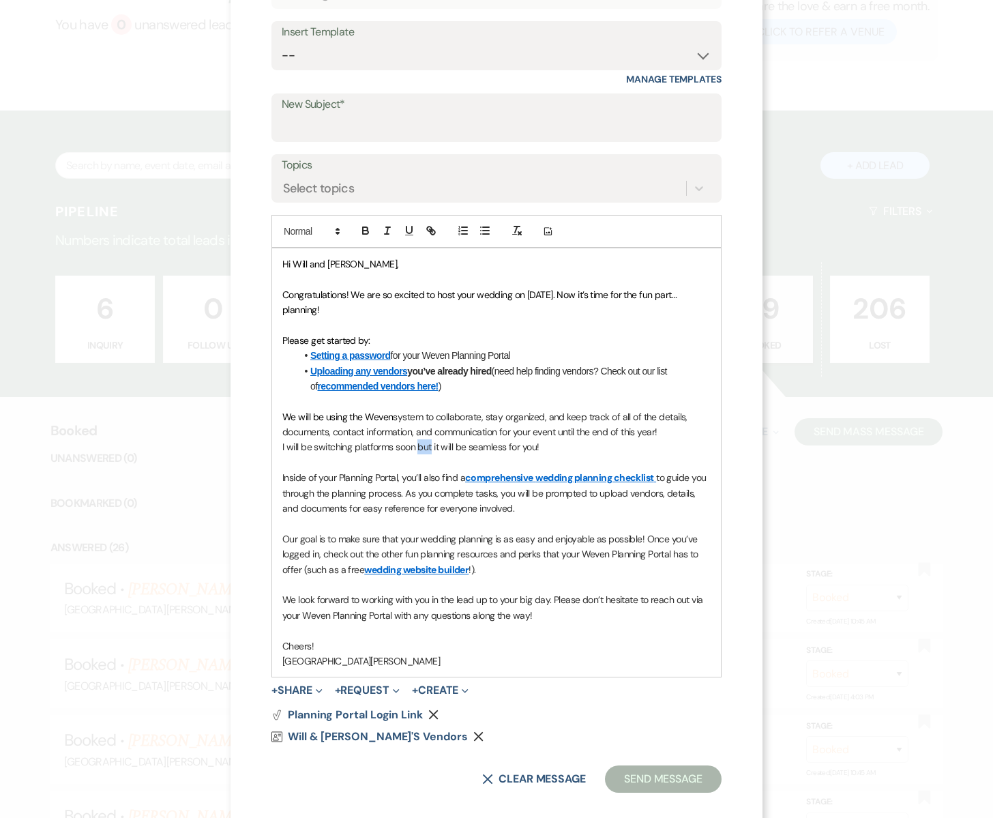
click at [417, 450] on span "I will be switching platforms soon but it will be seamless for you!" at bounding box center [410, 447] width 257 height 12
click at [534, 503] on p "Inside of your Planning Portal, you’ll also find a comprehensive wedding planni…" at bounding box center [496, 493] width 428 height 46
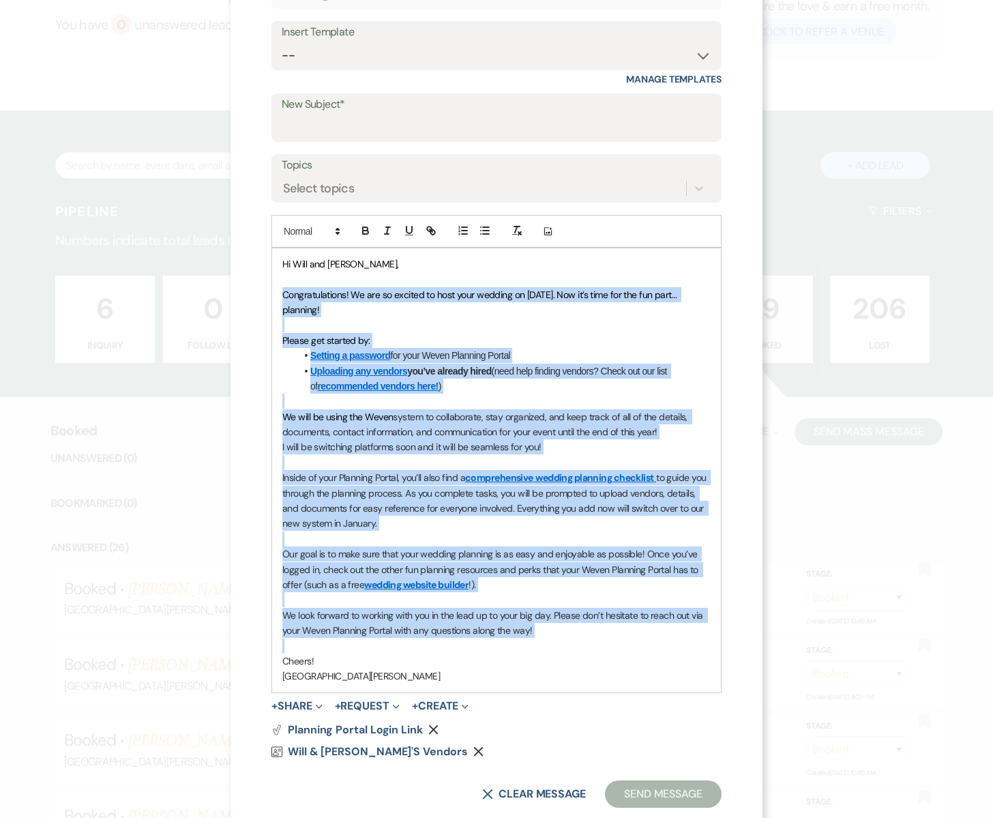
drag, startPoint x: 285, startPoint y: 298, endPoint x: 563, endPoint y: 645, distance: 444.6
click at [563, 645] on div "Hi Will and [PERSON_NAME], Congratulations! We are so excited to host your wedd…" at bounding box center [496, 470] width 449 height 444
copy div "Loremipsumdolor! Si ame co adipisc el sedd eius tempori ut 37/93/2983. Lab et’d…"
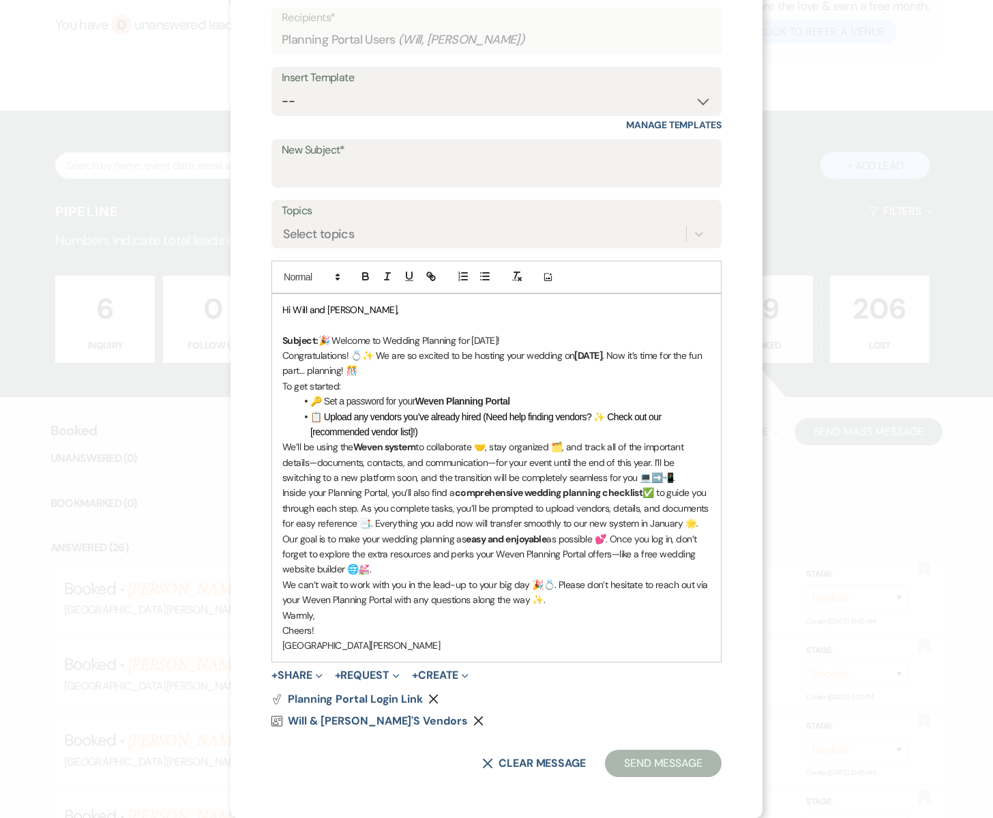
scroll to position [89, 0]
click at [678, 474] on p "We’ll be using the Weven system to collaborate 🤝, stay organized 🗂️, and track …" at bounding box center [496, 462] width 428 height 46
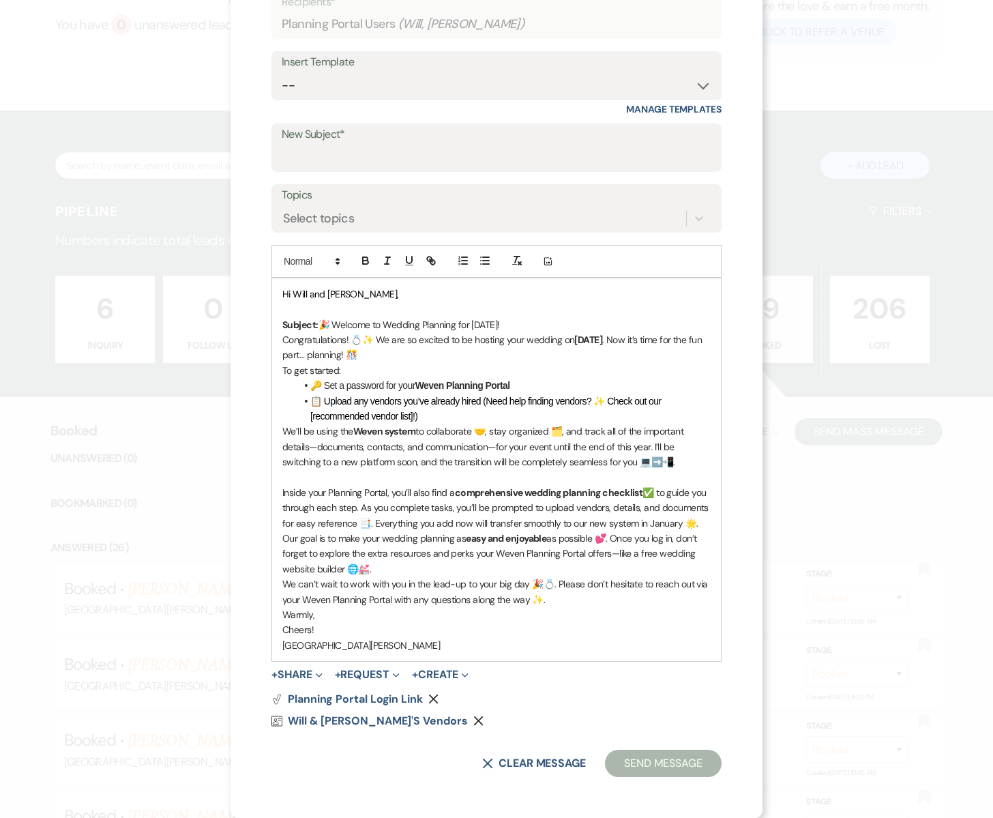
click at [699, 525] on p "Inside your Planning Portal, you’ll also find a comprehensive wedding planning …" at bounding box center [496, 508] width 428 height 46
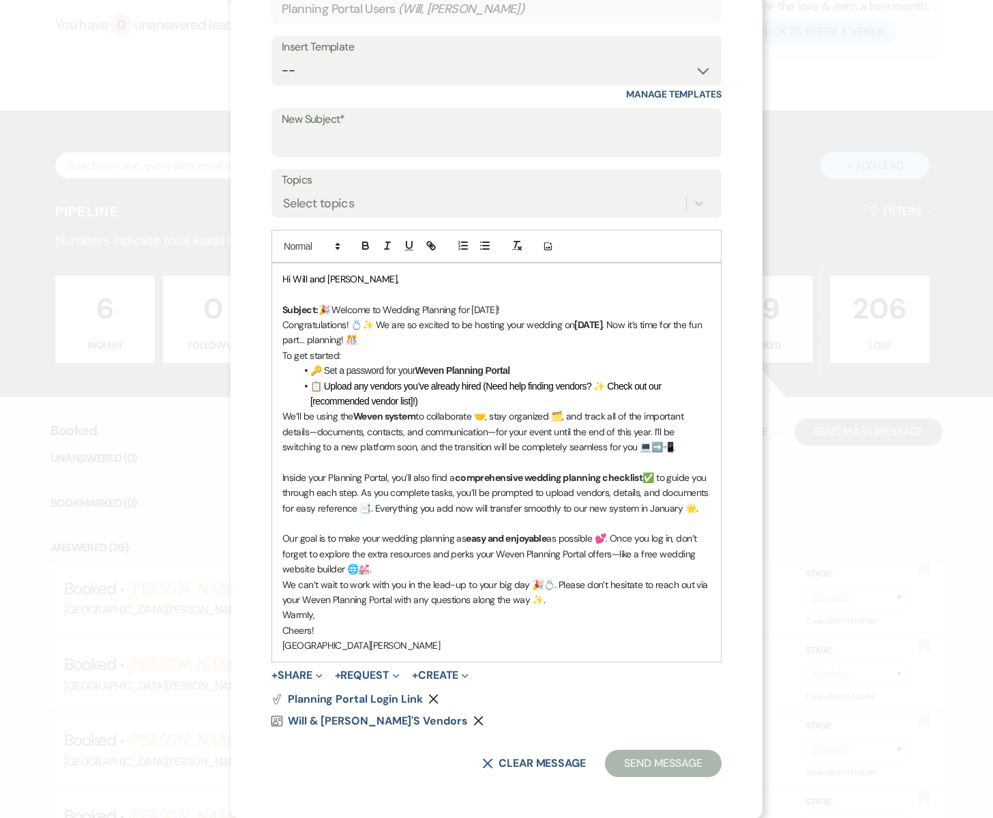
drag, startPoint x: 613, startPoint y: 539, endPoint x: 629, endPoint y: 564, distance: 29.1
click at [629, 564] on p "Our goal is to make your wedding planning as easy and enjoyable as possible 💕. …" at bounding box center [496, 554] width 428 height 46
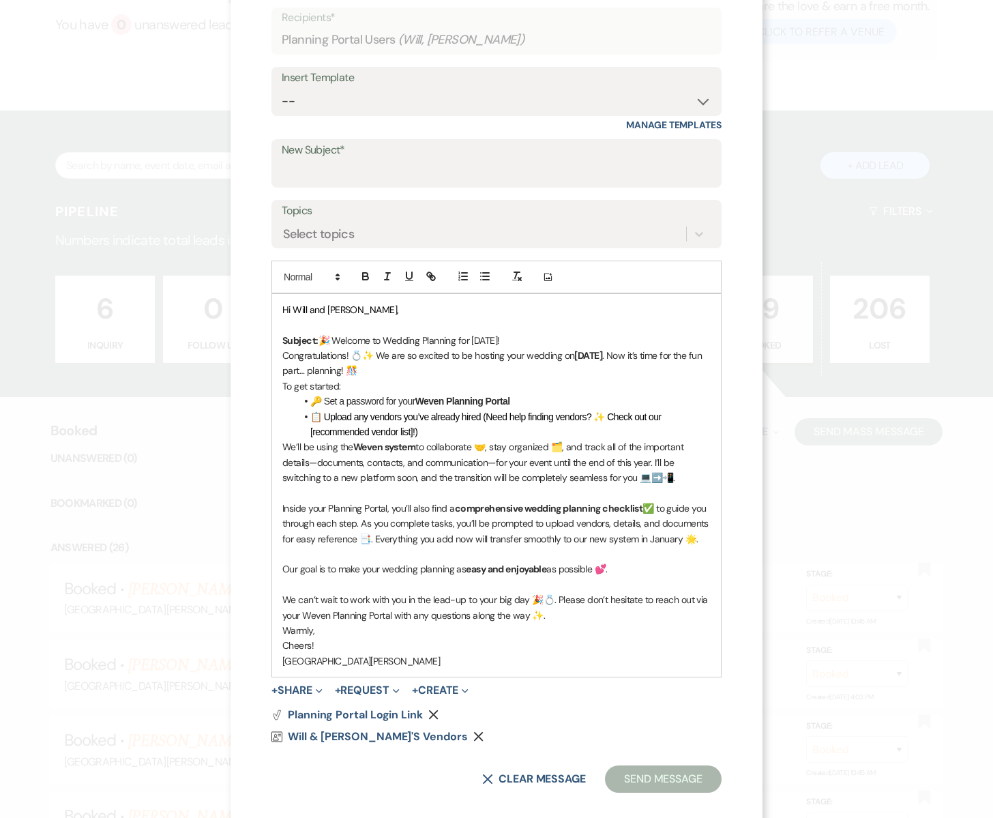
scroll to position [105, 0]
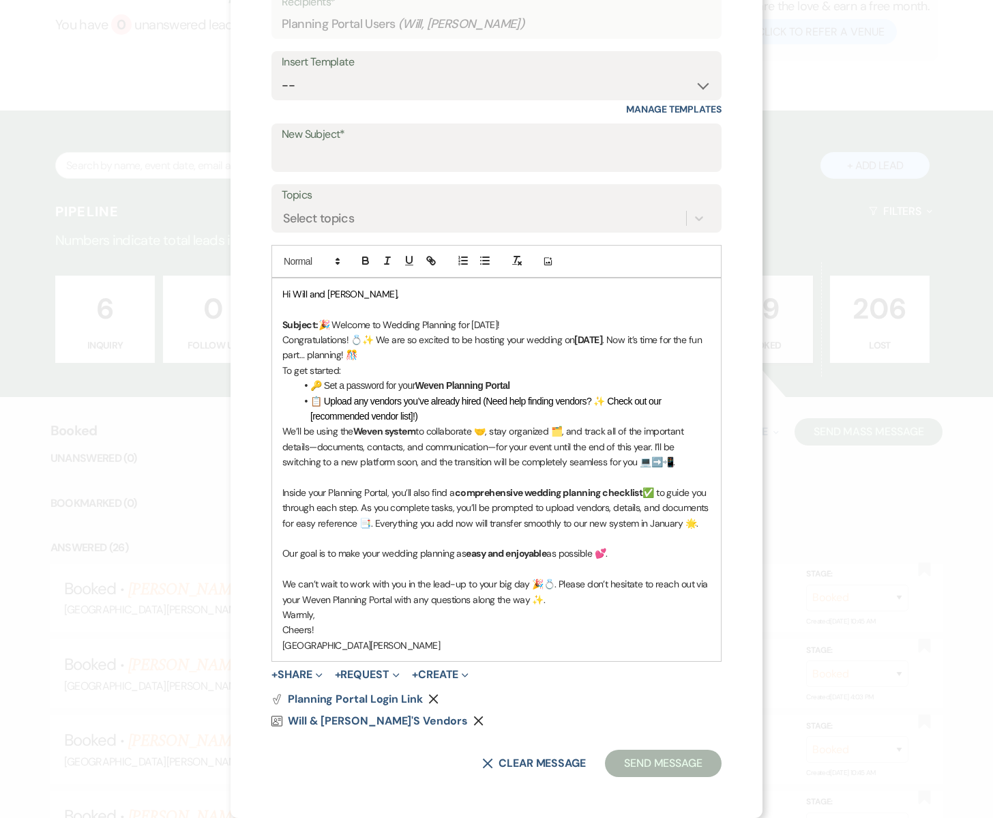
click at [318, 617] on p "Warmly," at bounding box center [496, 614] width 428 height 15
click at [497, 449] on p "We’ll be using the Weven system to collaborate 🤝, stay organized 🗂️, and track …" at bounding box center [496, 447] width 428 height 46
click at [375, 156] on input "New Subject*" at bounding box center [497, 157] width 430 height 27
click at [338, 81] on select "-- Subject: So Great to Meet You at [GEOGRAPHIC_DATA][PERSON_NAME]! Subject: 🎉 …" at bounding box center [497, 85] width 430 height 27
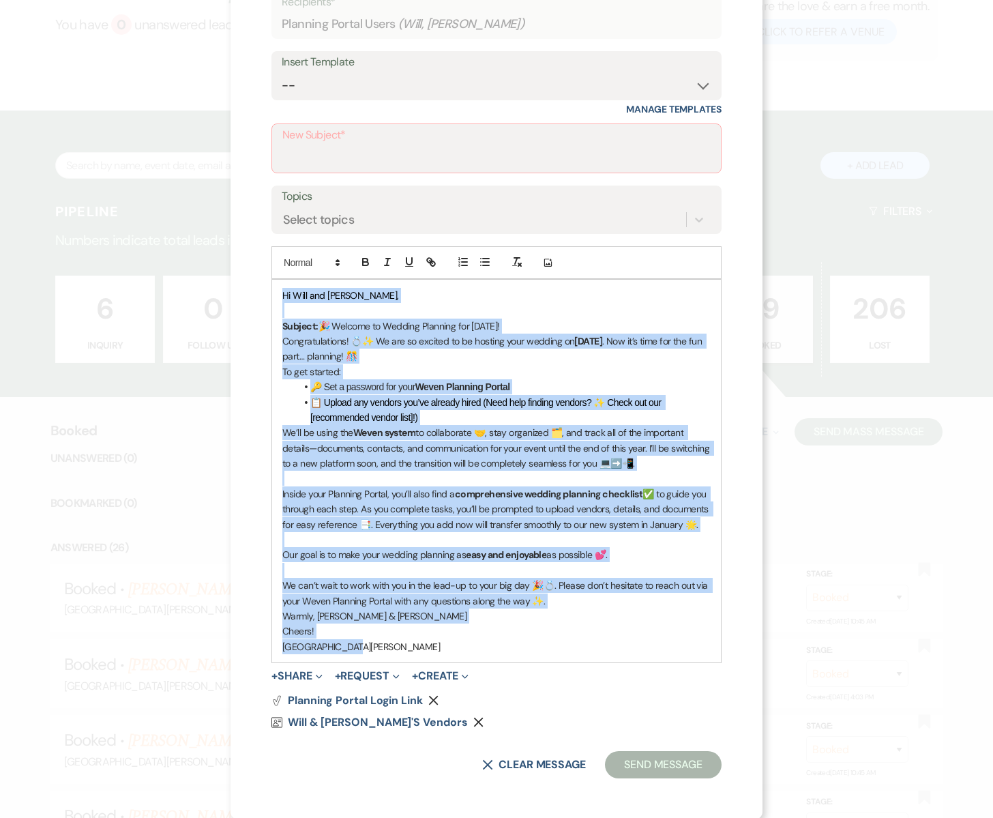
drag, startPoint x: 281, startPoint y: 293, endPoint x: 582, endPoint y: 647, distance: 465.2
click at [582, 647] on div "Hi [PERSON_NAME] and [PERSON_NAME], Subject: 🎉 Welcome to Wedding Planning for …" at bounding box center [496, 471] width 449 height 383
copy div "Lo Ipsu dol Sitame, Consect: 🎉 Adipisc el Seddoei Temporin utl 52/86/7465! Etdo…"
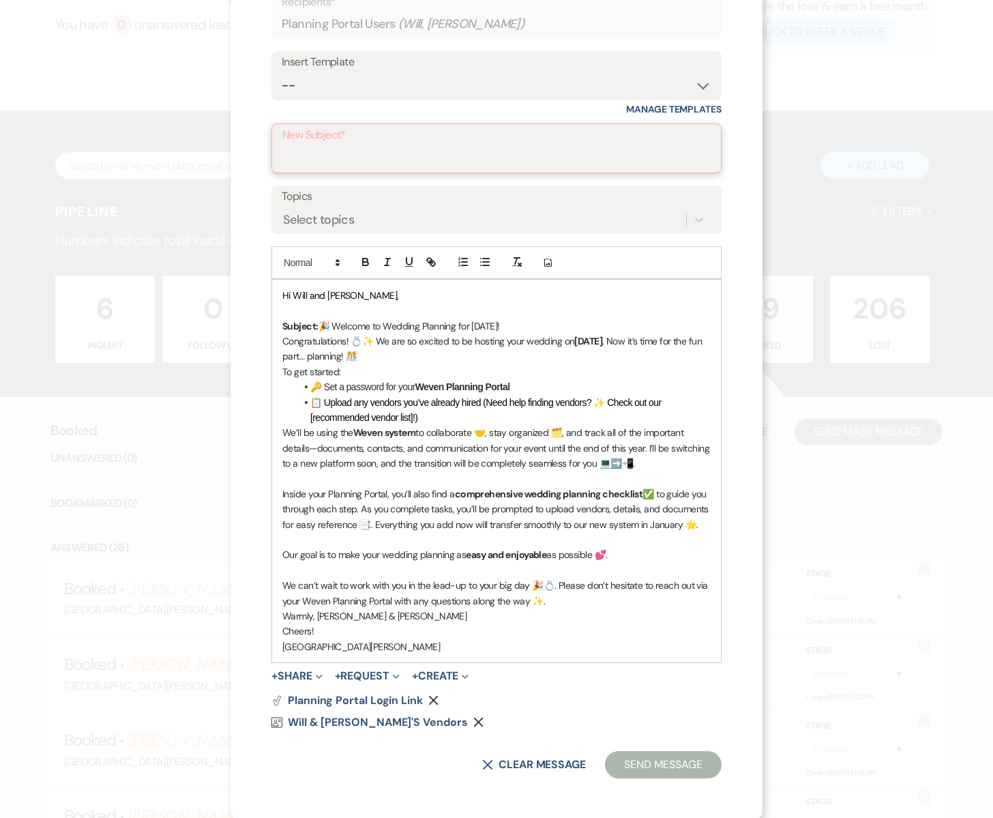
click at [396, 151] on input "New Subject*" at bounding box center [496, 158] width 428 height 27
click at [347, 151] on input "New Subject*" at bounding box center [496, 158] width 428 height 27
click at [337, 81] on select "-- Subject: So Great to Meet You at [GEOGRAPHIC_DATA][PERSON_NAME]! Subject: 🎉 …" at bounding box center [497, 85] width 430 height 27
select select "2953"
click at [282, 72] on select "-- Subject: So Great to Meet You at [GEOGRAPHIC_DATA][PERSON_NAME]! Subject: 🎉 …" at bounding box center [497, 85] width 430 height 27
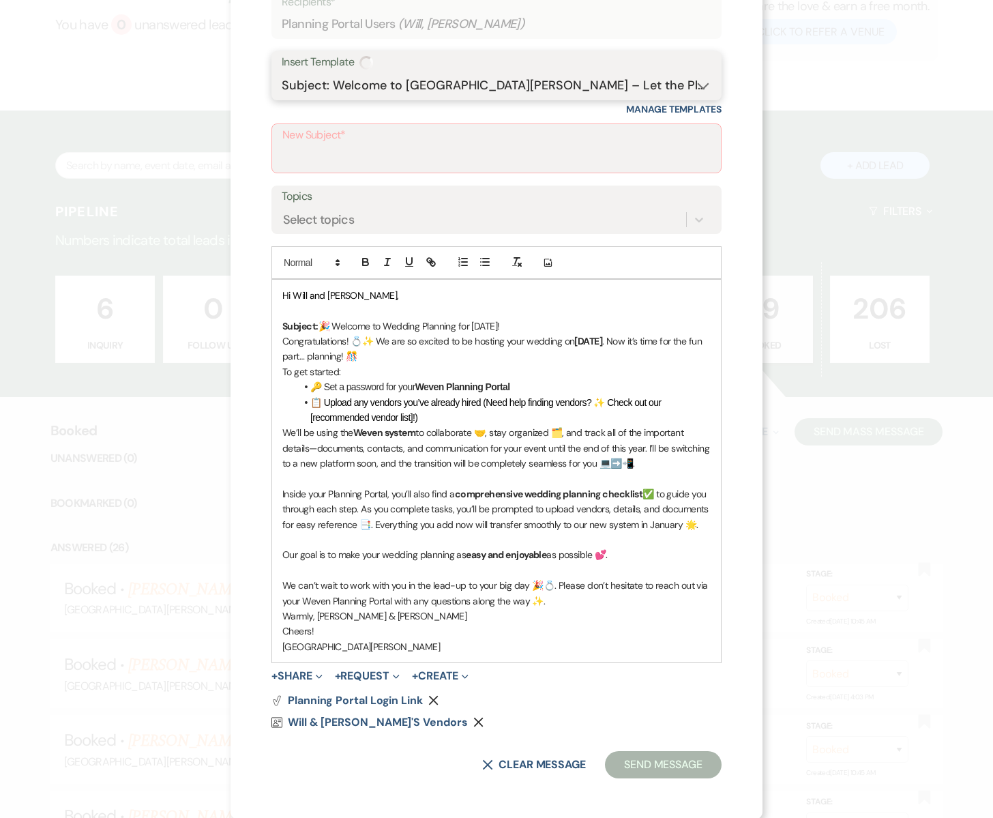
type input "Let the planning begin!"
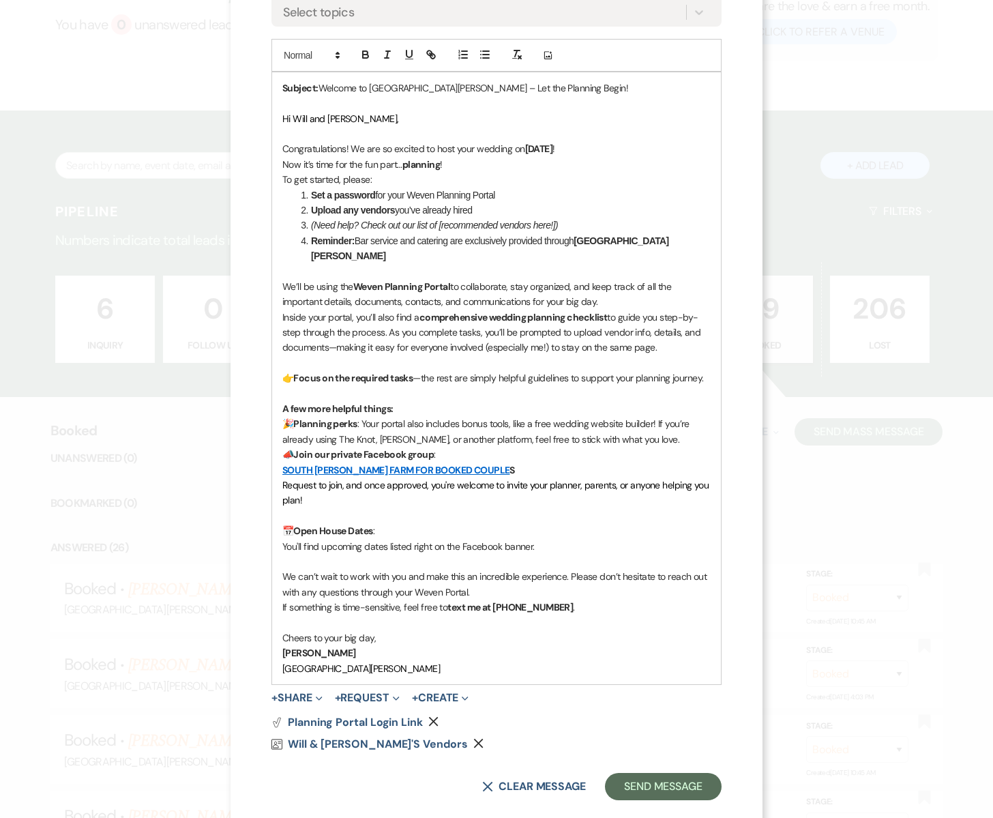
scroll to position [310, 0]
drag, startPoint x: 282, startPoint y: 128, endPoint x: 403, endPoint y: 142, distance: 121.5
click at [403, 142] on div "Subject: Welcome to [GEOGRAPHIC_DATA][PERSON_NAME] – Let the Planning Begin! Hi…" at bounding box center [496, 379] width 449 height 612
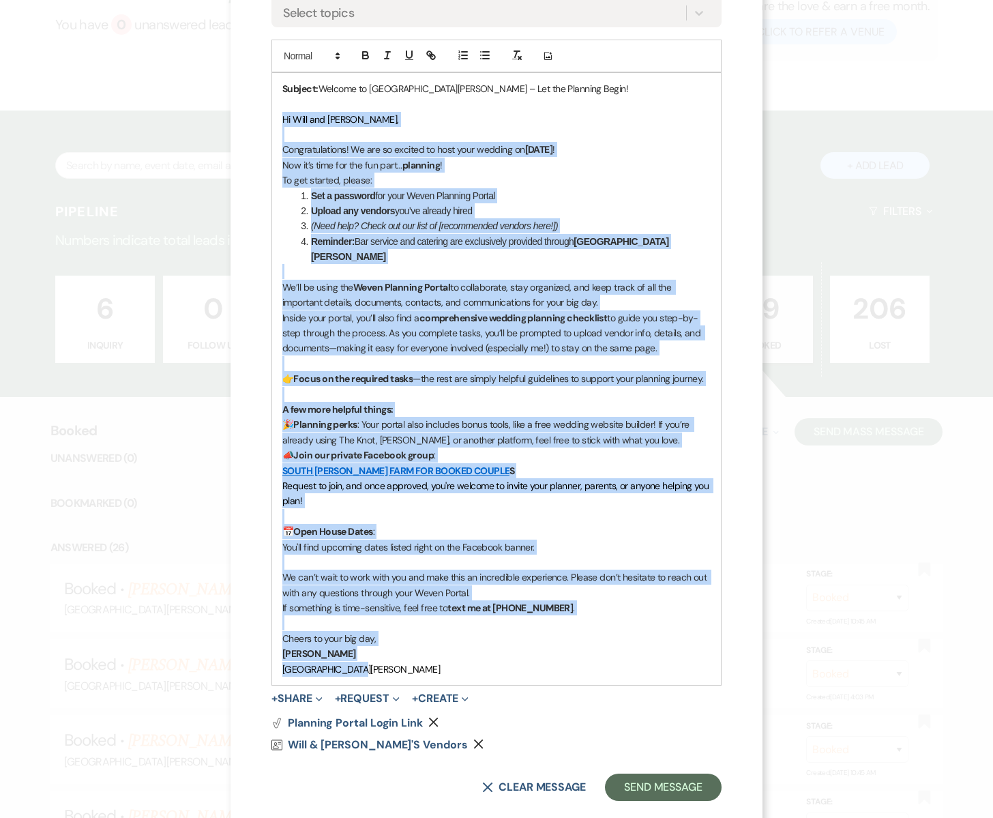
drag, startPoint x: 278, startPoint y: 115, endPoint x: 682, endPoint y: 652, distance: 671.9
click at [682, 652] on div "Subject: Welcome to [GEOGRAPHIC_DATA][PERSON_NAME] – Let the Planning Begin! Hi…" at bounding box center [496, 379] width 449 height 612
copy div "Lo Ipsu dol Sitame, Consecteturadip! El sed do eiusmod te inci utla etdolor ma …"
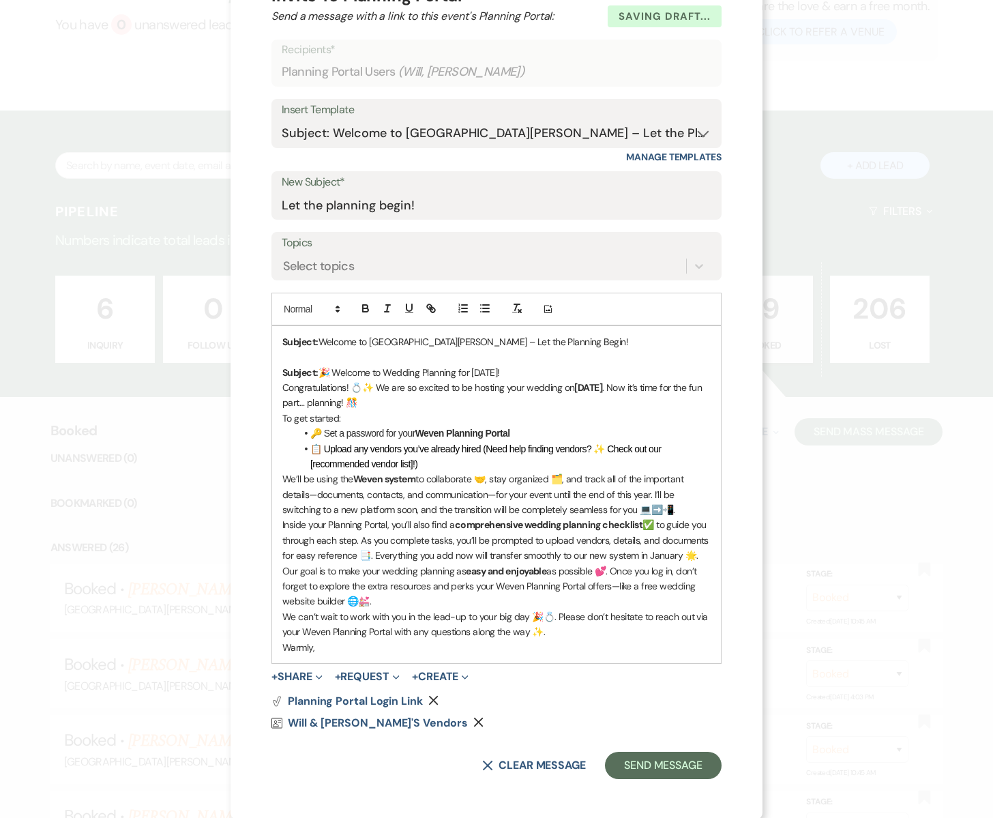
scroll to position [59, 0]
click at [371, 553] on p "Inside your Planning Portal, you’ll also find a comprehensive wedding planning …" at bounding box center [496, 539] width 428 height 46
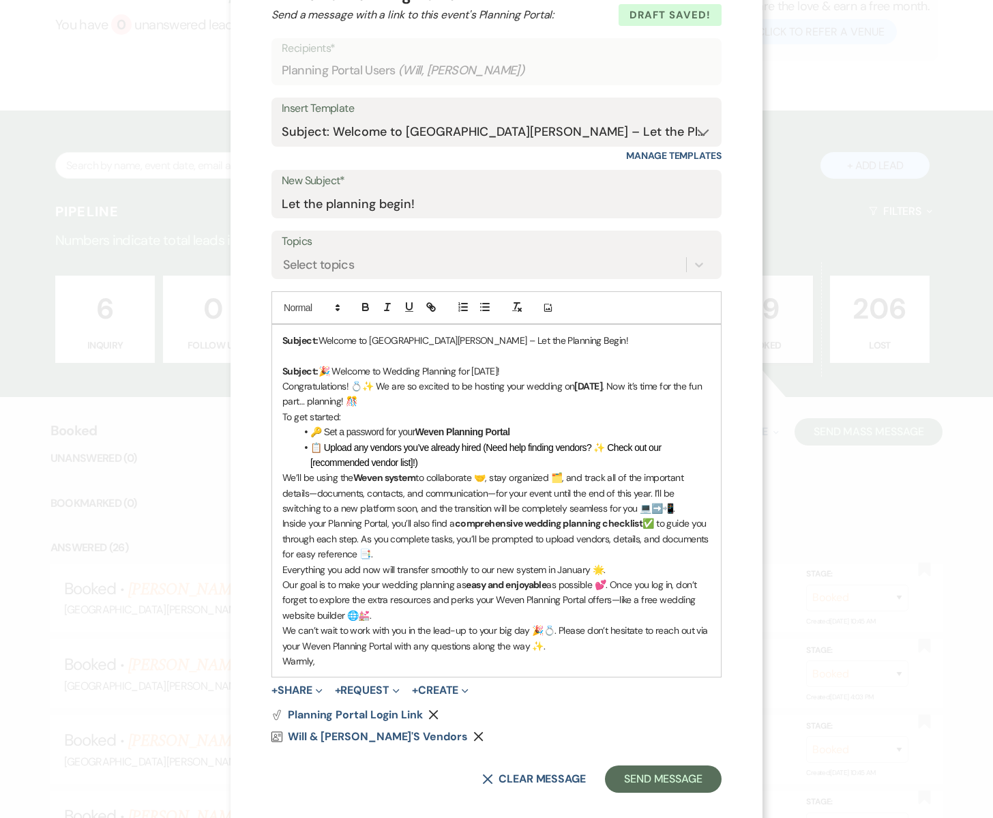
click at [609, 573] on p "Everything you add now will transfer smoothly to our new system in January 🌟." at bounding box center [496, 569] width 428 height 15
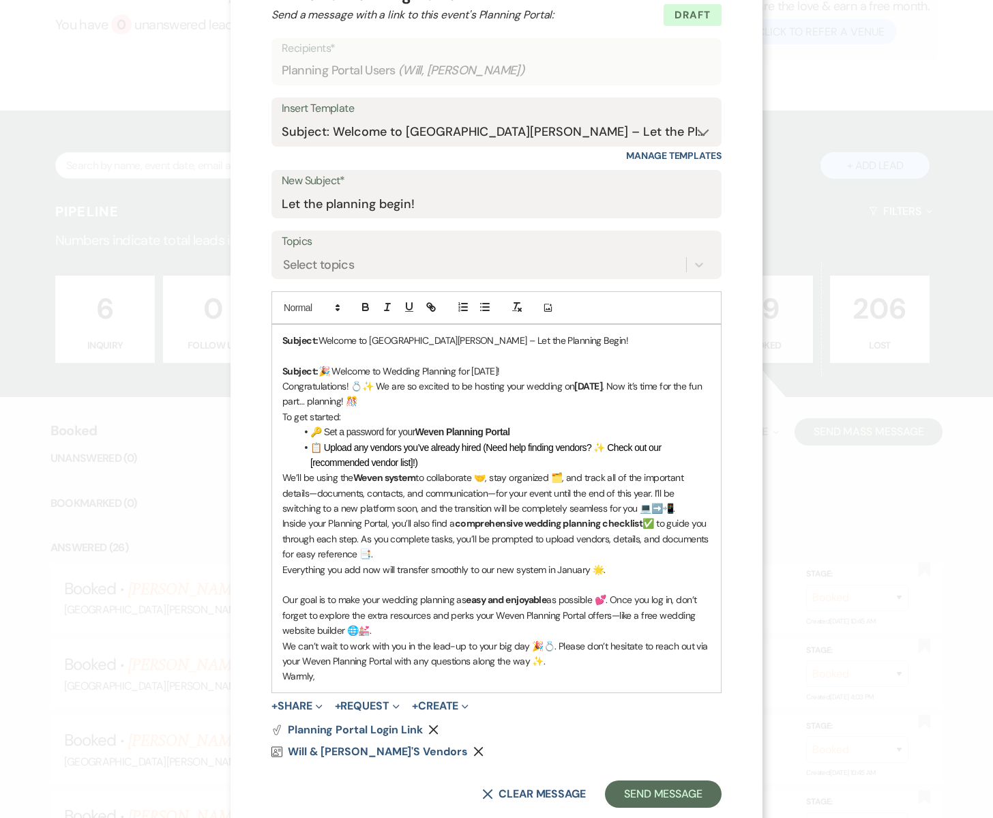
drag, startPoint x: 610, startPoint y: 595, endPoint x: 632, endPoint y: 625, distance: 37.5
click at [632, 625] on p "Our goal is to make your wedding planning as easy and enjoyable as possible 💕. …" at bounding box center [496, 615] width 428 height 46
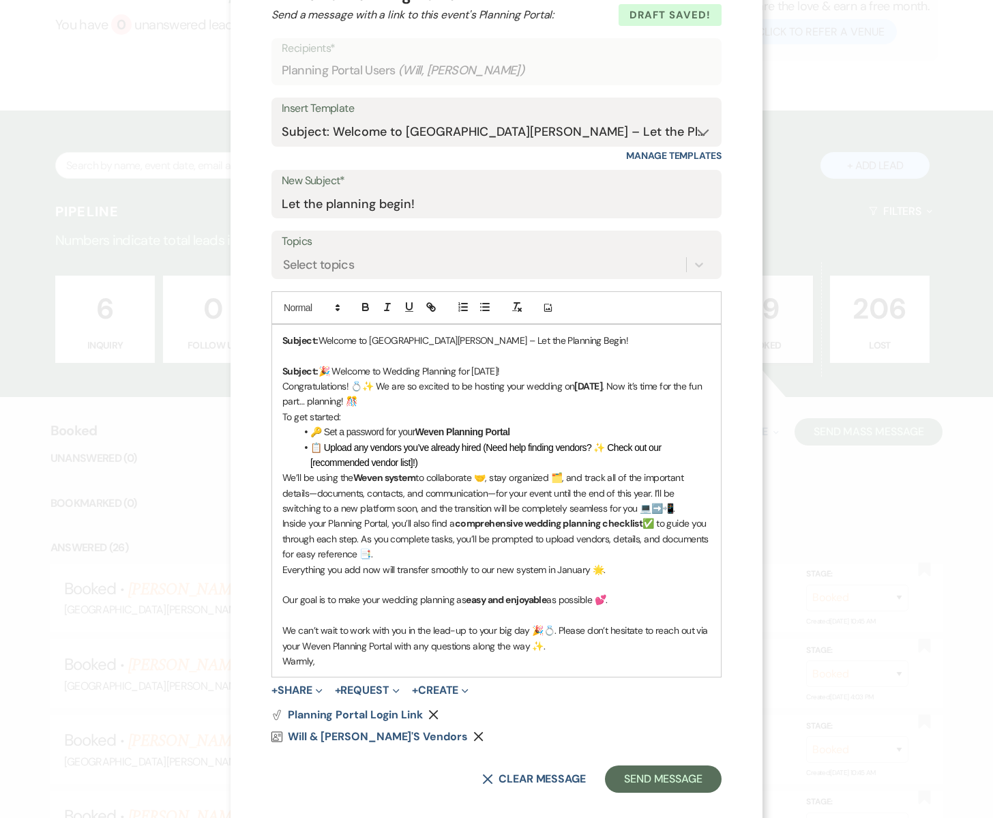
click at [537, 649] on p "We can’t wait to work with you in the lead-up to your big day 🎉💍. Please don’t …" at bounding box center [496, 638] width 428 height 31
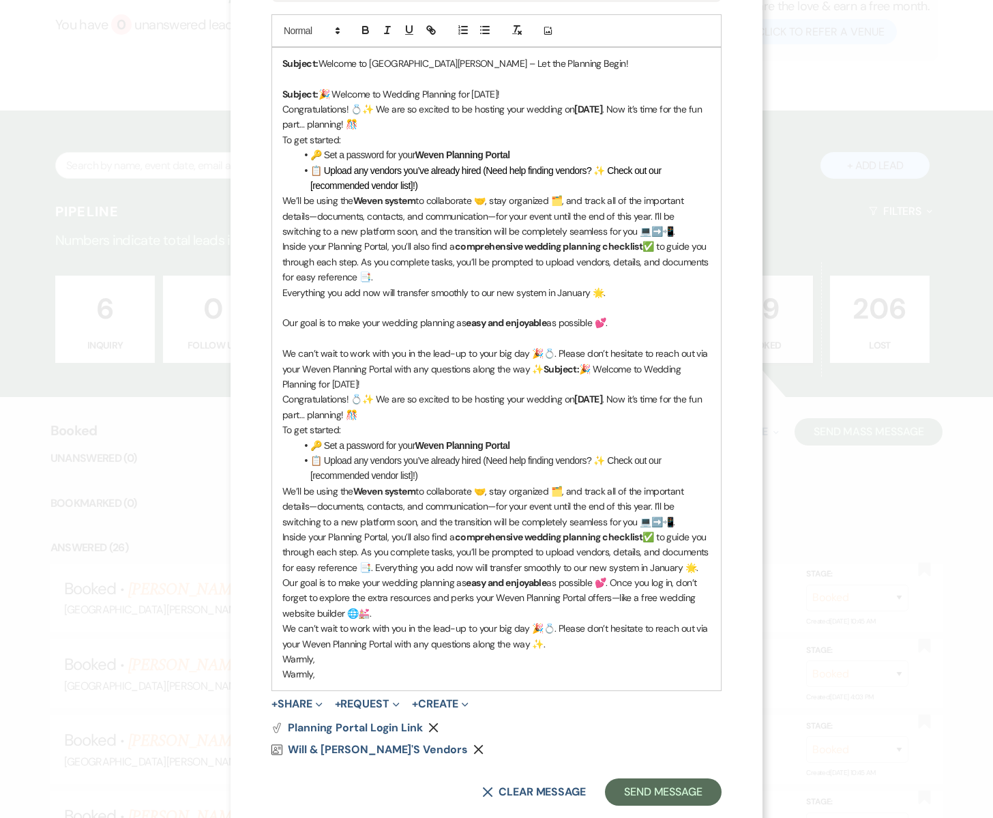
scroll to position [364, 0]
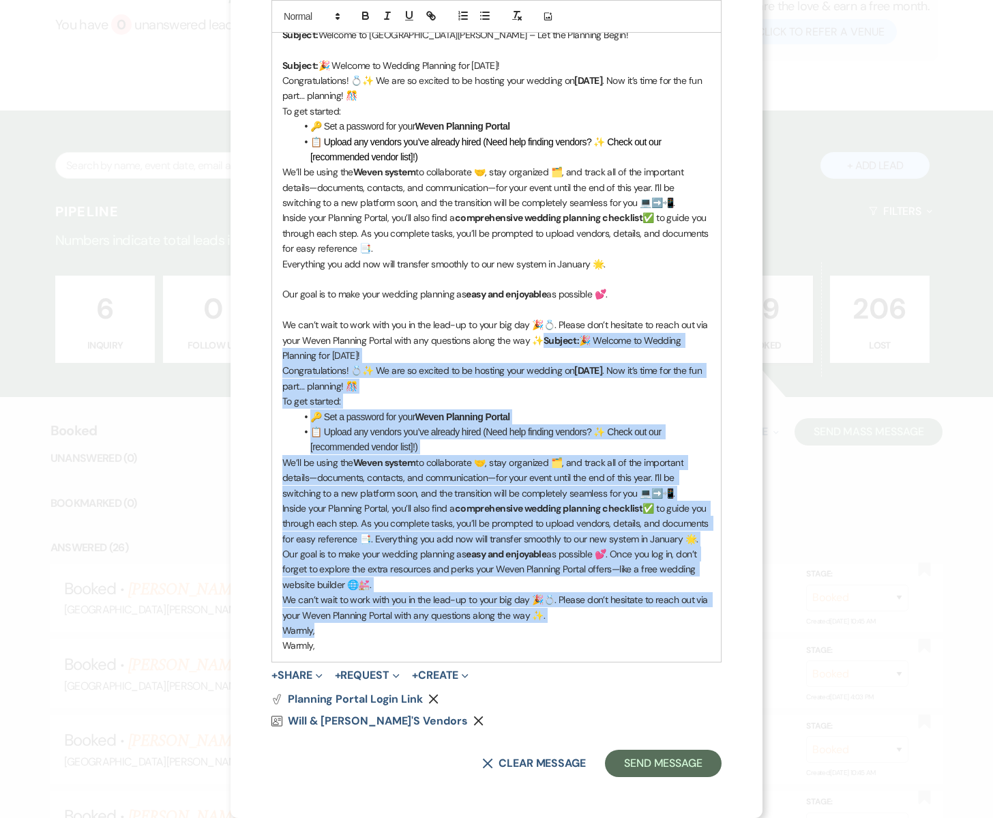
drag, startPoint x: 541, startPoint y: 340, endPoint x: 568, endPoint y: 632, distance: 292.6
click at [568, 632] on div "Subject: Welcome to [GEOGRAPHIC_DATA][PERSON_NAME] – Let the Planning Begin! Su…" at bounding box center [496, 340] width 449 height 643
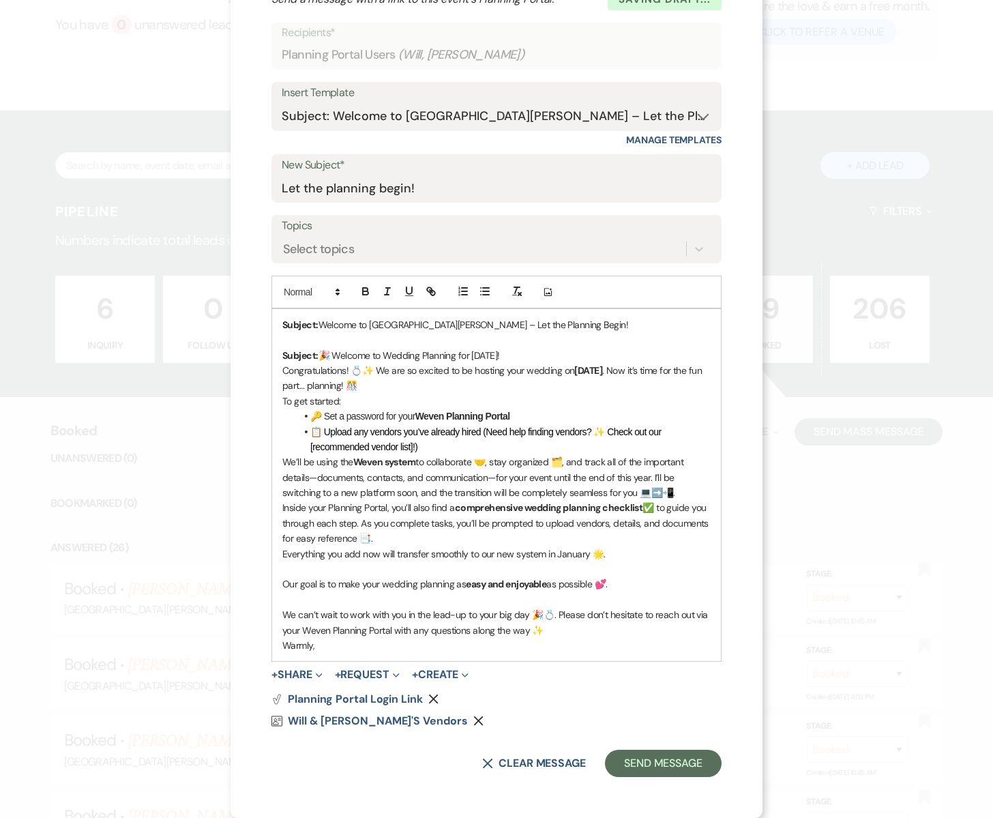
scroll to position [74, 0]
click at [338, 652] on p "Warmly," at bounding box center [496, 645] width 428 height 15
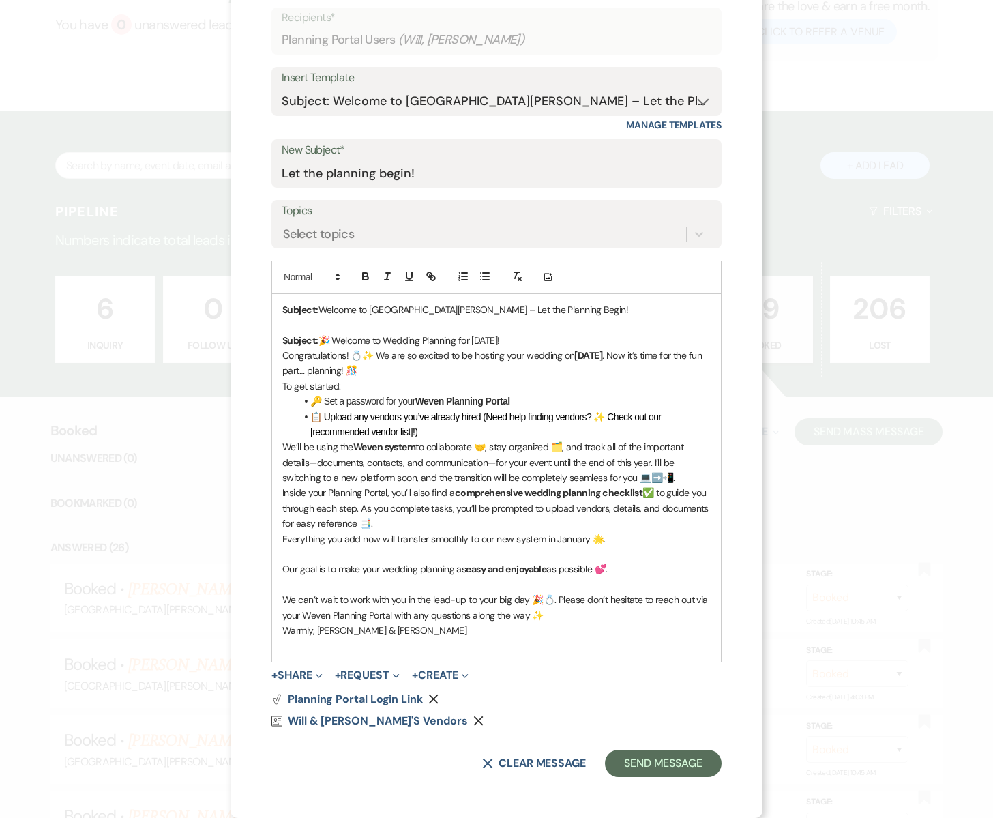
click at [544, 617] on p "We can’t wait to work with you in the lead-up to your big day 🎉💍. Please don’t …" at bounding box center [496, 607] width 428 height 31
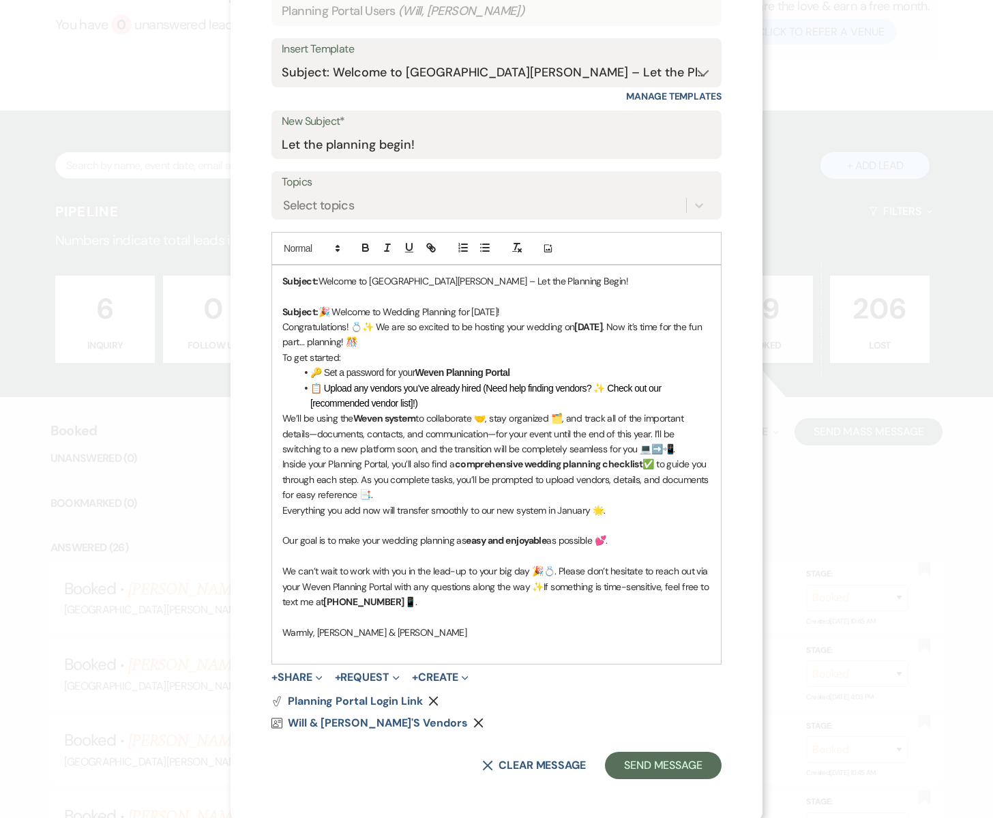
scroll to position [119, 0]
click at [672, 446] on p "We’ll be using the Weven system to collaborate 🤝, stay organized 🗂️, and track …" at bounding box center [496, 433] width 428 height 46
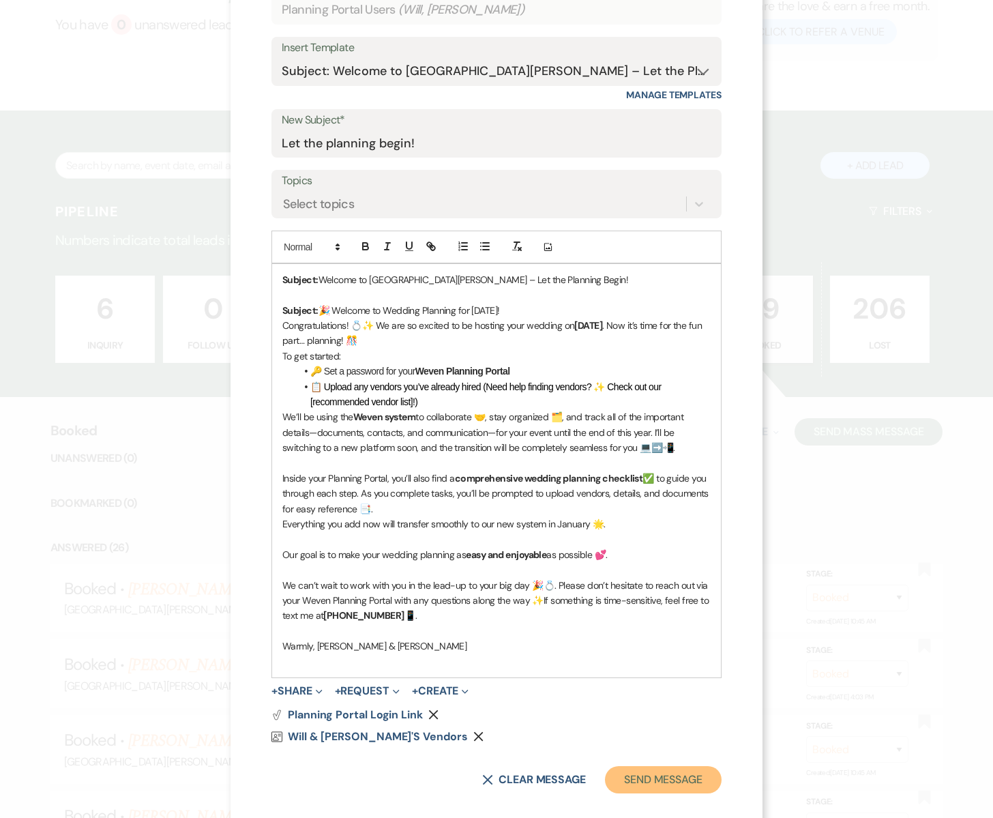
click at [639, 779] on button "Send Message" at bounding box center [663, 779] width 117 height 27
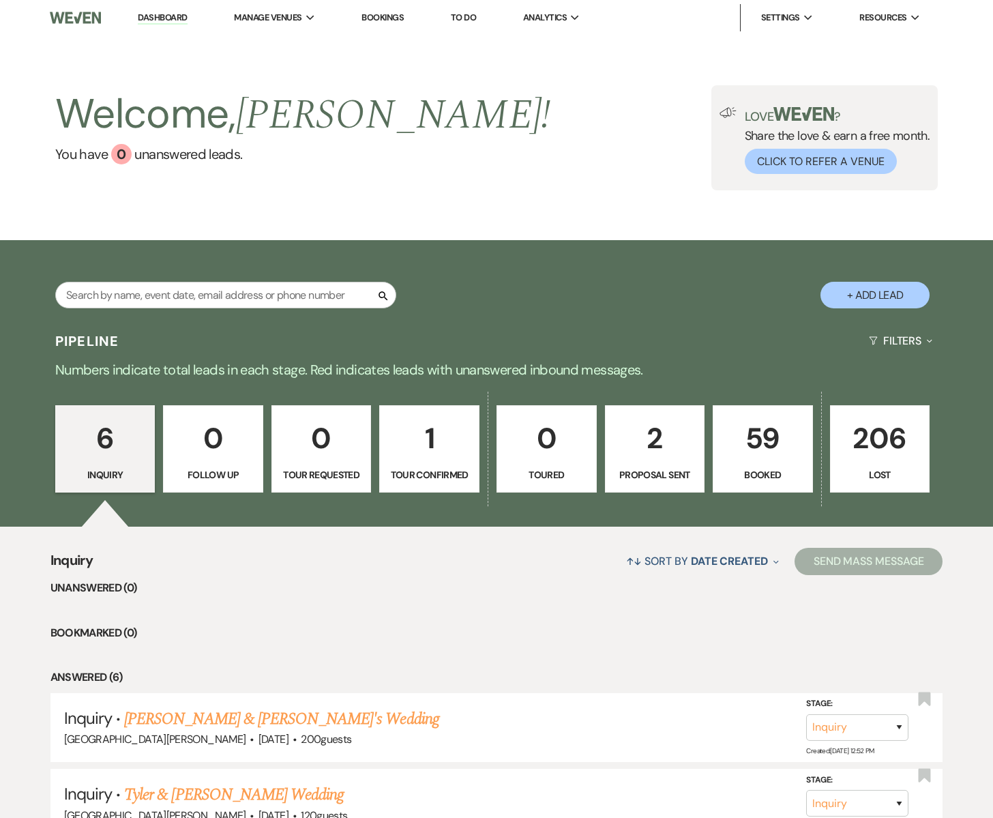
click at [744, 449] on p "59" at bounding box center [763, 438] width 83 height 46
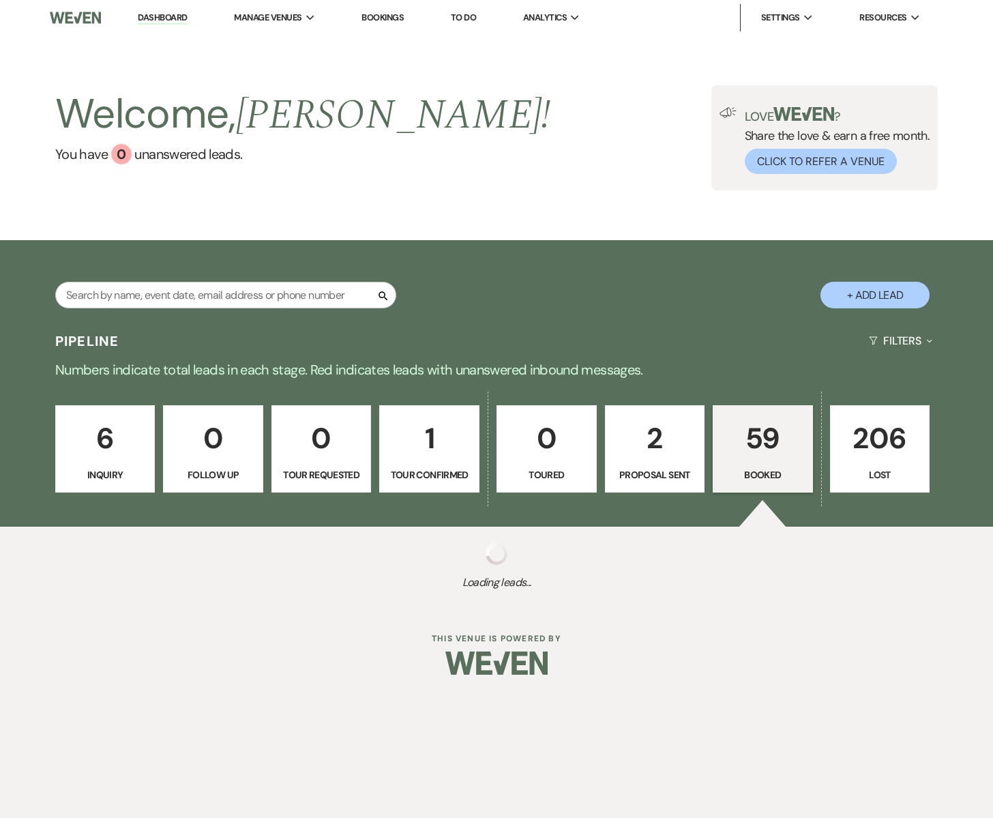
click at [674, 450] on p "2" at bounding box center [655, 438] width 83 height 46
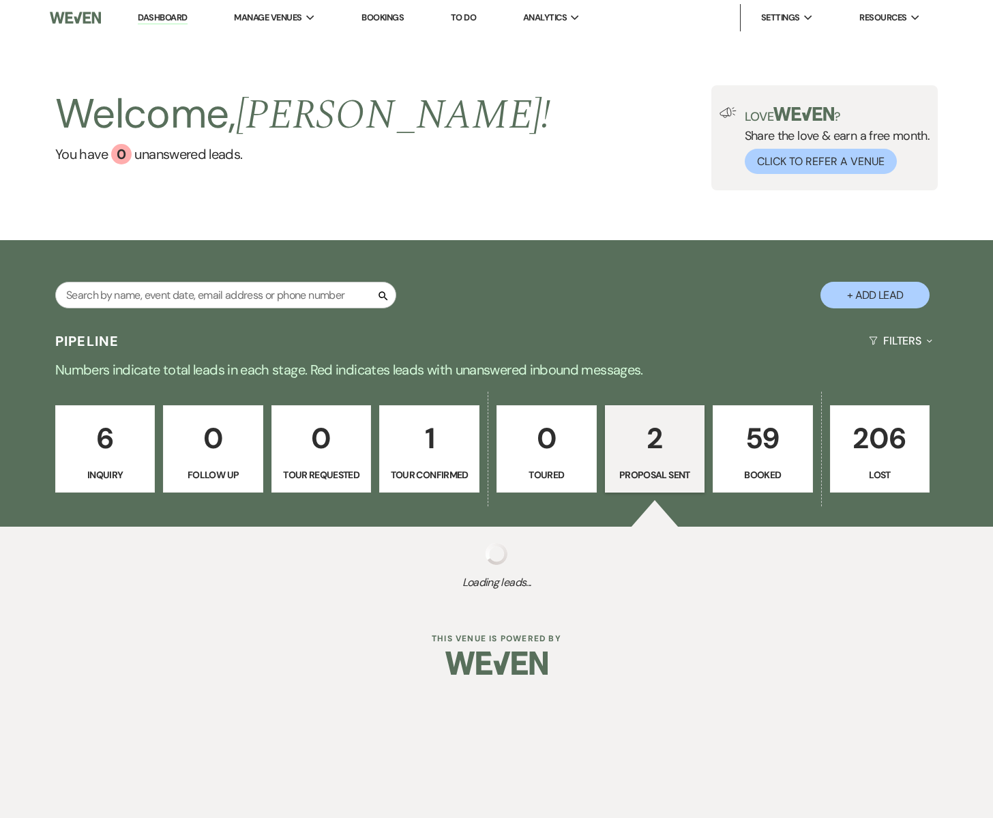
click at [670, 452] on p "2" at bounding box center [655, 438] width 83 height 46
select select "6"
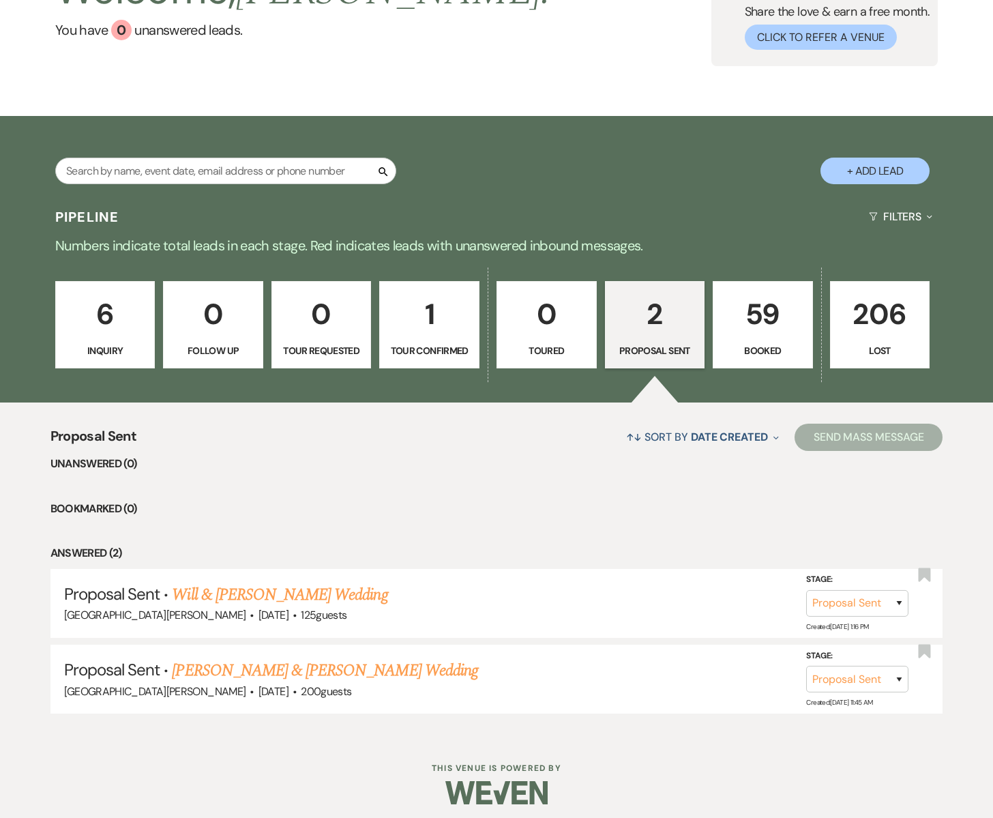
scroll to position [130, 0]
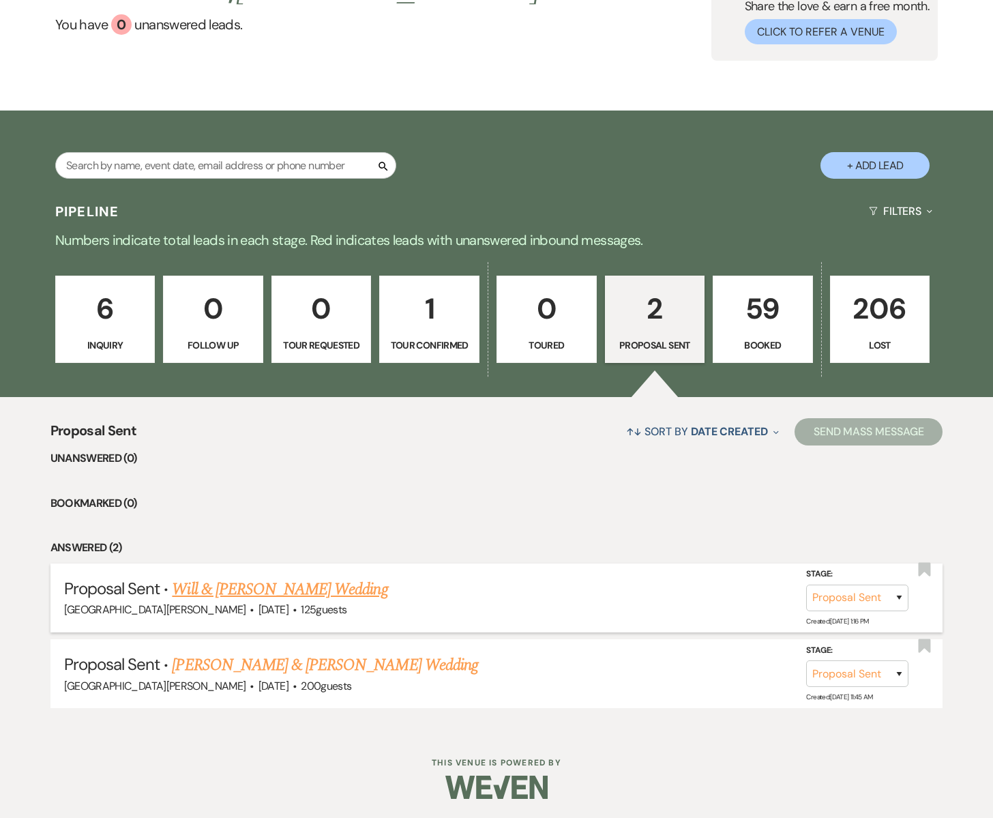
click at [250, 592] on link "Will & [PERSON_NAME] Wedding" at bounding box center [280, 589] width 216 height 25
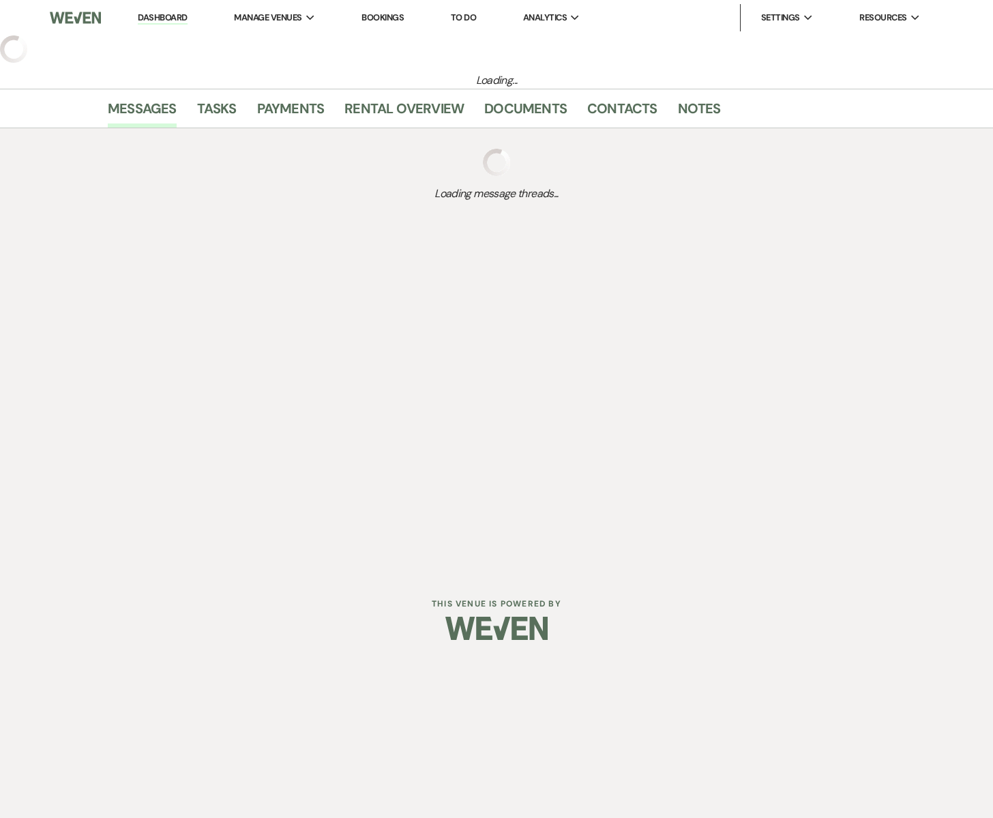
select select "6"
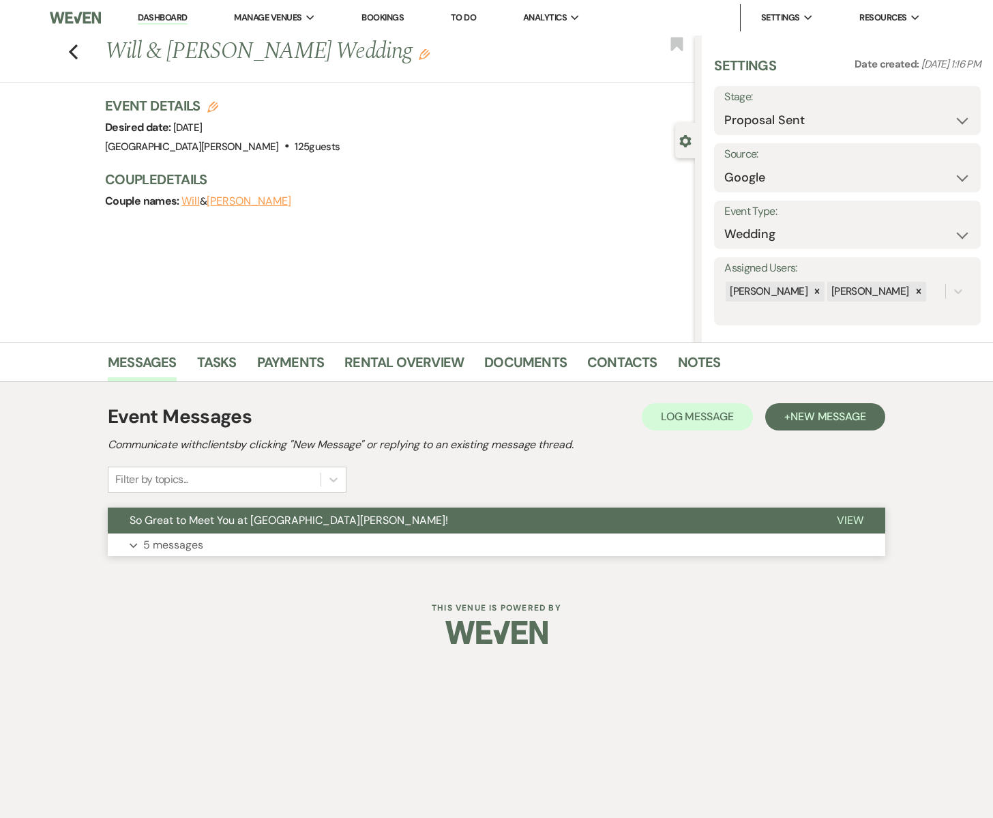
click at [267, 536] on button "Expand 5 messages" at bounding box center [497, 545] width 778 height 23
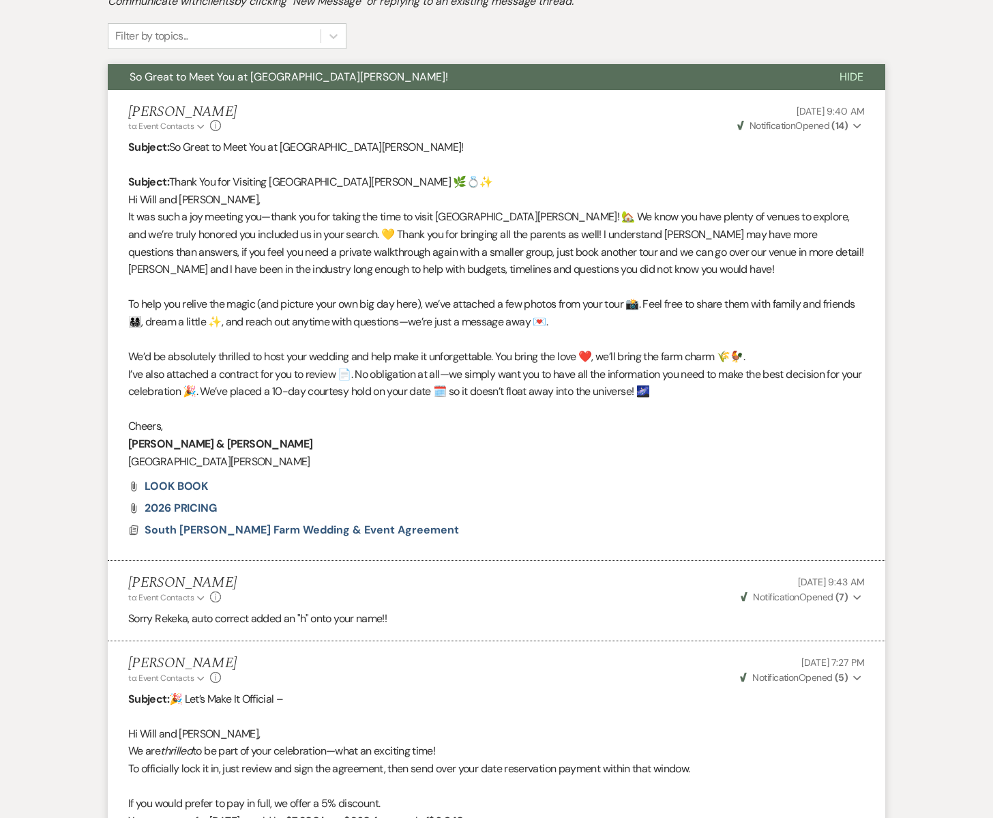
scroll to position [498, 0]
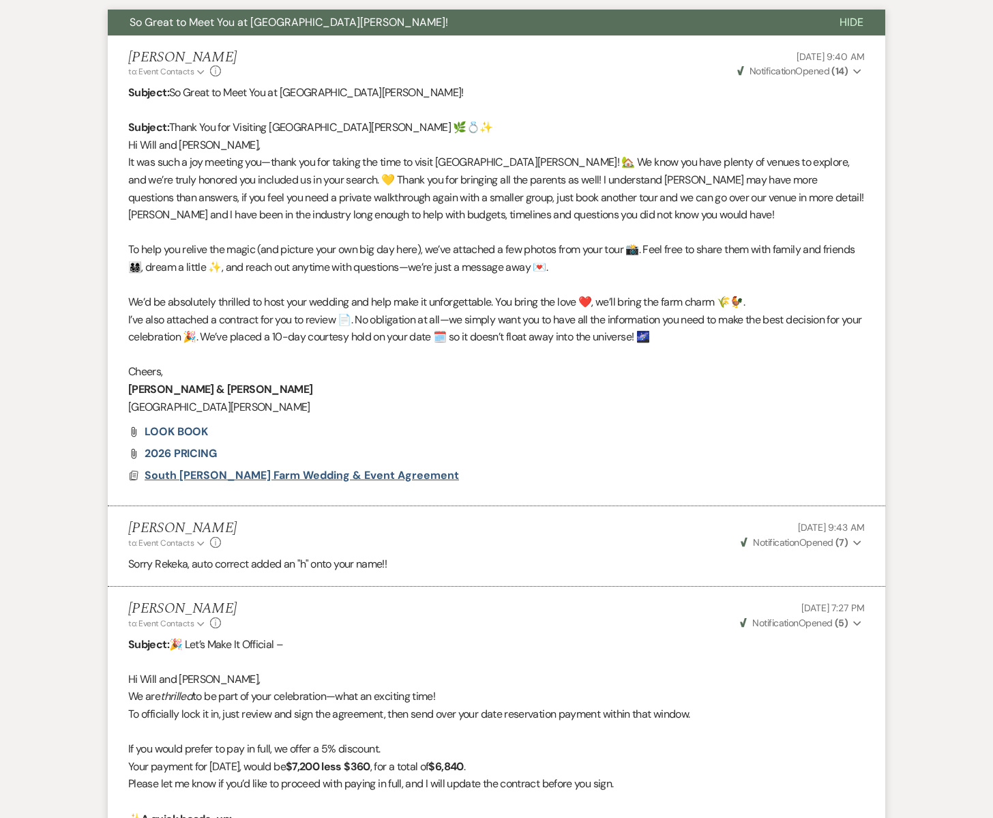
click at [272, 481] on span "South Glen Farm Wedding & Event Agreement" at bounding box center [302, 475] width 315 height 14
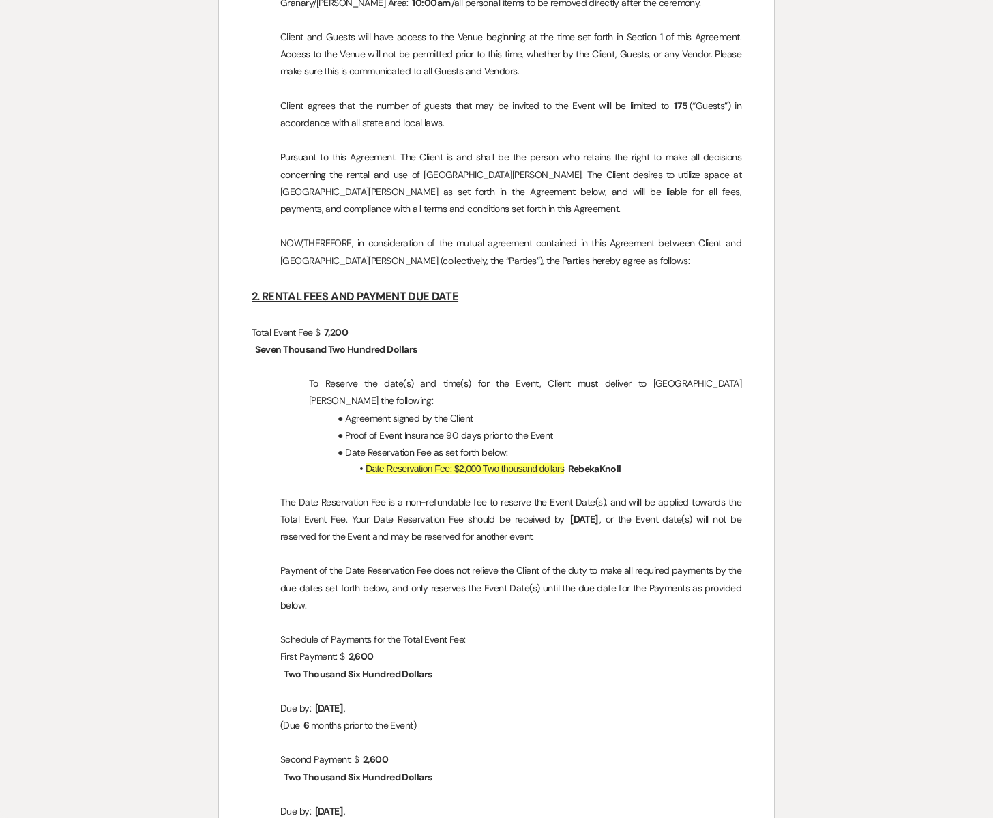
scroll to position [1084, 0]
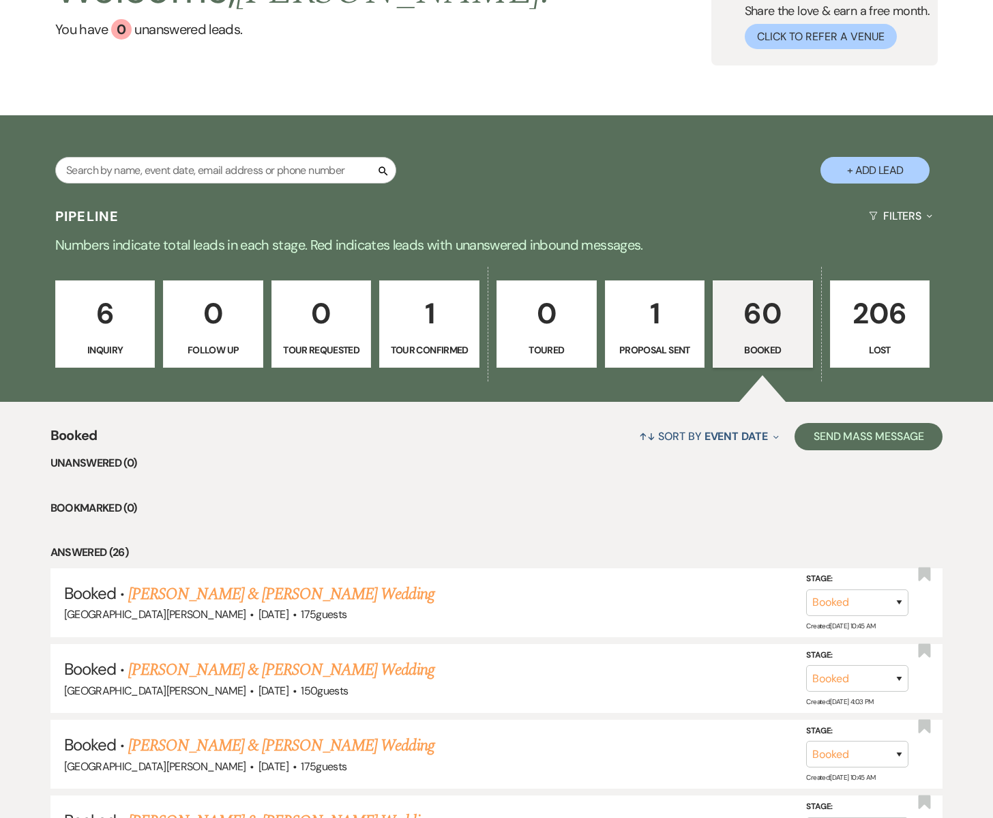
click at [440, 308] on p "1" at bounding box center [429, 314] width 83 height 46
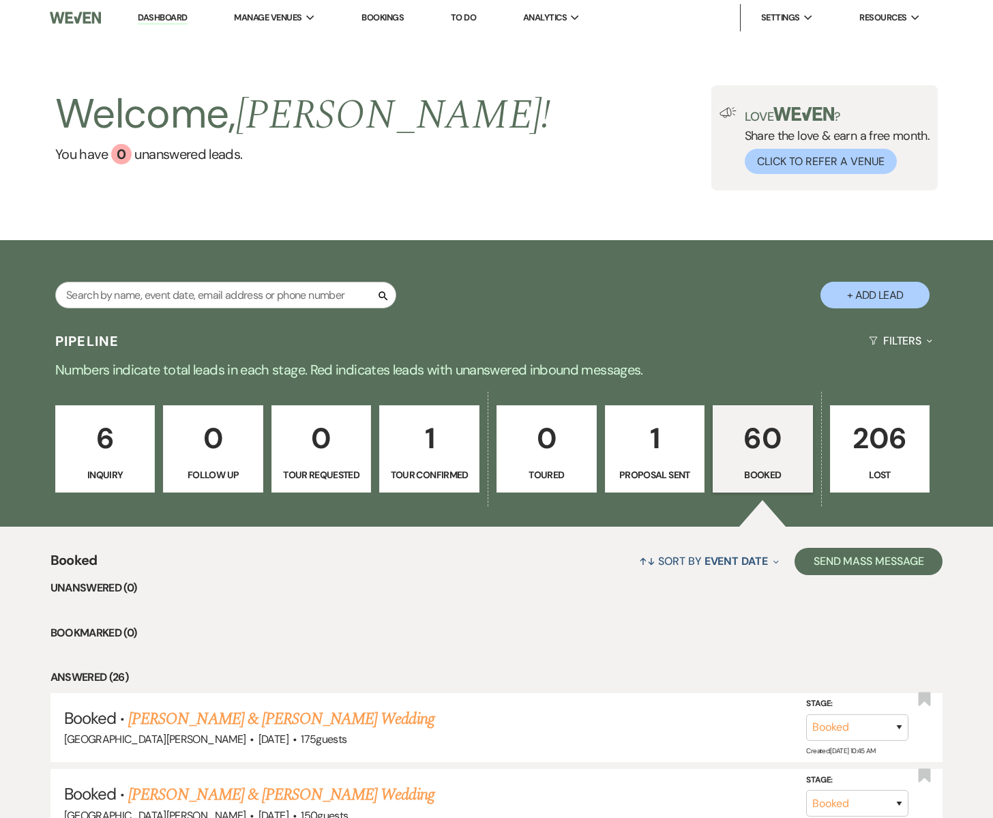
select select "4"
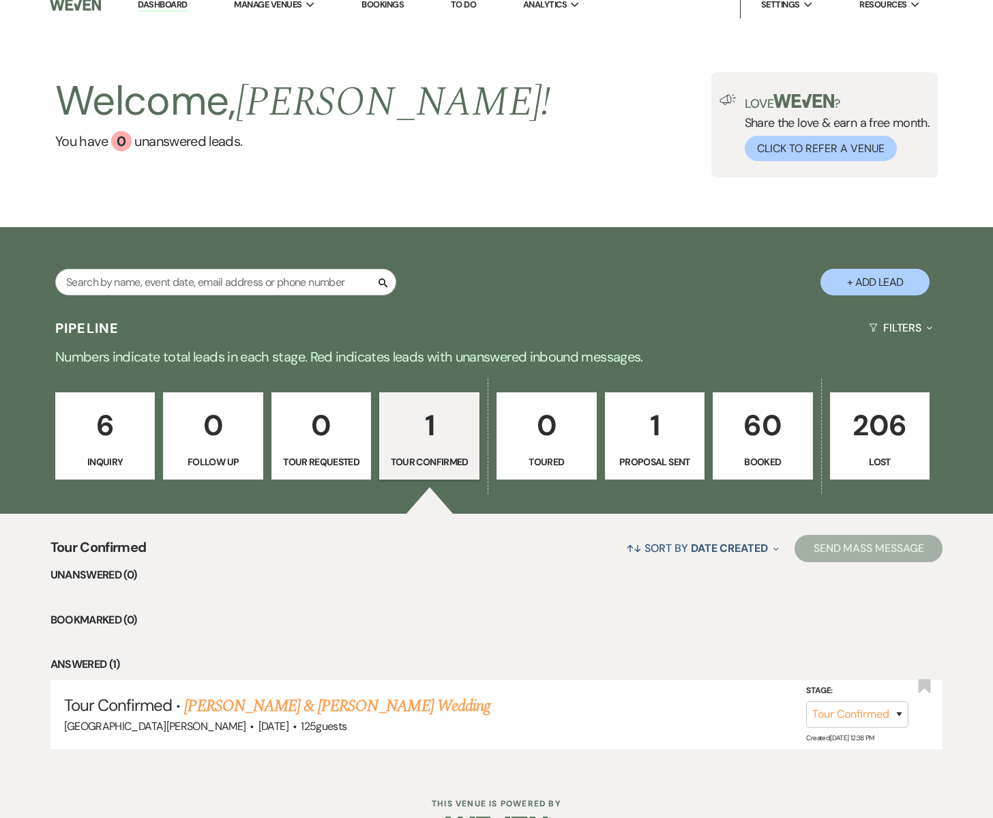
scroll to position [55, 0]
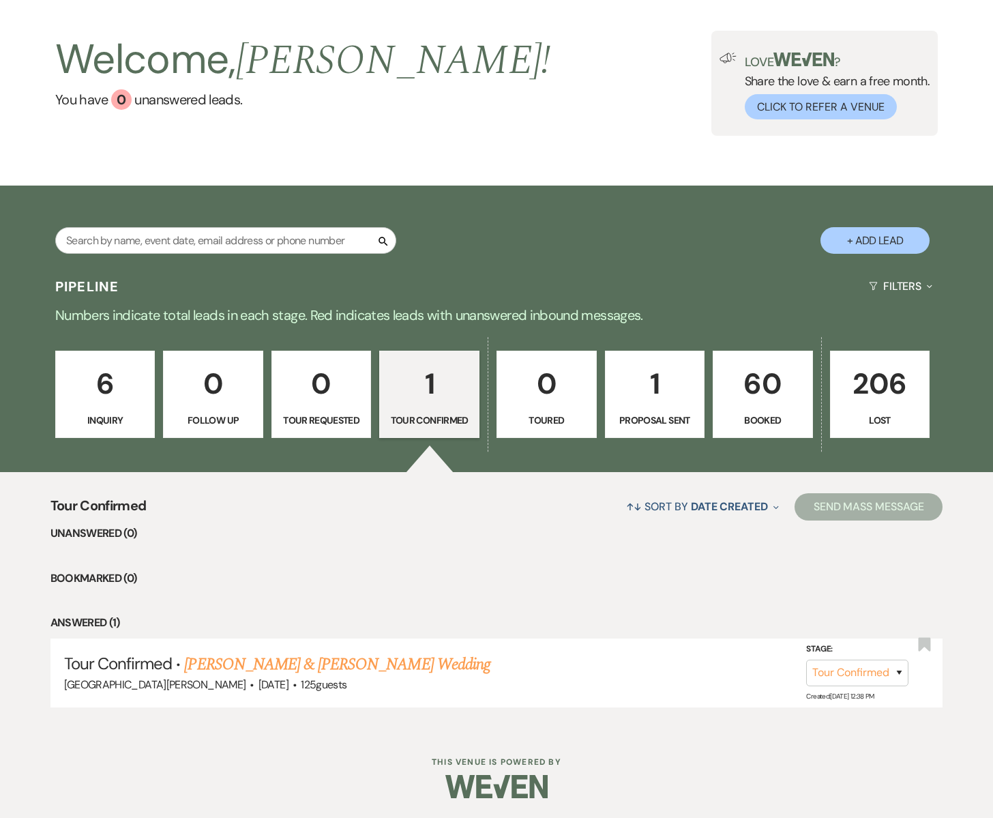
click at [114, 403] on p "6" at bounding box center [105, 384] width 83 height 46
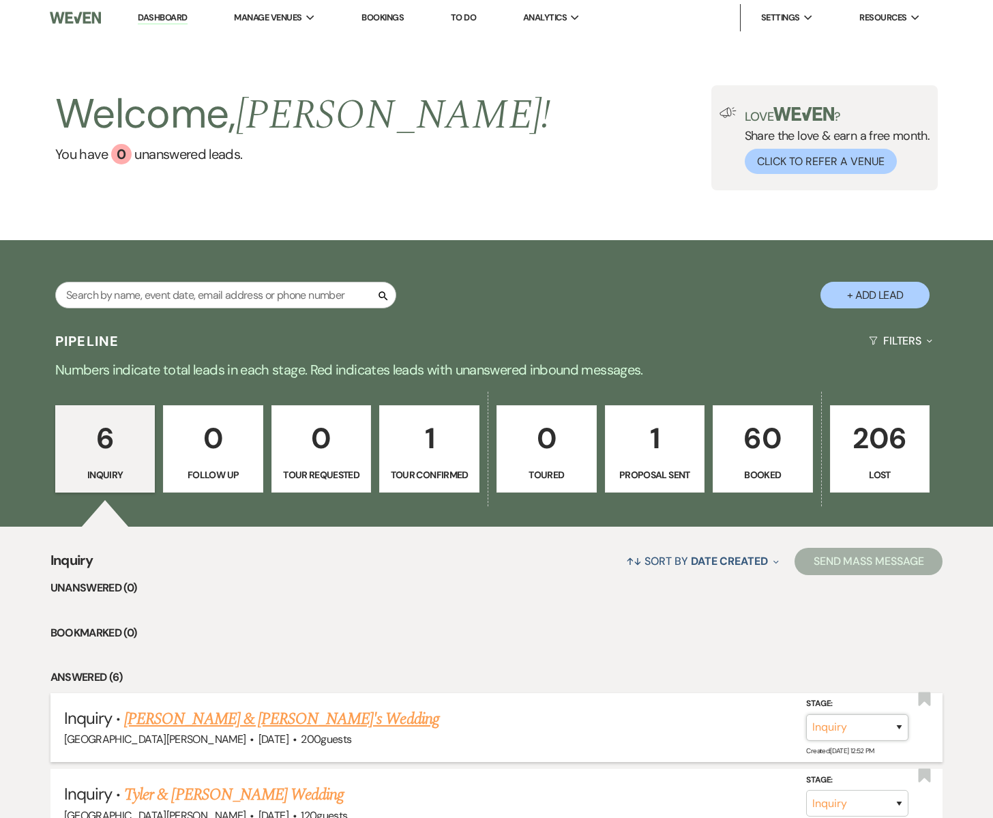
click at [902, 729] on select "Inquiry Follow Up Tour Requested Tour Confirmed Toured Proposal Sent Booked Lost" at bounding box center [857, 727] width 102 height 27
select select "4"
click at [806, 714] on select "Inquiry Follow Up Tour Requested Tour Confirmed Toured Proposal Sent Booked Lost" at bounding box center [857, 727] width 102 height 27
click at [888, 733] on button "Save" at bounding box center [881, 727] width 68 height 27
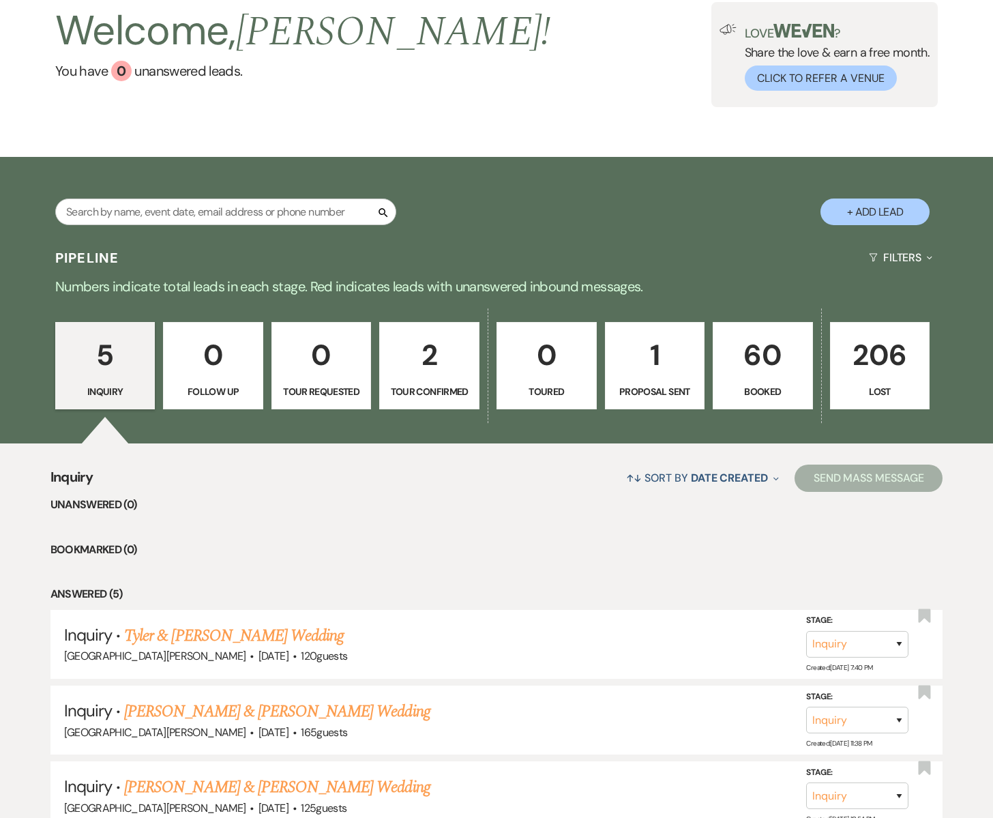
scroll to position [88, 0]
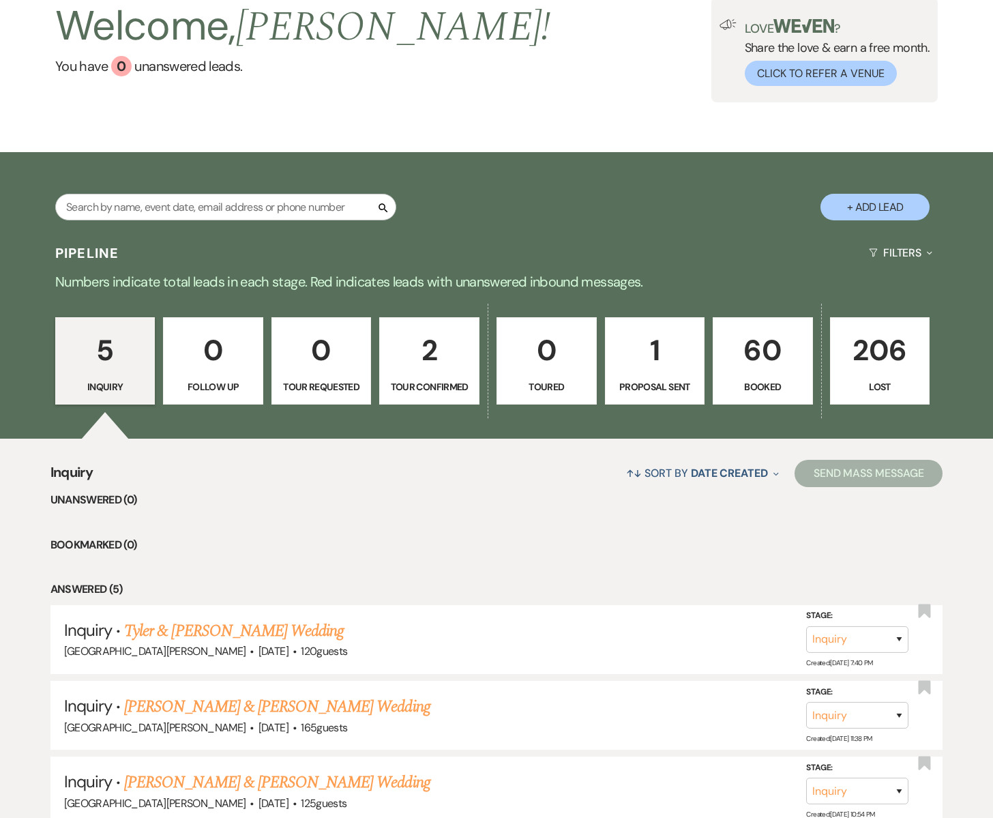
click at [649, 359] on p "1" at bounding box center [655, 350] width 83 height 46
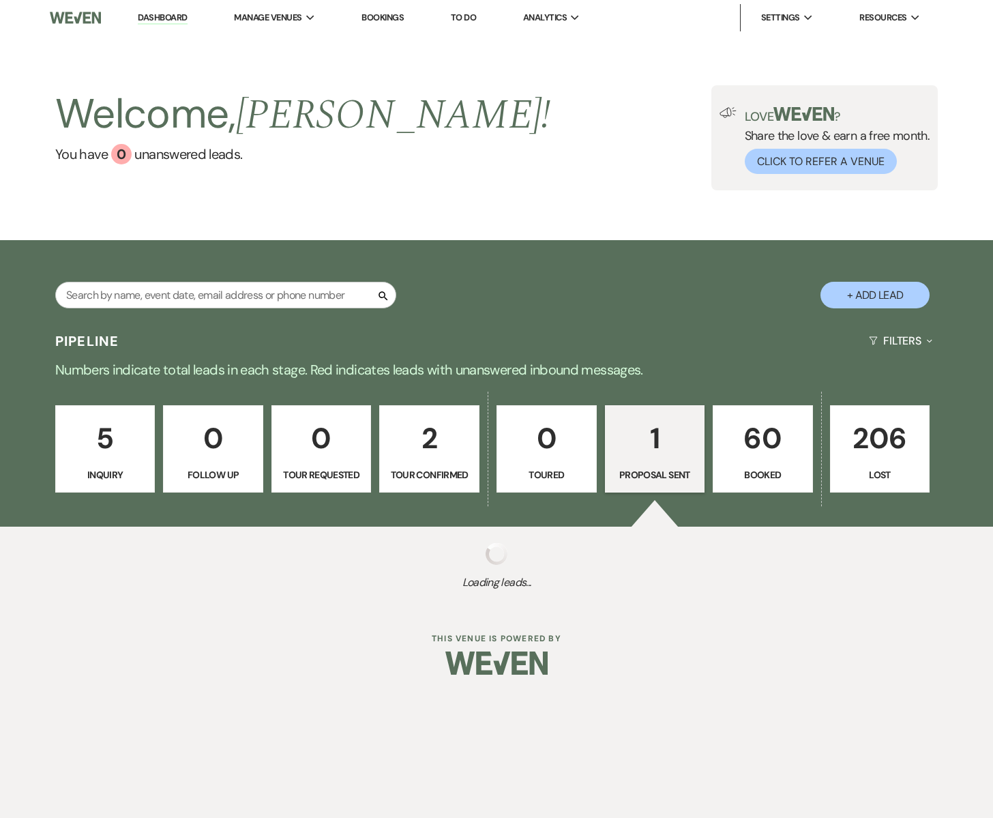
select select "6"
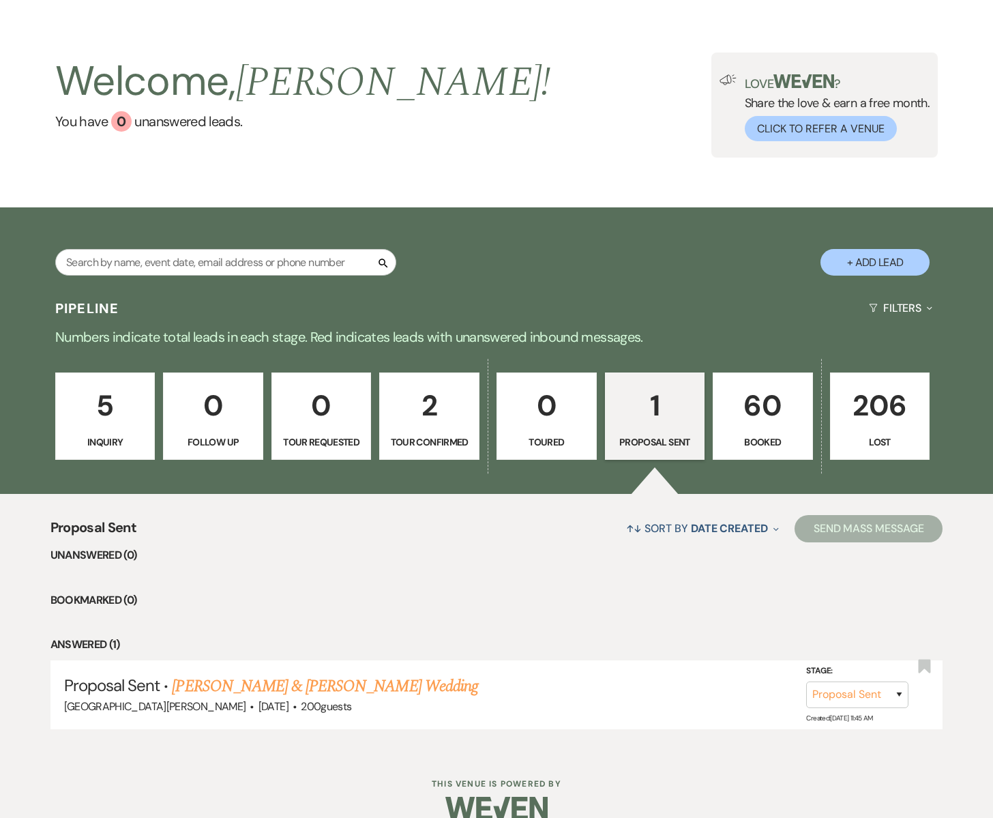
scroll to position [55, 0]
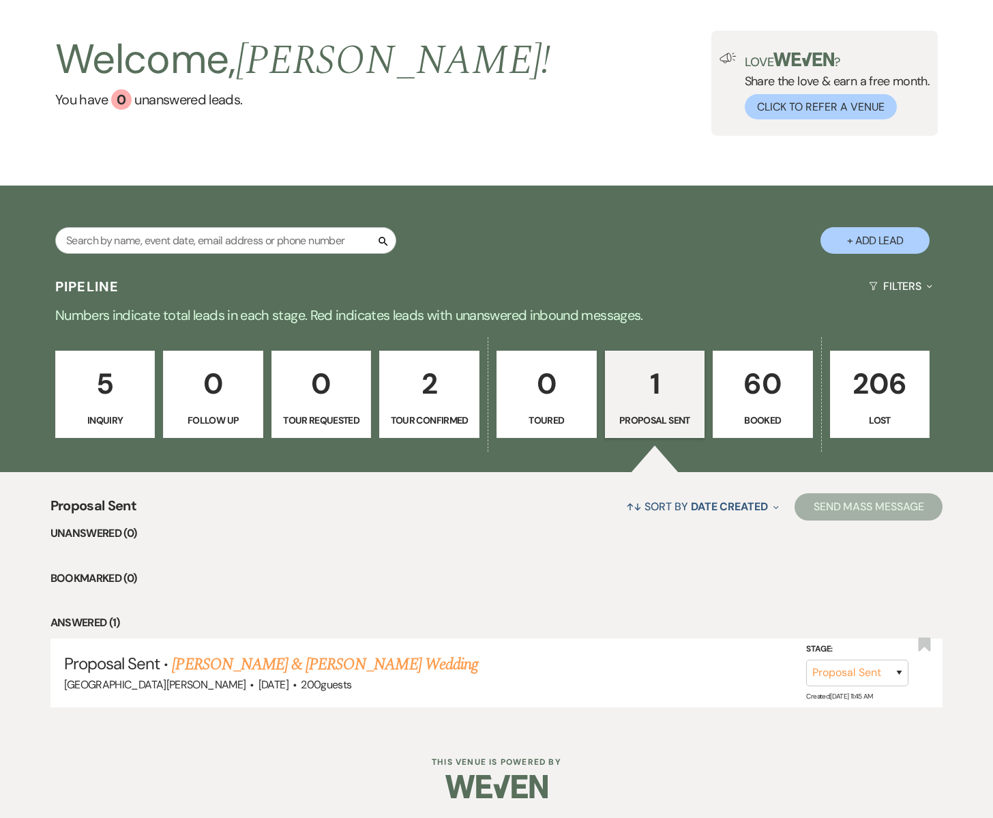
click at [116, 405] on p "5" at bounding box center [105, 384] width 83 height 46
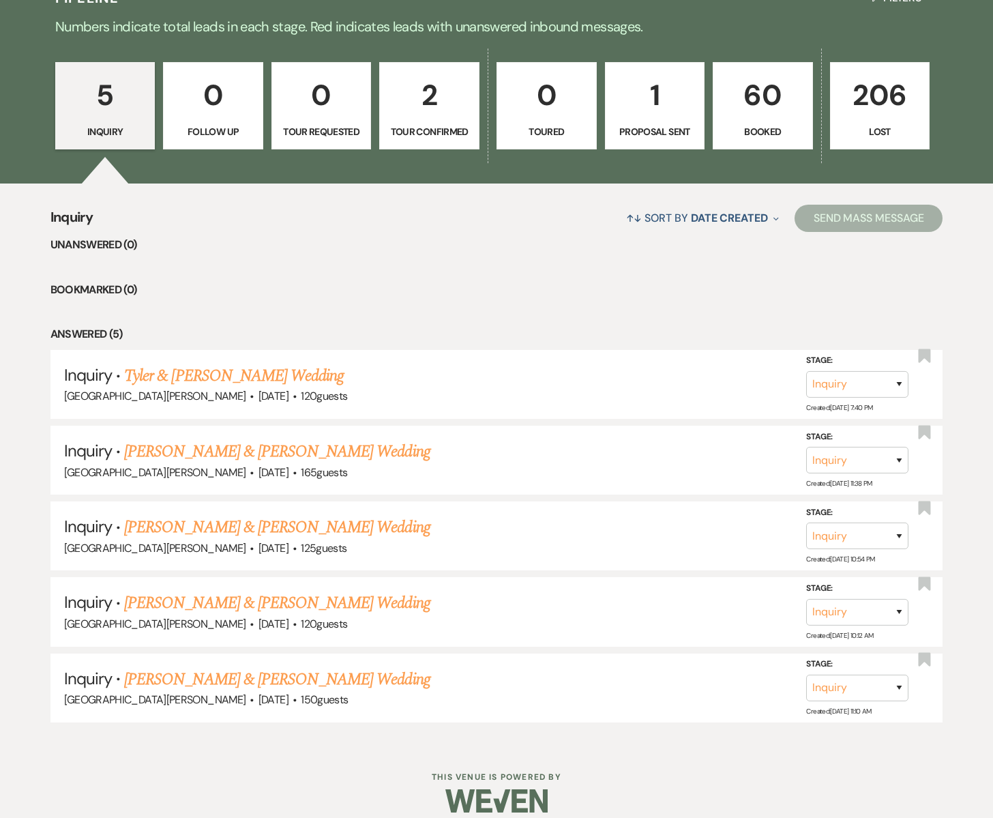
scroll to position [344, 0]
click at [219, 531] on link "William & Stein's Wedding" at bounding box center [277, 526] width 306 height 25
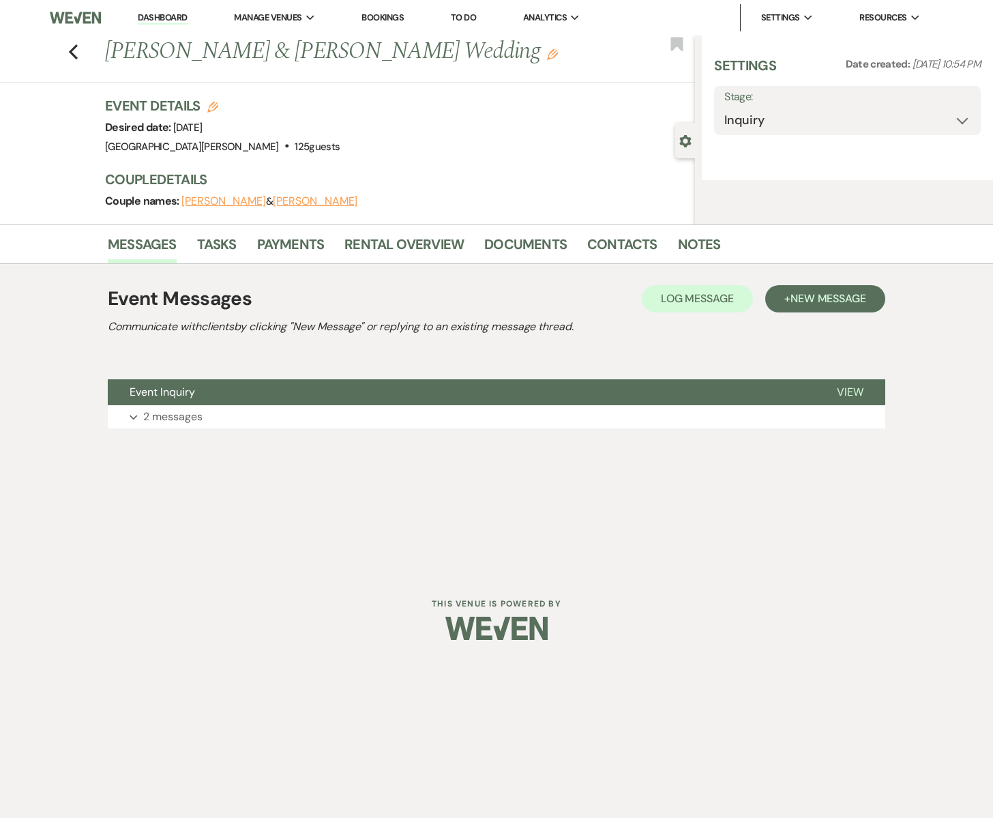
select select "5"
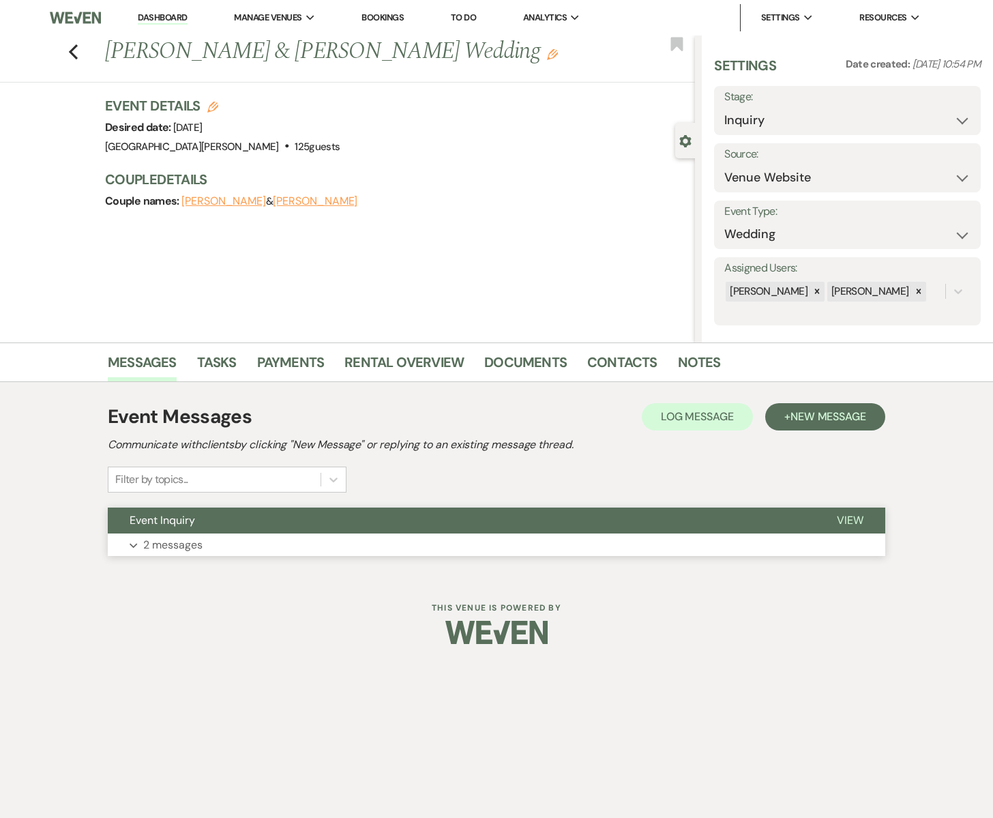
click at [218, 526] on button "Event Inquiry" at bounding box center [461, 521] width 707 height 26
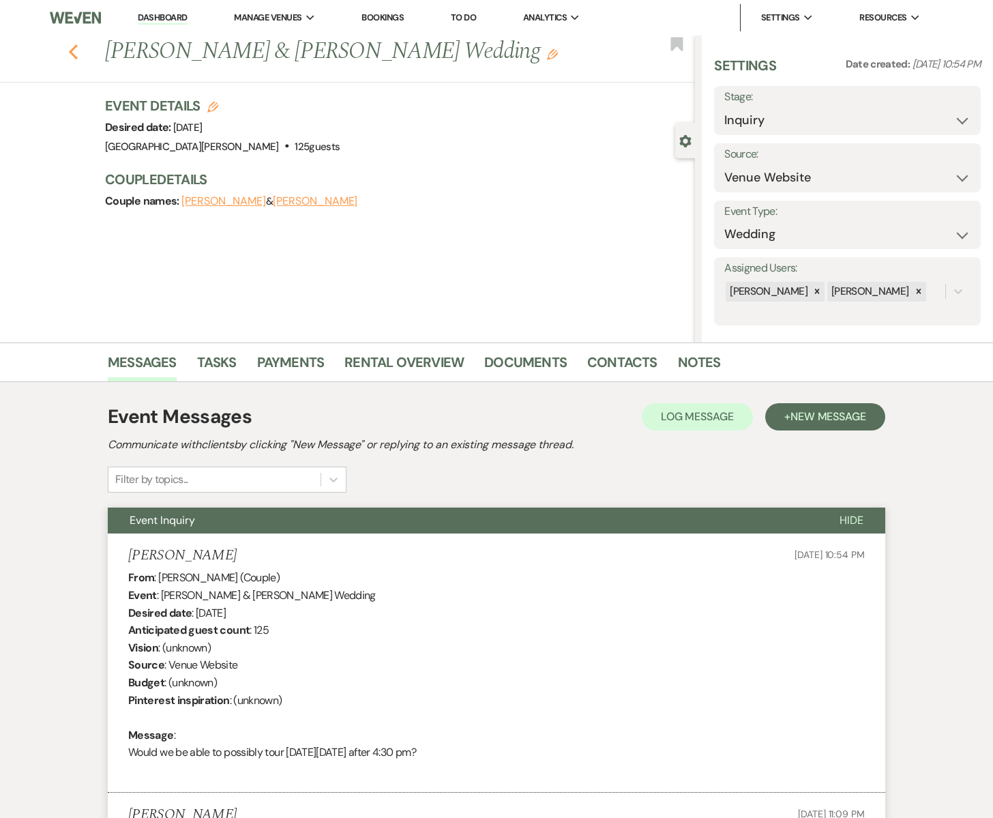
click at [75, 47] on use "button" at bounding box center [73, 51] width 9 height 15
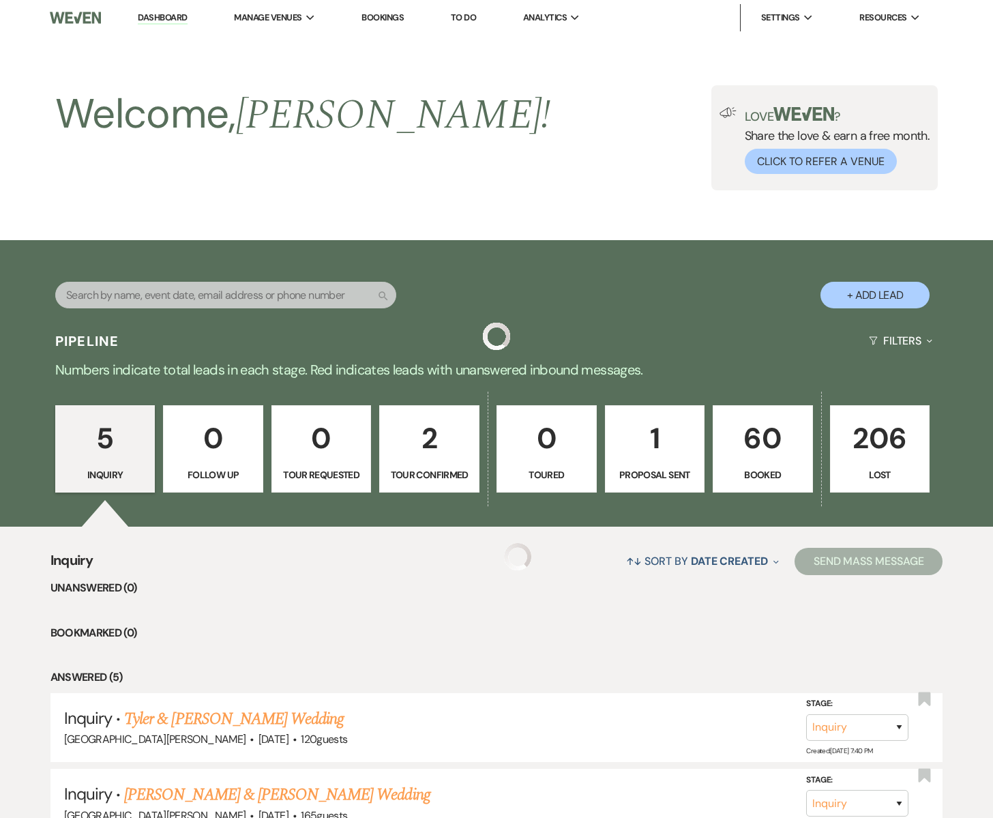
scroll to position [344, 0]
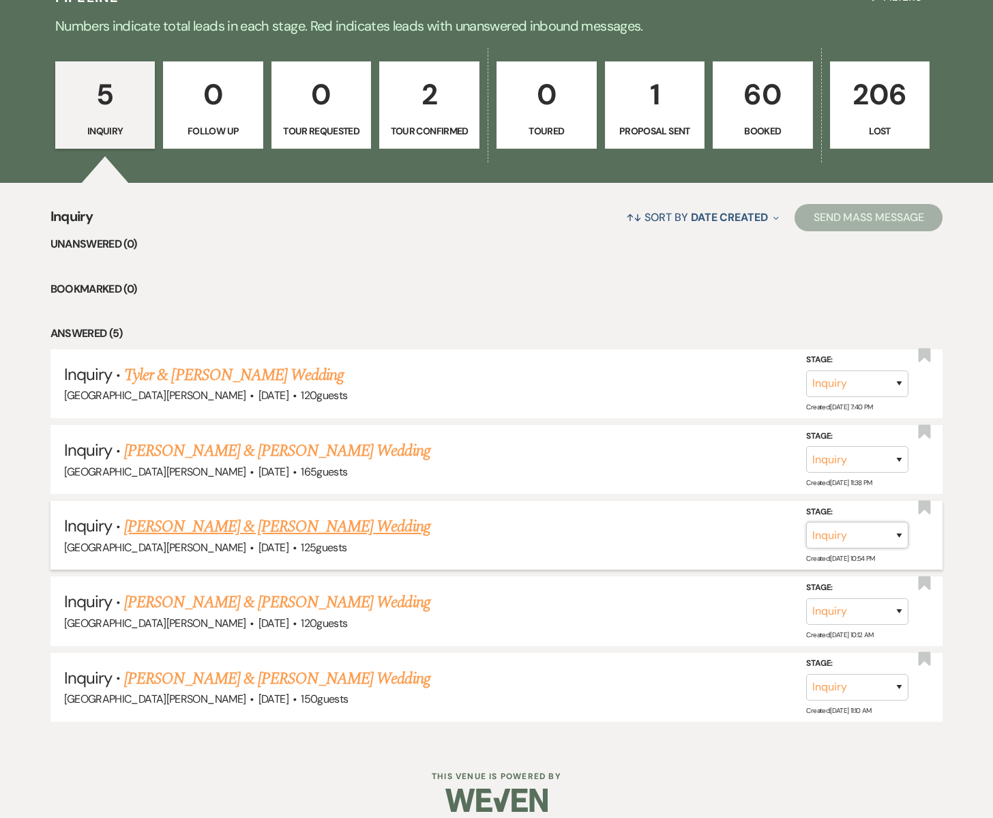
click at [902, 536] on select "Inquiry Follow Up Tour Requested Tour Confirmed Toured Proposal Sent Booked Lost" at bounding box center [857, 535] width 102 height 27
select select "8"
click at [806, 522] on select "Inquiry Follow Up Tour Requested Tour Confirmed Toured Proposal Sent Booked Lost" at bounding box center [857, 535] width 102 height 27
click at [884, 539] on button "Save" at bounding box center [881, 534] width 68 height 27
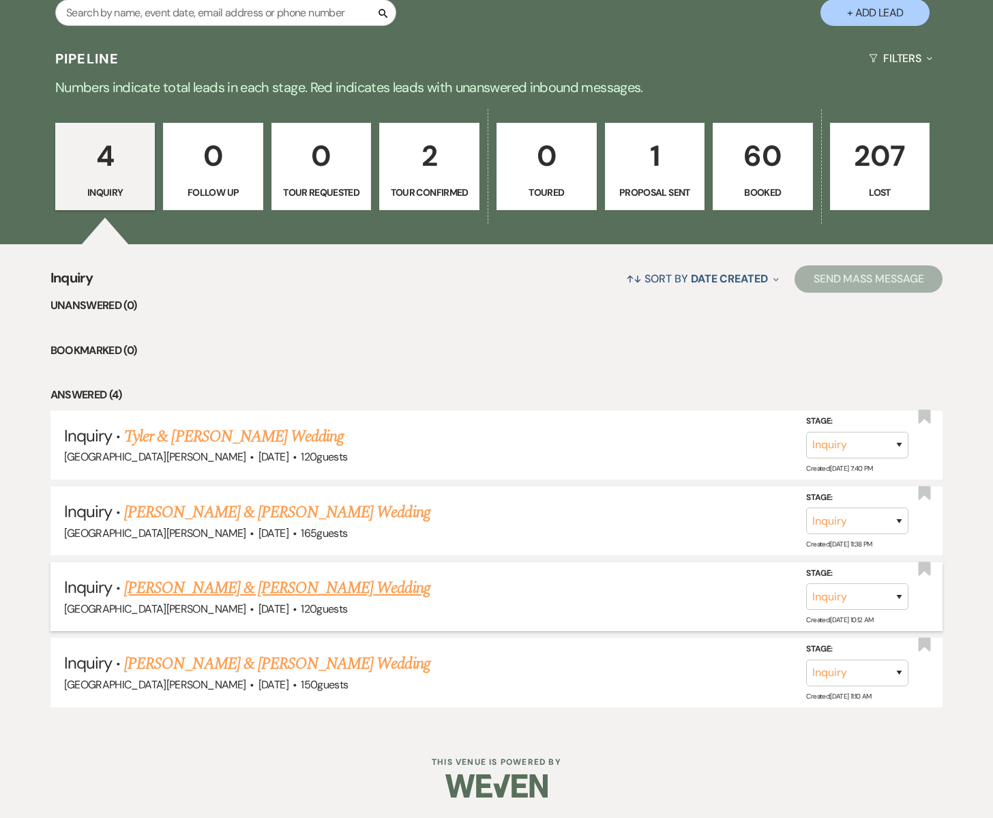
scroll to position [280, 0]
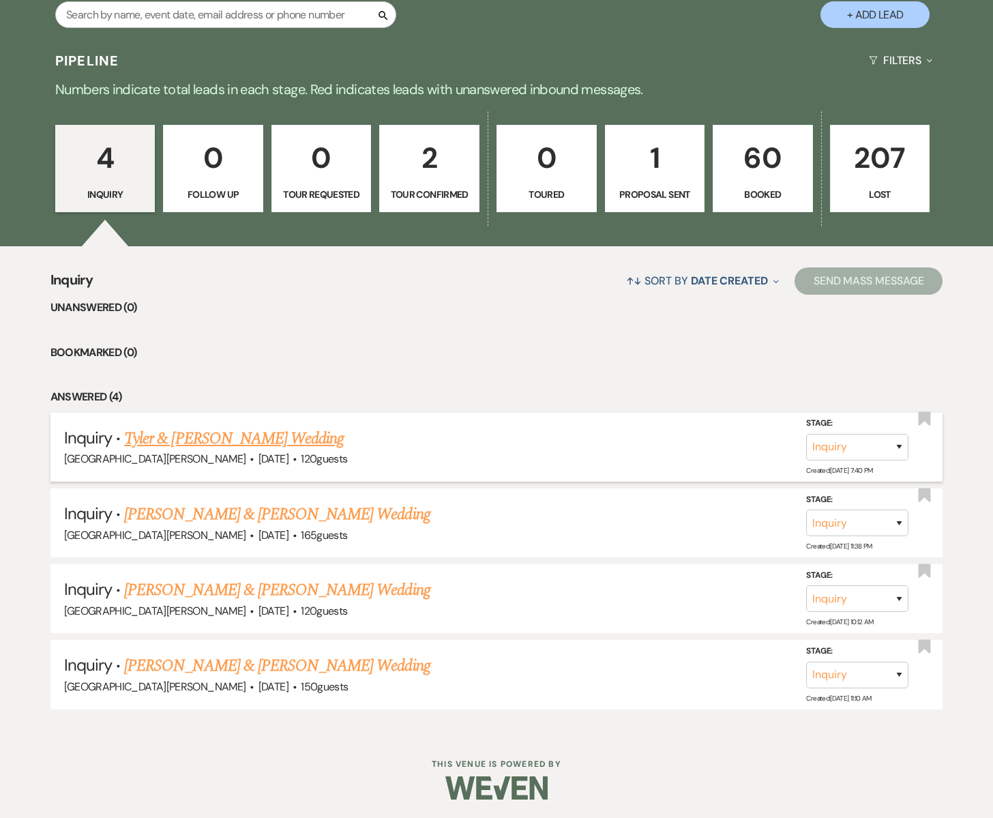
click at [218, 436] on link "Tyler & Grimm's Wedding" at bounding box center [234, 438] width 220 height 25
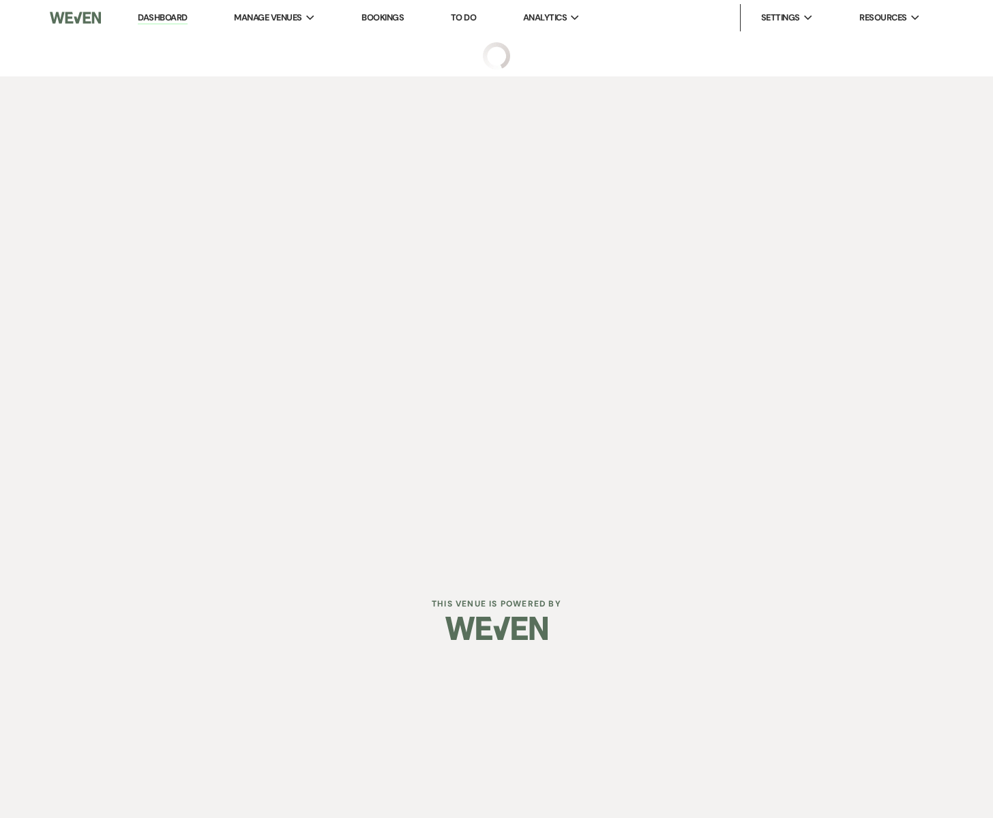
select select "5"
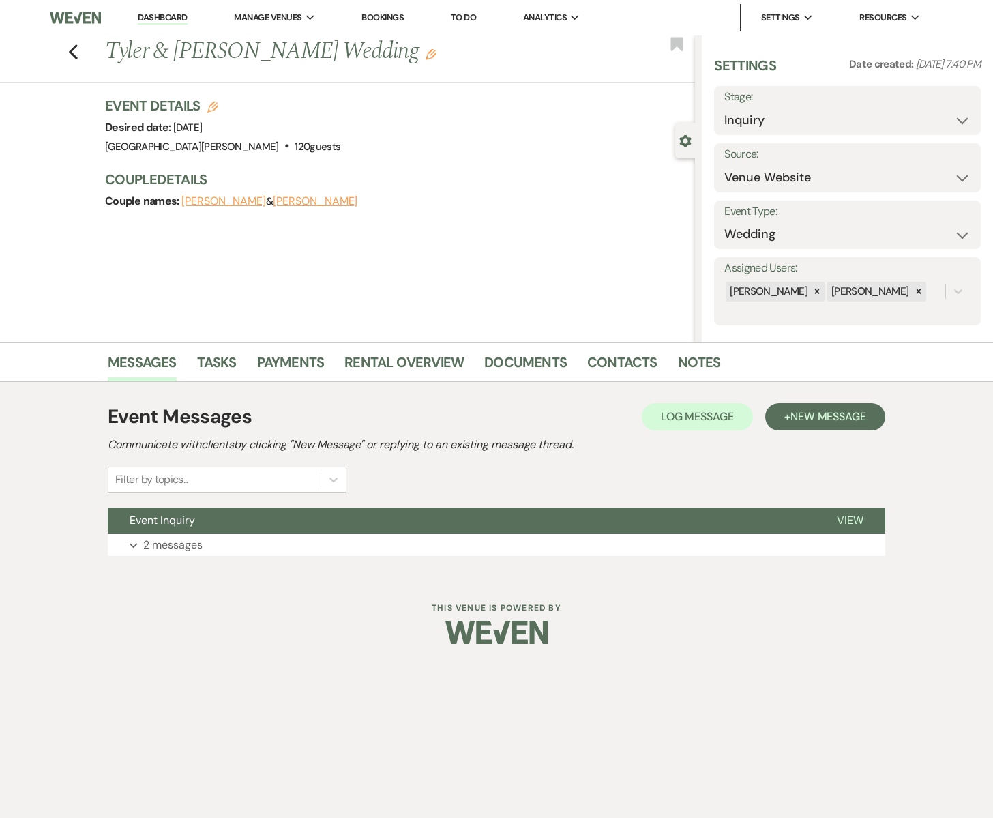
click at [197, 199] on button "Tyler" at bounding box center [223, 201] width 85 height 11
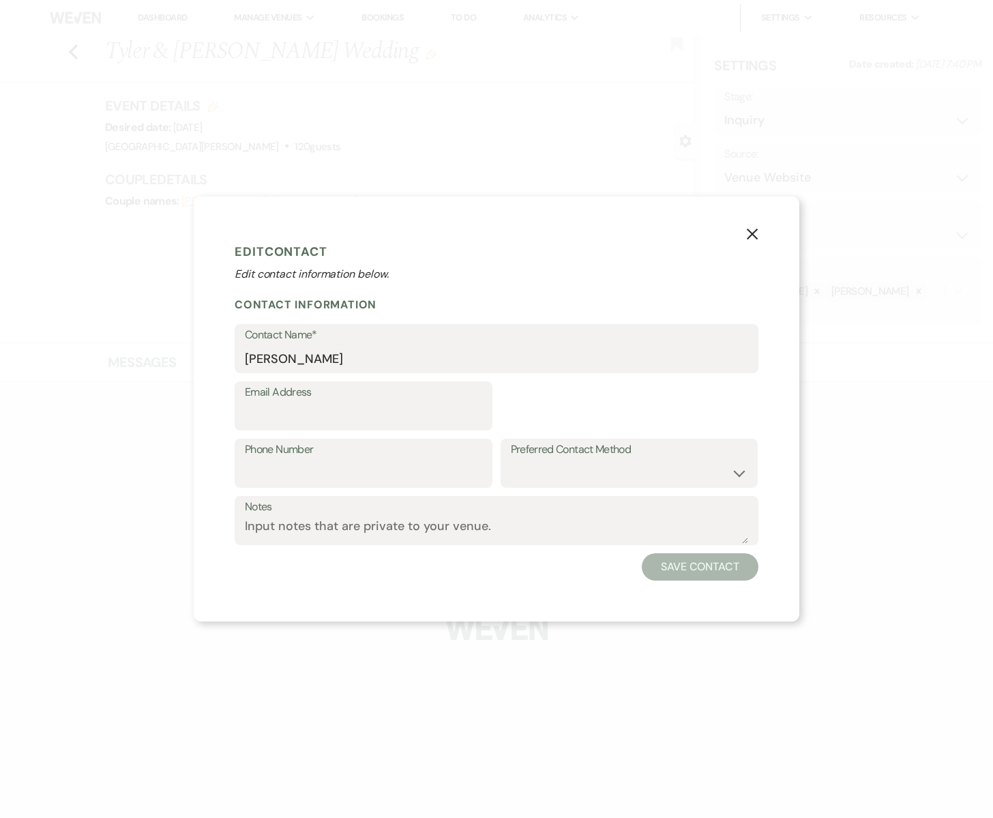
select select "1"
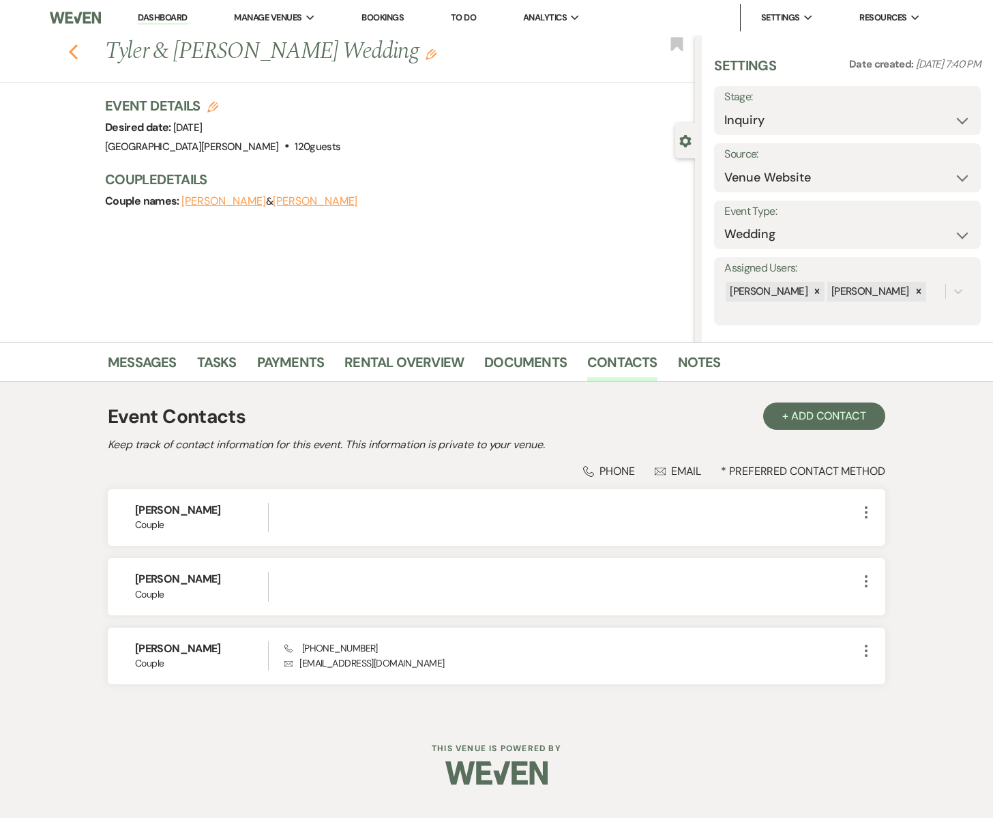
click at [74, 51] on icon "Previous" at bounding box center [73, 52] width 10 height 16
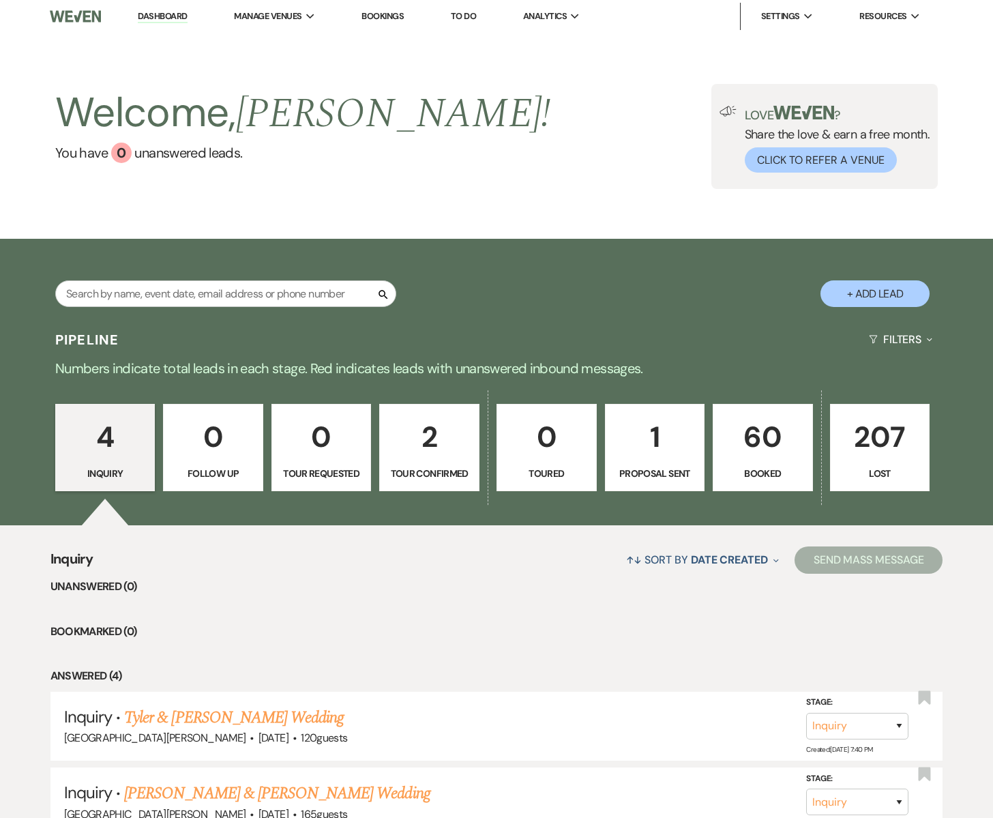
click at [763, 467] on p "Booked" at bounding box center [763, 473] width 83 height 15
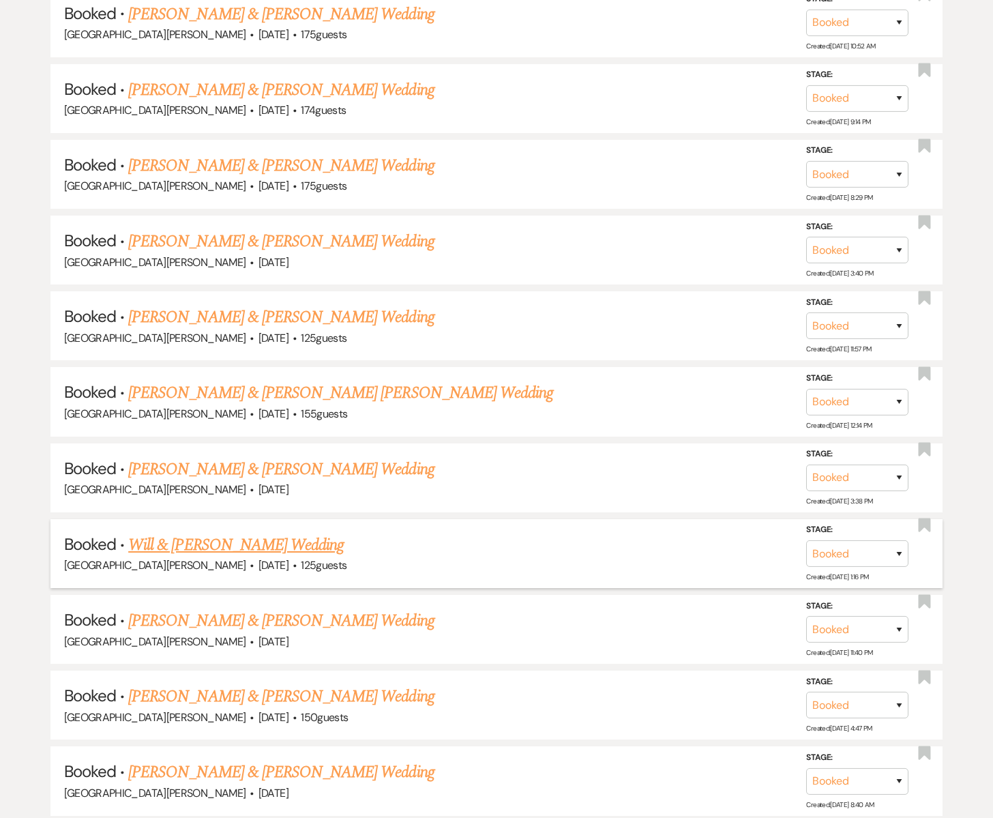
scroll to position [969, 0]
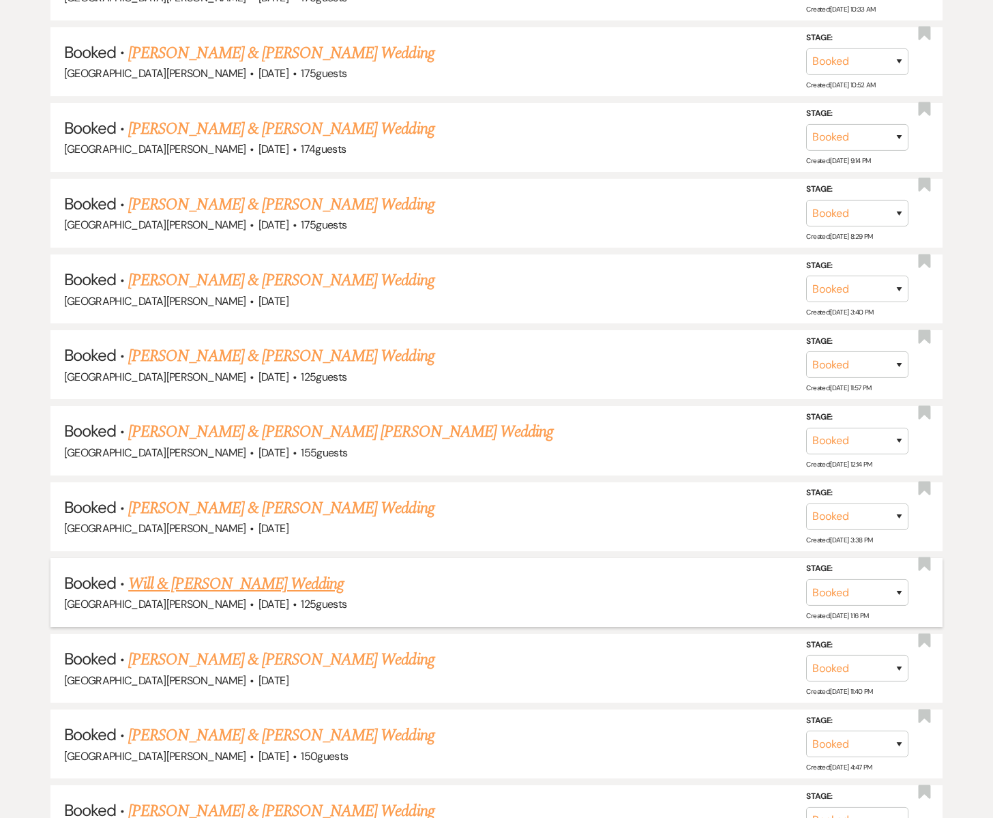
click at [186, 575] on link "Will & [PERSON_NAME] Wedding" at bounding box center [236, 584] width 216 height 25
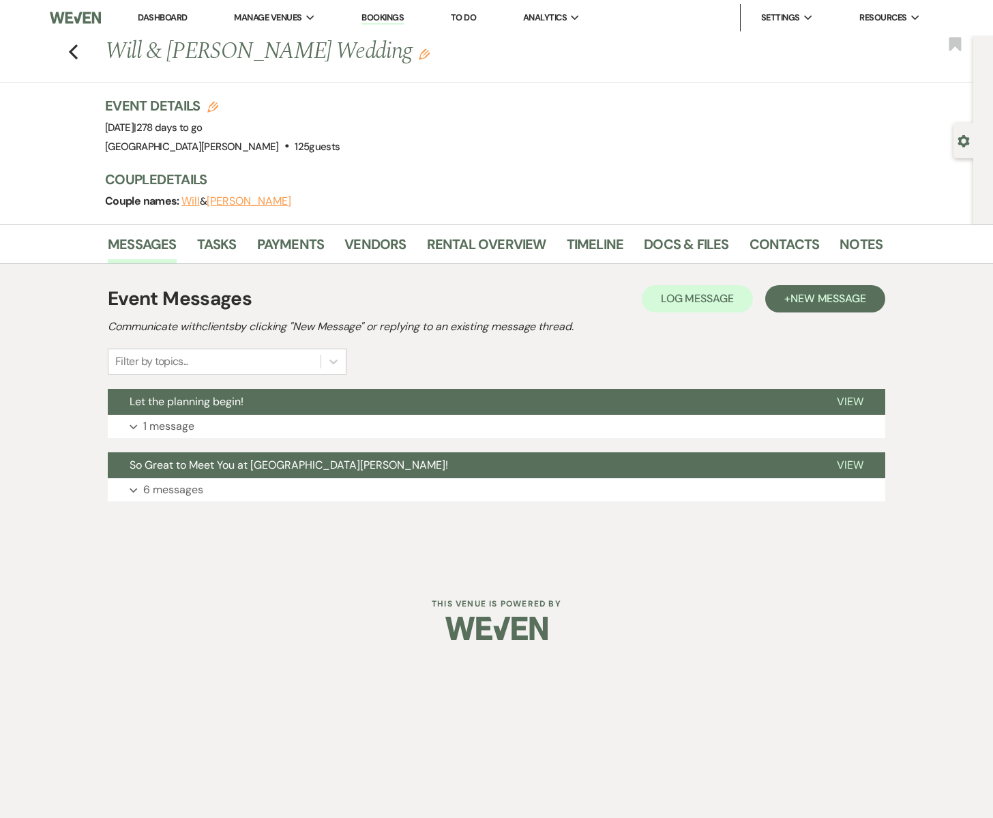
click at [194, 203] on button "Will" at bounding box center [190, 201] width 18 height 11
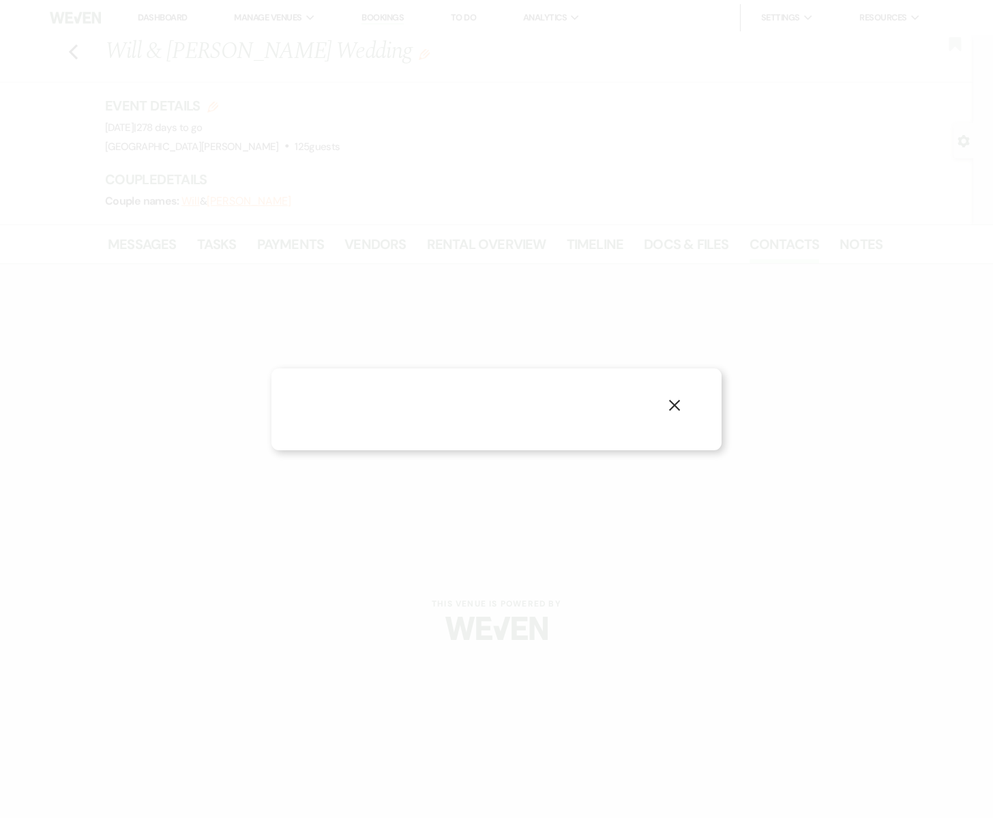
select select "1"
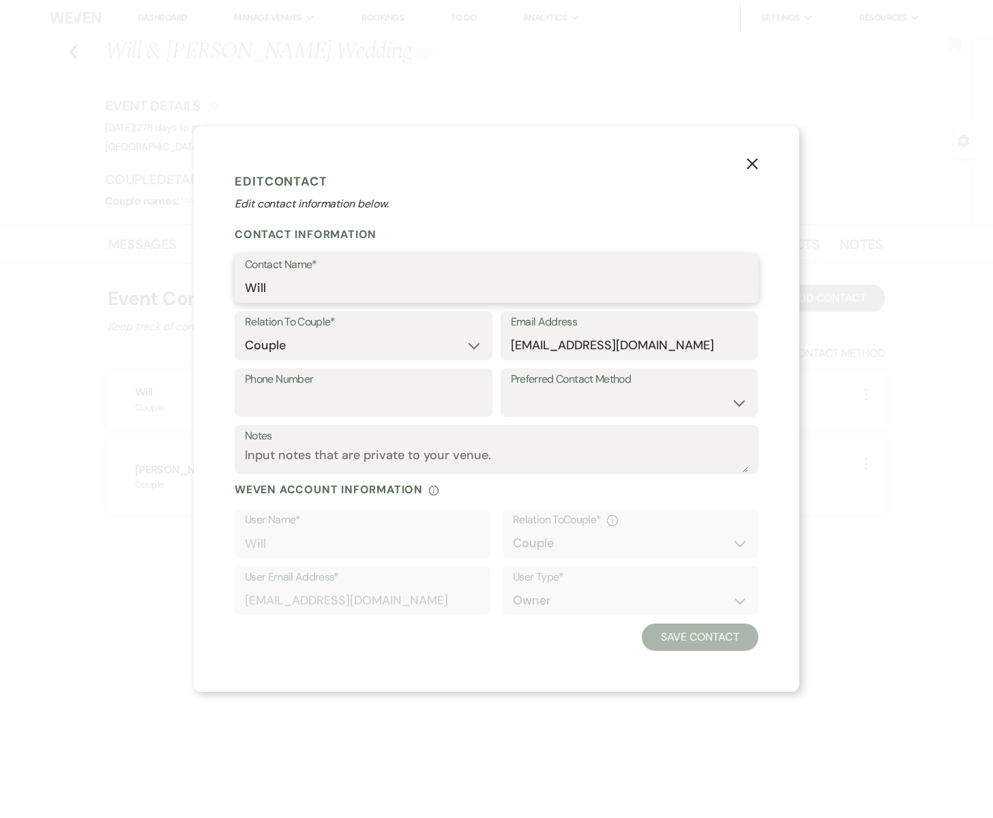
click at [286, 289] on input "Will" at bounding box center [496, 288] width 503 height 27
type input "Will Stein"
click at [703, 633] on button "Save Contact" at bounding box center [700, 637] width 117 height 27
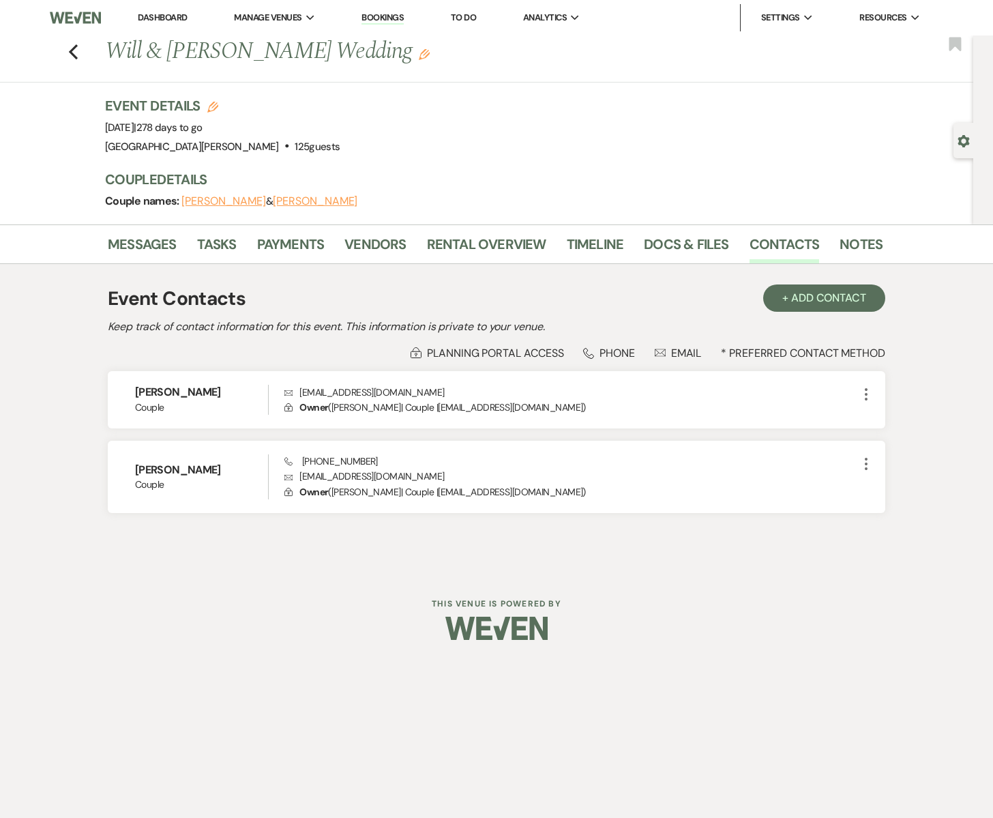
click at [419, 59] on icon "Edit" at bounding box center [424, 54] width 11 height 11
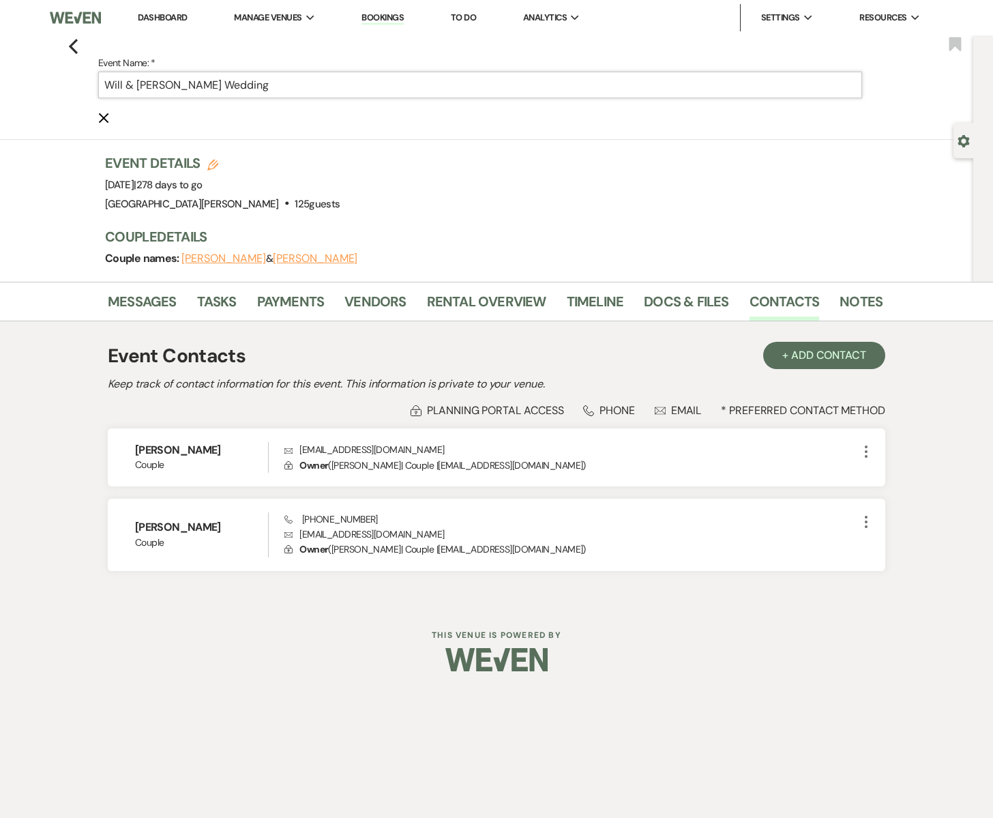
click at [126, 85] on input "Will & [PERSON_NAME] Wedding" at bounding box center [480, 85] width 764 height 27
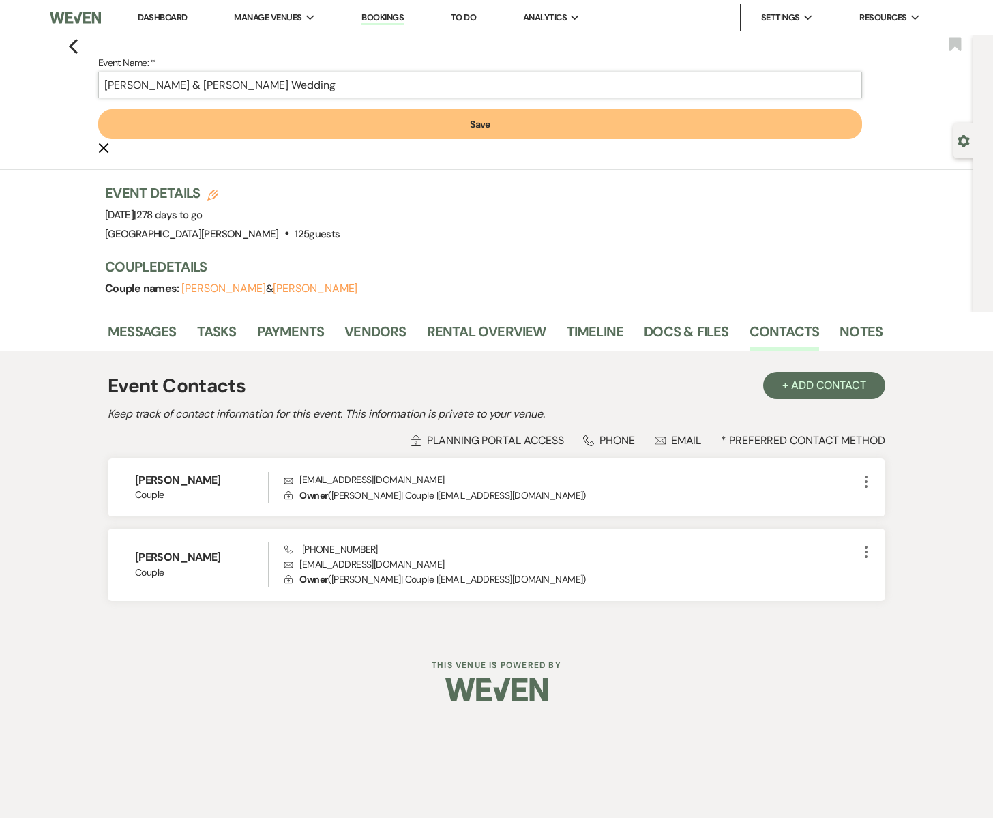
type input "Will Stein & Rebeka Knoll's Wedding"
click at [479, 124] on button "Save" at bounding box center [480, 124] width 764 height 30
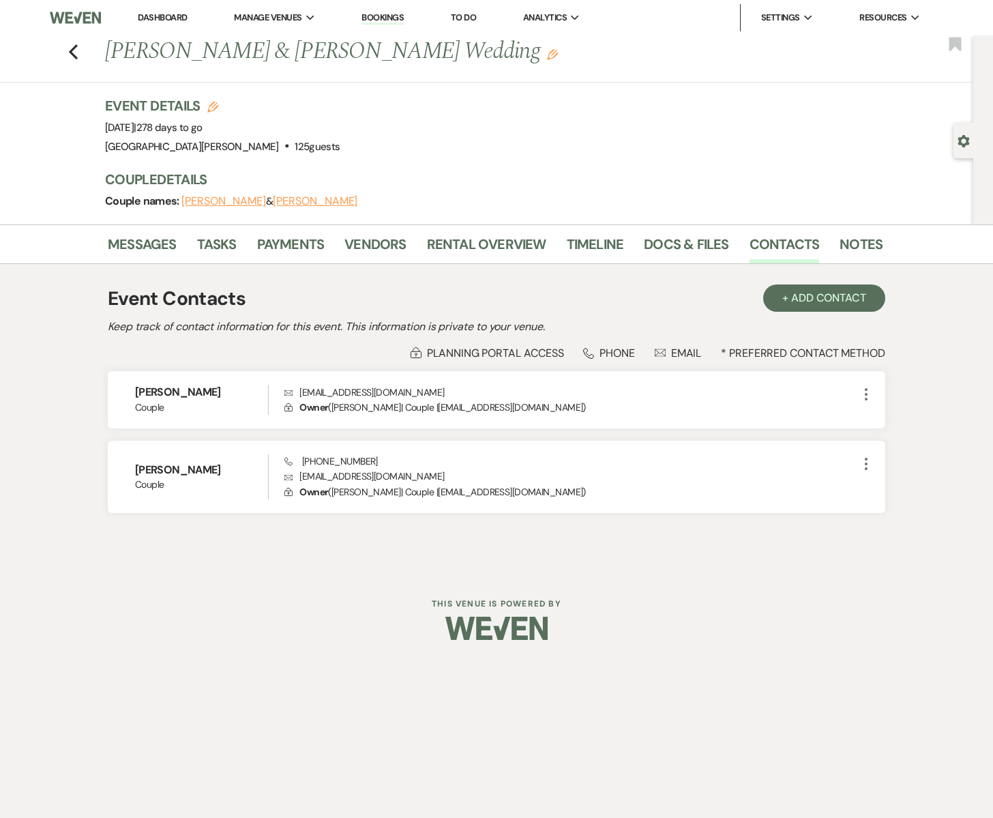
click at [966, 143] on use "button" at bounding box center [965, 141] width 12 height 12
select select "6"
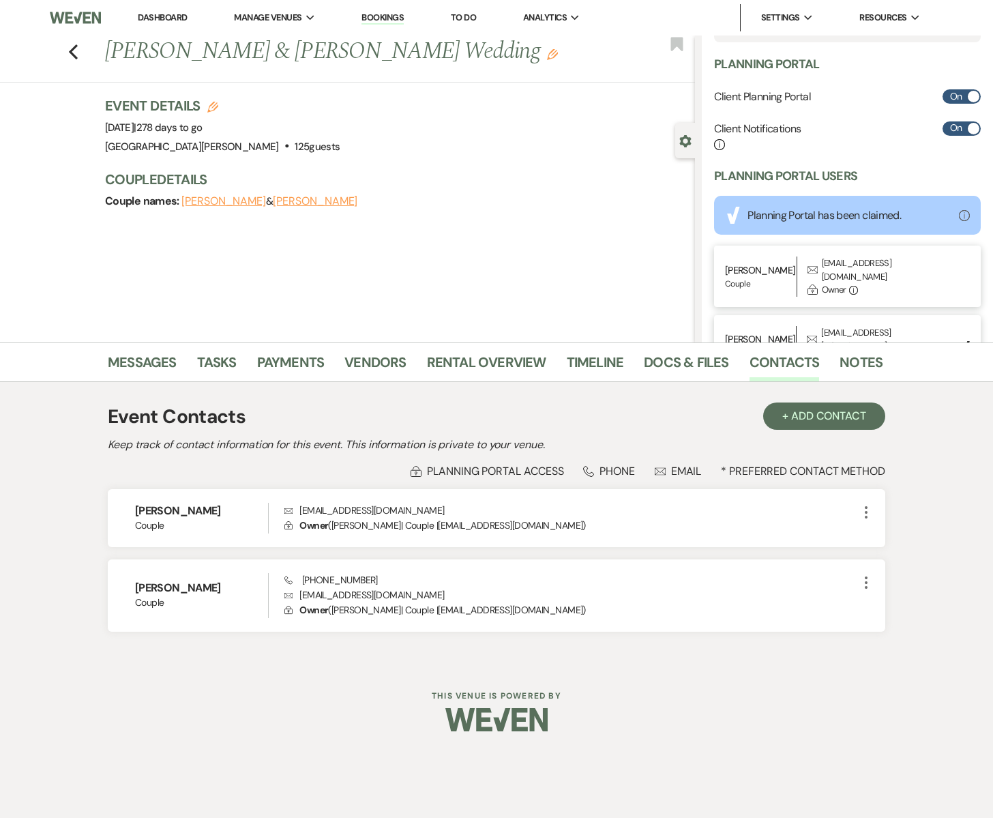
scroll to position [409, 0]
